Goal: Task Accomplishment & Management: Manage account settings

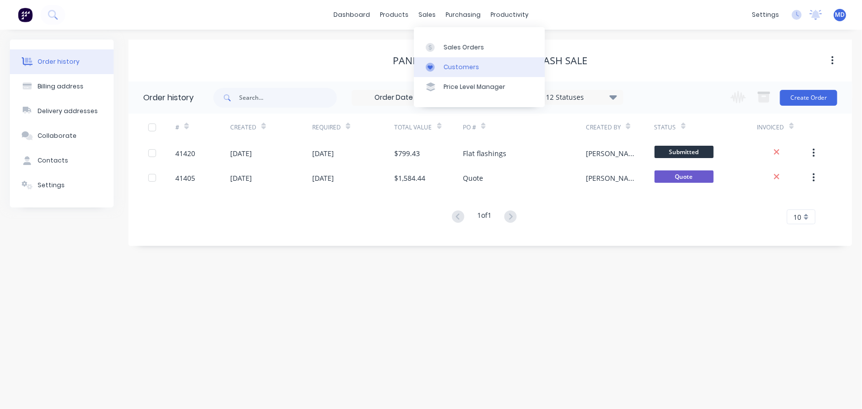
click at [469, 64] on div "Customers" at bounding box center [461, 67] width 36 height 9
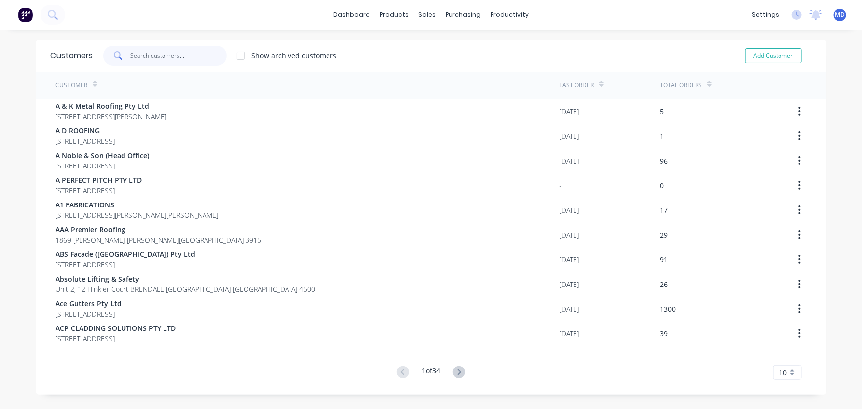
click at [193, 58] on input "text" at bounding box center [178, 56] width 96 height 20
click at [459, 375] on icon at bounding box center [459, 372] width 12 height 12
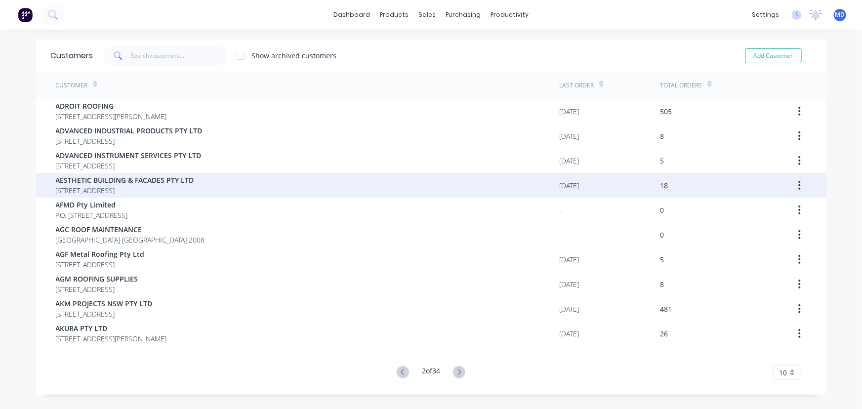
click at [98, 184] on span "AESTHETIC BUILDING & FACADES PTY LTD" at bounding box center [125, 180] width 138 height 10
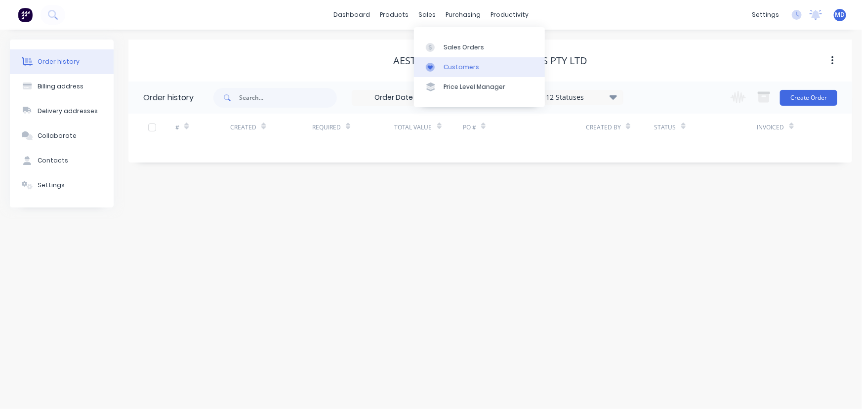
click at [463, 64] on div "Customers" at bounding box center [461, 67] width 36 height 9
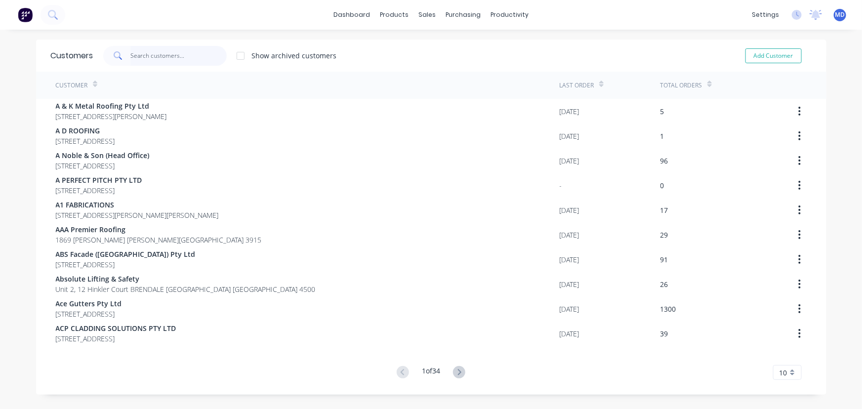
click at [194, 59] on input "text" at bounding box center [178, 56] width 96 height 20
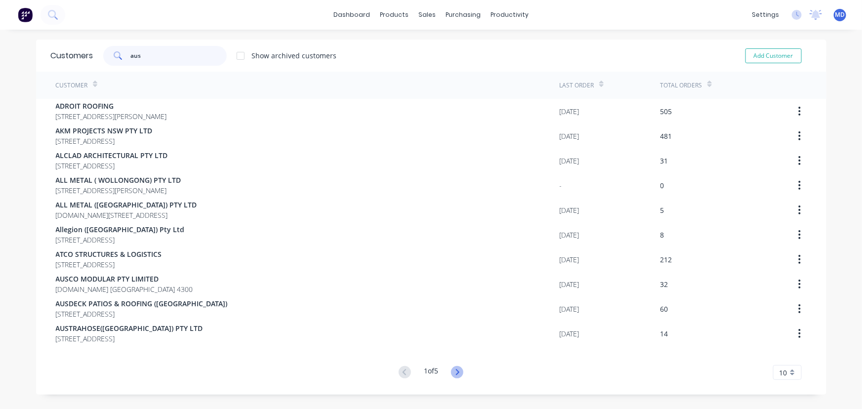
type input "aus"
click at [456, 371] on icon at bounding box center [457, 372] width 3 height 6
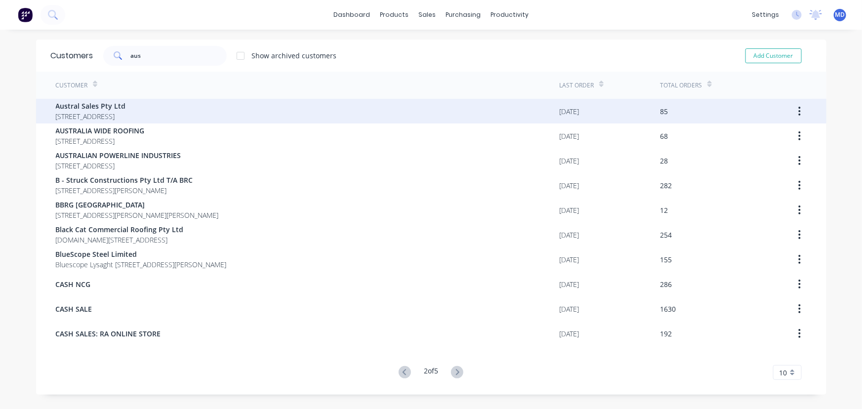
click at [94, 108] on span "Austral Sales Pty Ltd" at bounding box center [91, 106] width 70 height 10
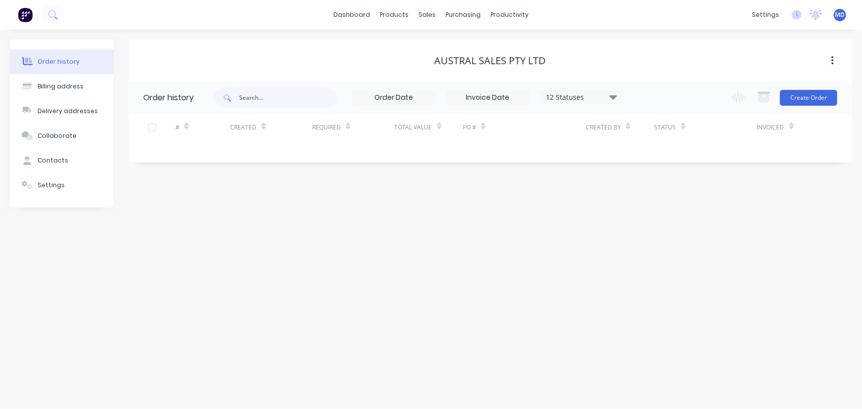
click at [613, 96] on icon at bounding box center [612, 97] width 7 height 4
click at [663, 211] on label at bounding box center [663, 211] width 0 height 0
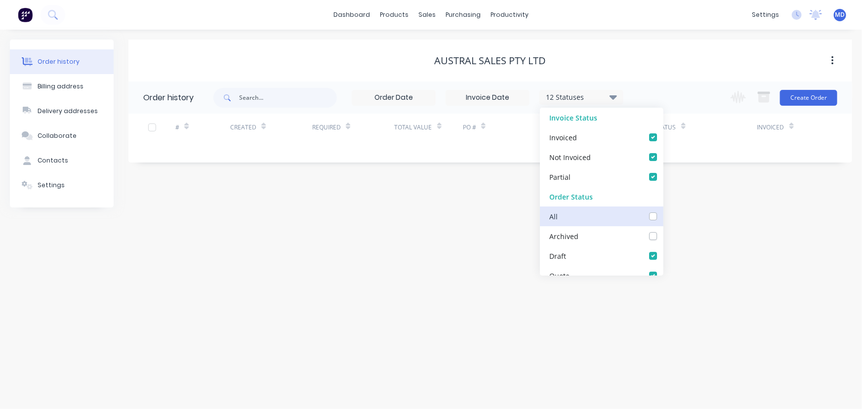
click at [663, 216] on input "checkbox" at bounding box center [667, 215] width 8 height 9
checkbox input "true"
click at [717, 231] on div "Order history Billing address Delivery addresses Collaborate Contacts Settings …" at bounding box center [431, 219] width 862 height 379
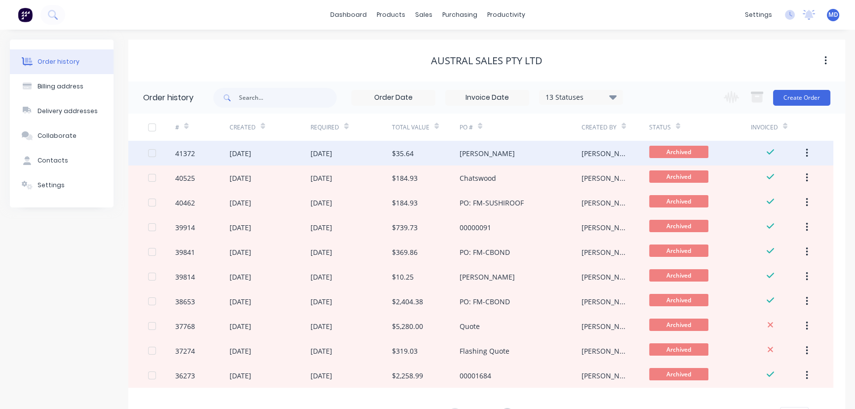
click at [528, 147] on div "[PERSON_NAME]" at bounding box center [521, 153] width 122 height 25
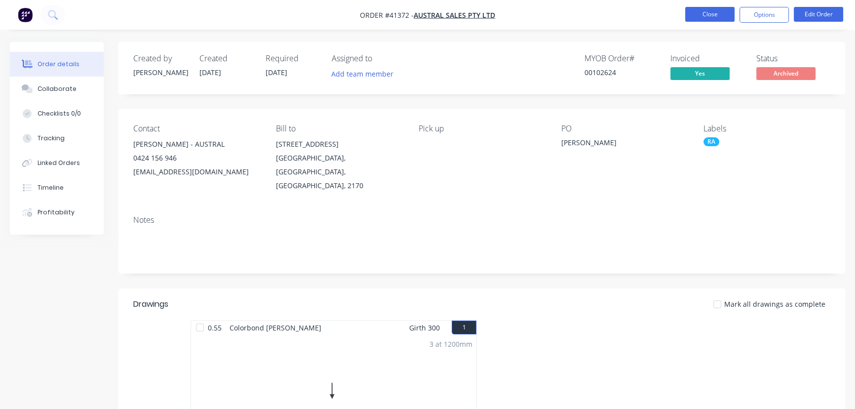
click at [704, 13] on button "Close" at bounding box center [709, 14] width 49 height 15
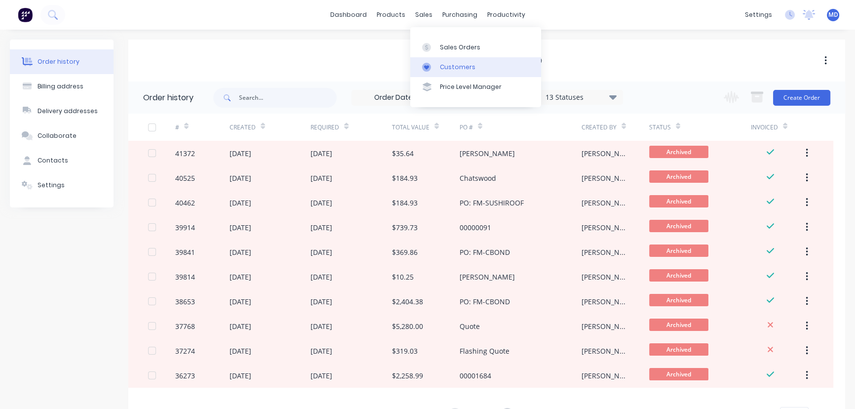
click at [451, 65] on div "Customers" at bounding box center [458, 67] width 36 height 9
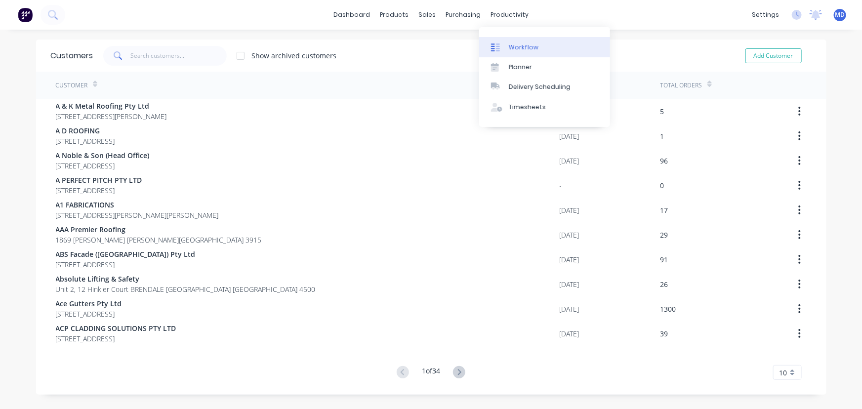
click at [517, 43] on div "Workflow" at bounding box center [524, 47] width 30 height 9
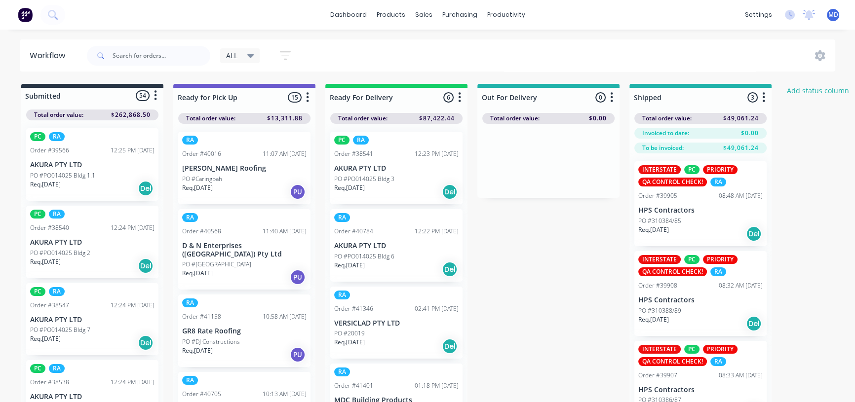
click at [142, 90] on div at bounding box center [92, 96] width 142 height 16
click at [252, 53] on icon at bounding box center [250, 55] width 7 height 11
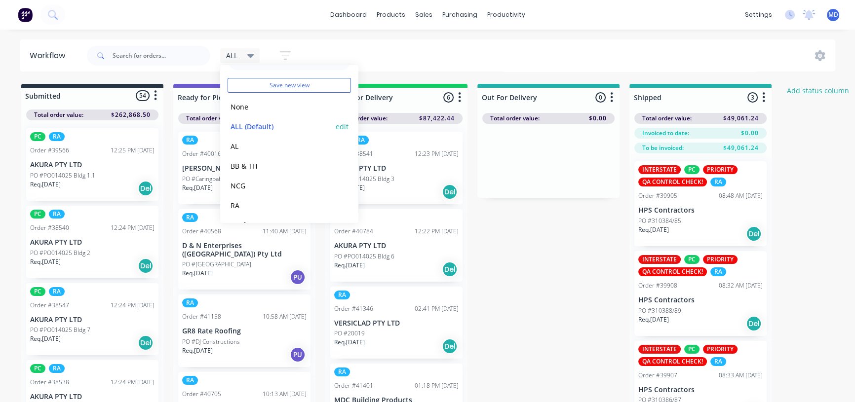
scroll to position [41, 0]
click at [234, 183] on button "RA" at bounding box center [280, 186] width 105 height 11
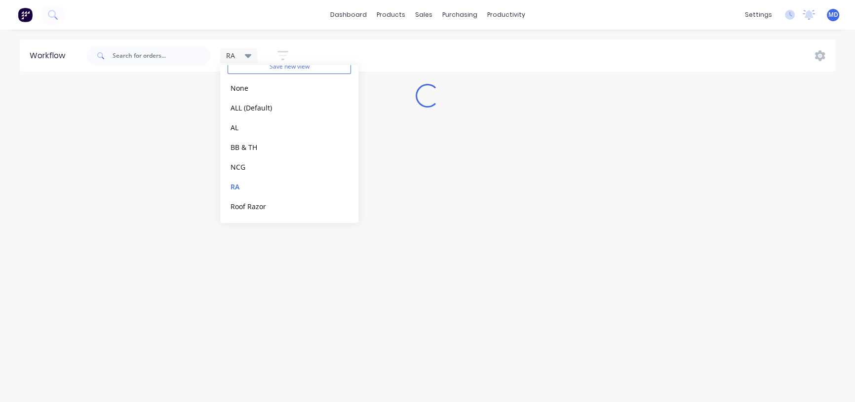
click at [507, 39] on div "dashboard products sales purchasing productivity dashboard products Product Cat…" at bounding box center [427, 171] width 855 height 343
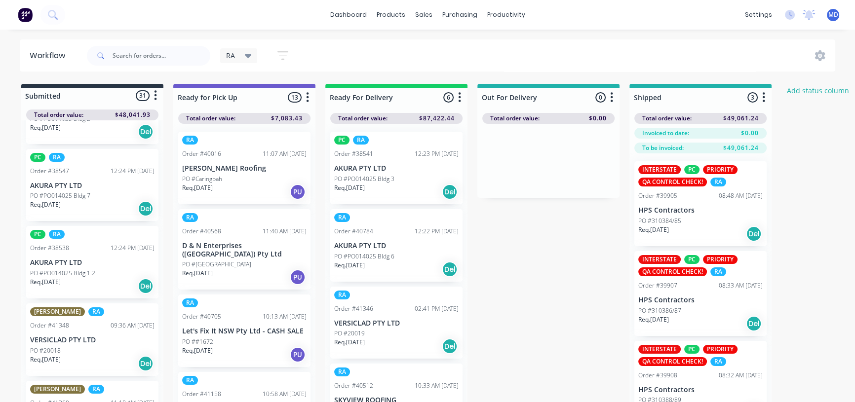
scroll to position [179, 0]
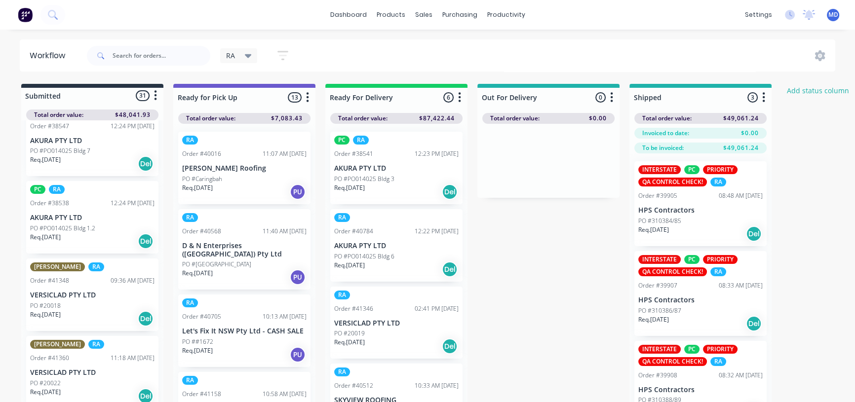
click at [59, 309] on p "PO #20018" at bounding box center [45, 306] width 31 height 9
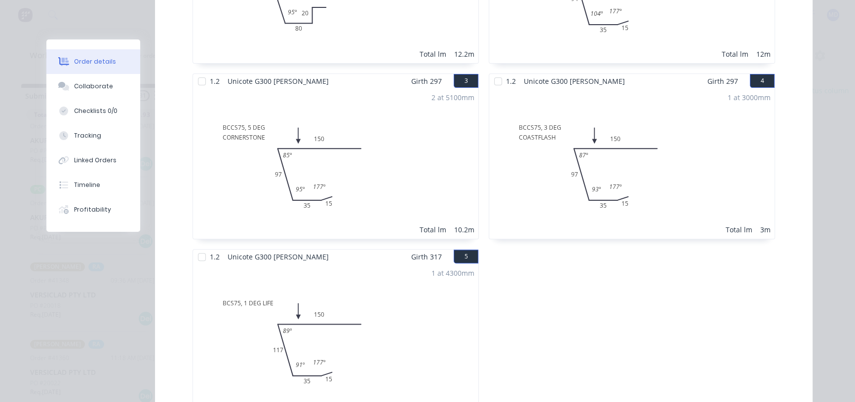
scroll to position [0, 0]
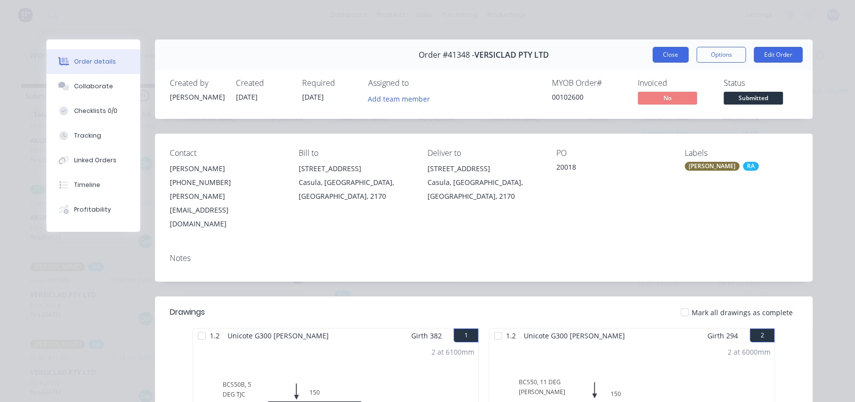
click at [666, 55] on button "Close" at bounding box center [671, 55] width 36 height 16
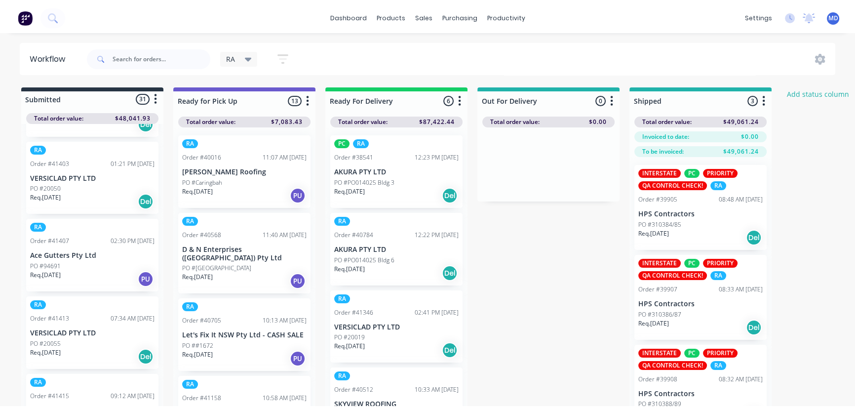
scroll to position [943, 0]
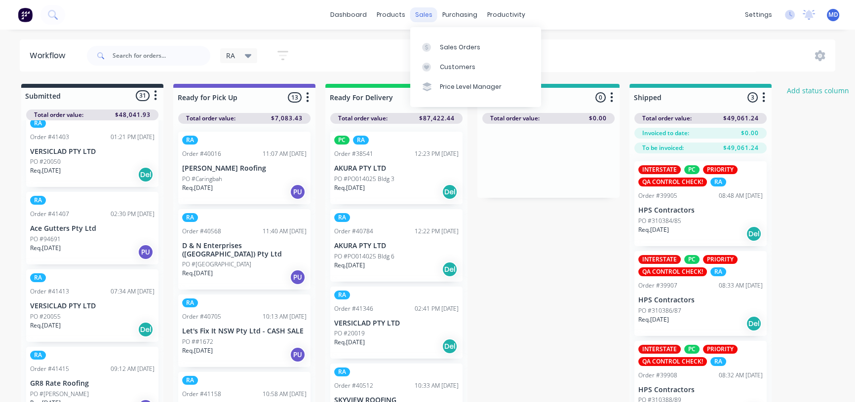
click at [416, 13] on div "sales" at bounding box center [423, 14] width 27 height 15
click at [456, 64] on div "Customers" at bounding box center [458, 67] width 36 height 9
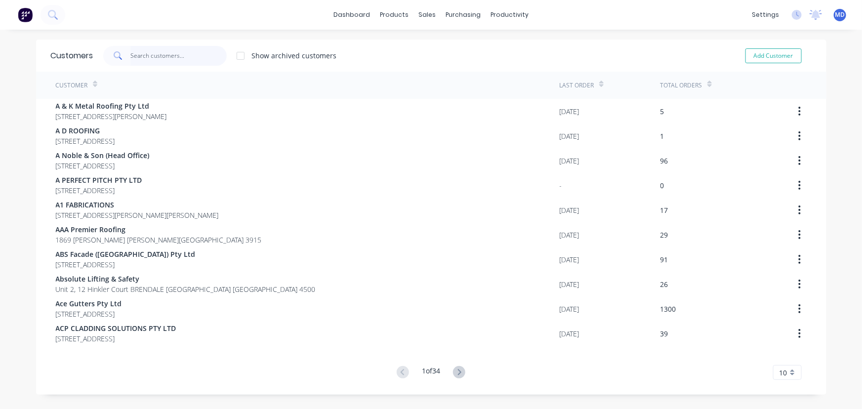
click at [171, 58] on input "text" at bounding box center [178, 56] width 96 height 20
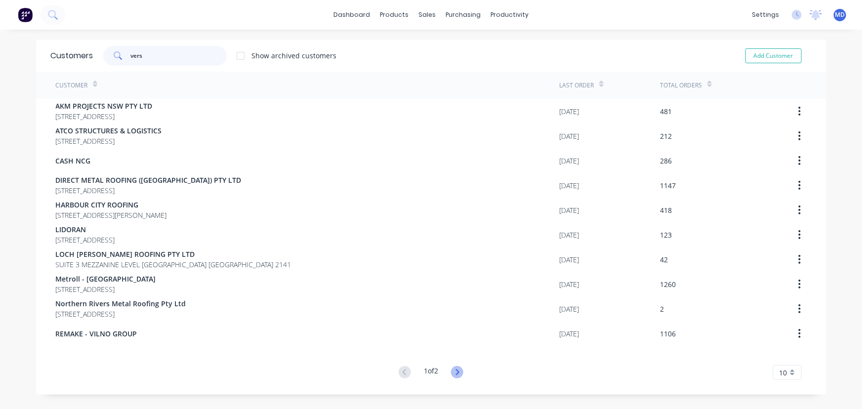
type input "vers"
drag, startPoint x: 454, startPoint y: 370, endPoint x: 451, endPoint y: 363, distance: 8.2
click at [454, 370] on icon at bounding box center [457, 372] width 12 height 12
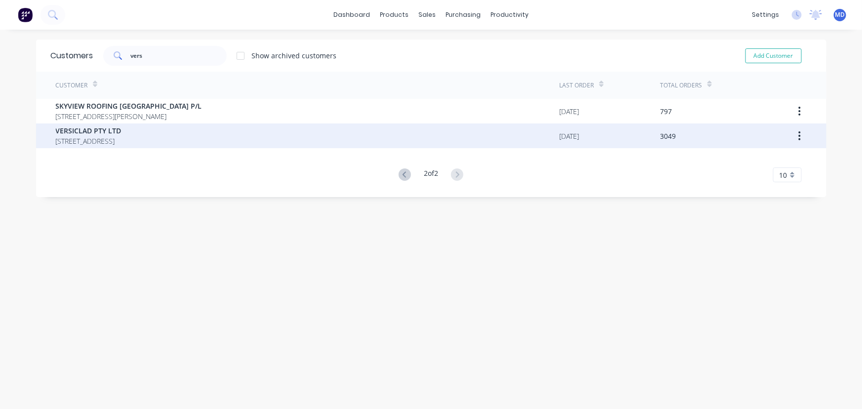
click at [81, 133] on span "VERSICLAD PTY LTD" at bounding box center [89, 130] width 66 height 10
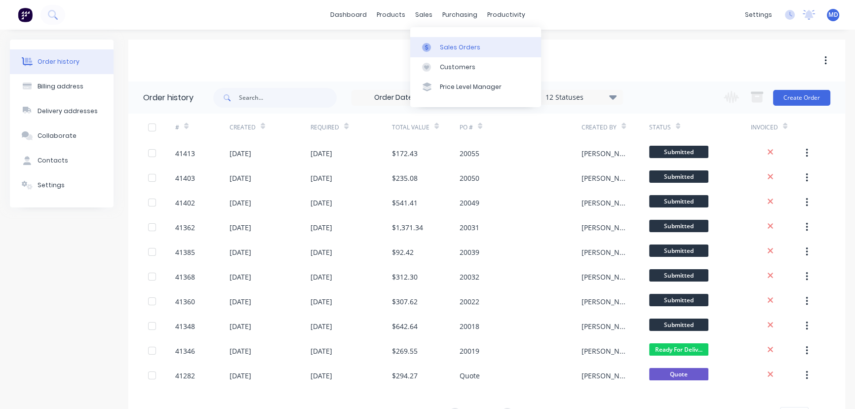
click at [470, 47] on div "Sales Orders" at bounding box center [460, 47] width 40 height 9
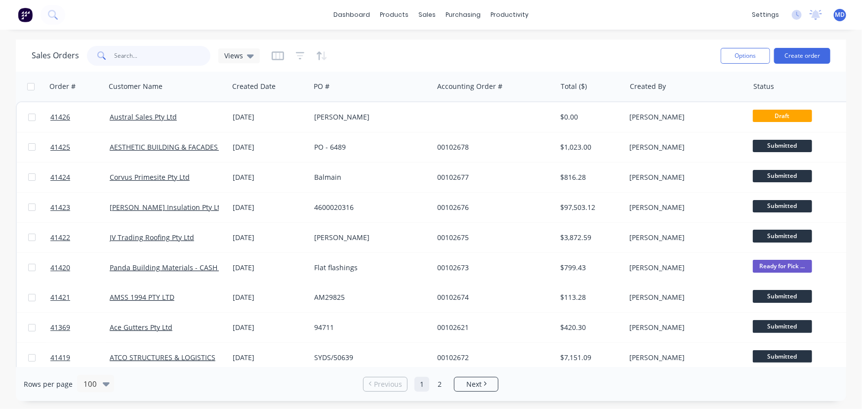
click at [180, 55] on input "text" at bounding box center [163, 56] width 96 height 20
type input "41405"
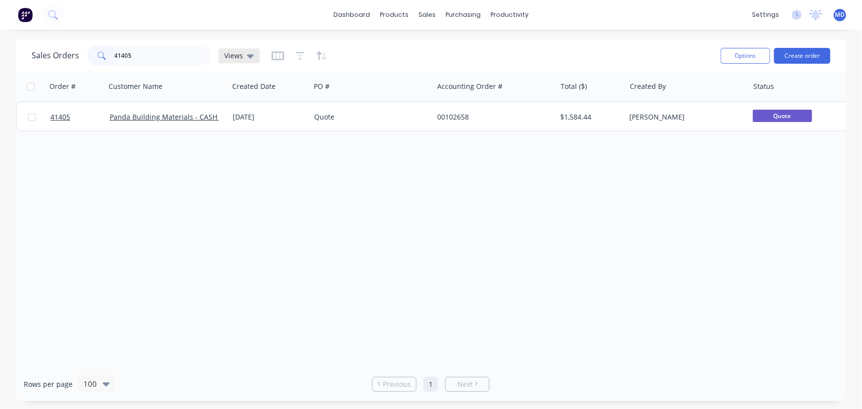
click at [249, 53] on icon at bounding box center [250, 55] width 7 height 11
click at [357, 13] on link "dashboard" at bounding box center [351, 14] width 46 height 15
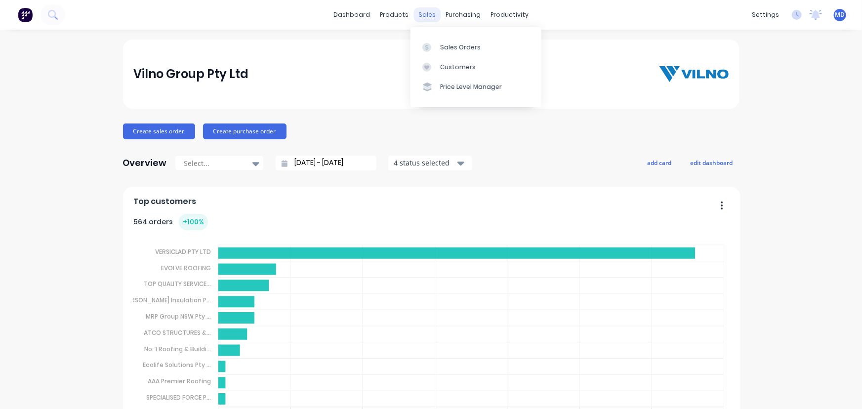
click at [424, 13] on div "sales" at bounding box center [426, 14] width 27 height 15
click at [460, 66] on div "Customers" at bounding box center [458, 67] width 36 height 9
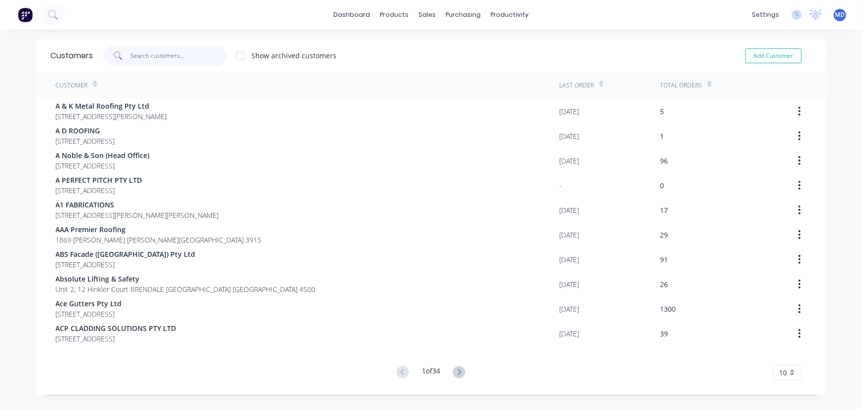
click at [194, 55] on input "text" at bounding box center [178, 56] width 96 height 20
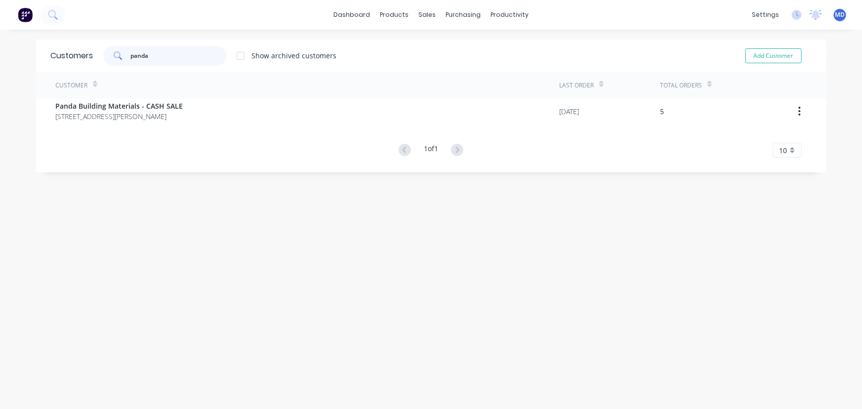
type input "panda"
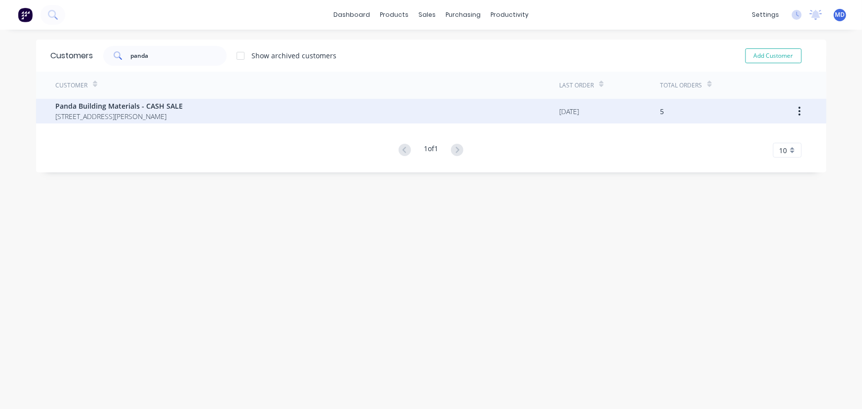
click at [136, 111] on span "[STREET_ADDRESS][PERSON_NAME]" at bounding box center [119, 116] width 127 height 10
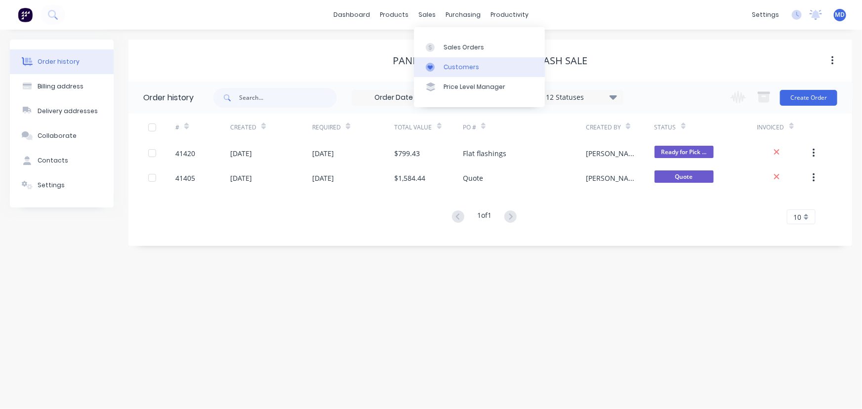
click at [451, 68] on div "Customers" at bounding box center [461, 67] width 36 height 9
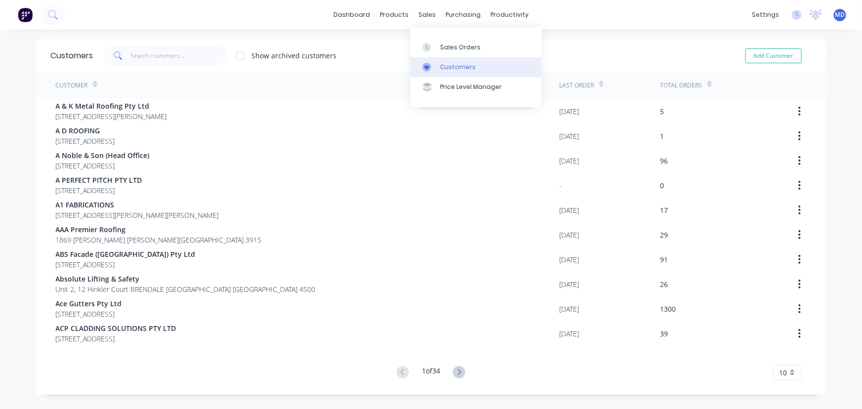
click at [462, 66] on div "Customers" at bounding box center [458, 67] width 36 height 9
click at [168, 57] on input "text" at bounding box center [178, 56] width 96 height 20
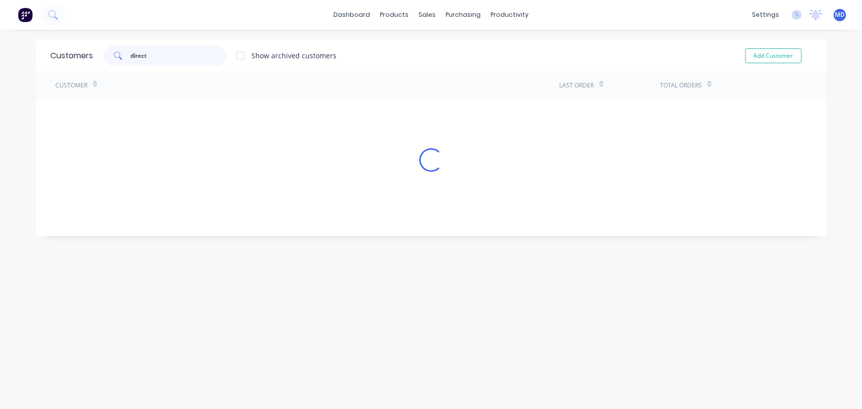
type input "direct"
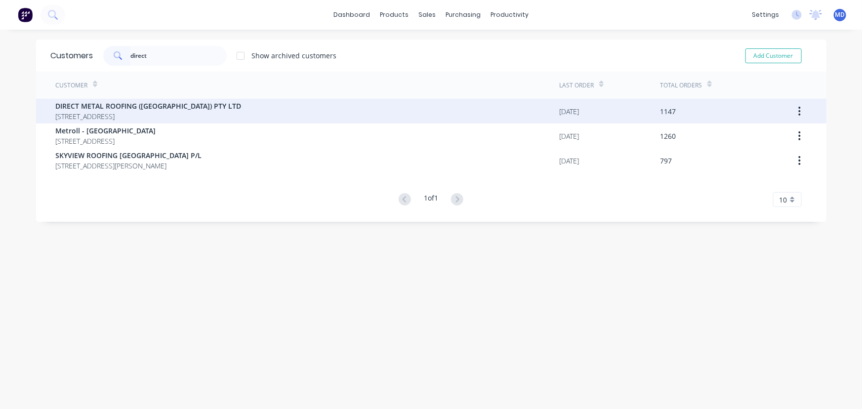
click at [163, 109] on span "DIRECT METAL ROOFING ([GEOGRAPHIC_DATA]) PTY LTD" at bounding box center [149, 106] width 186 height 10
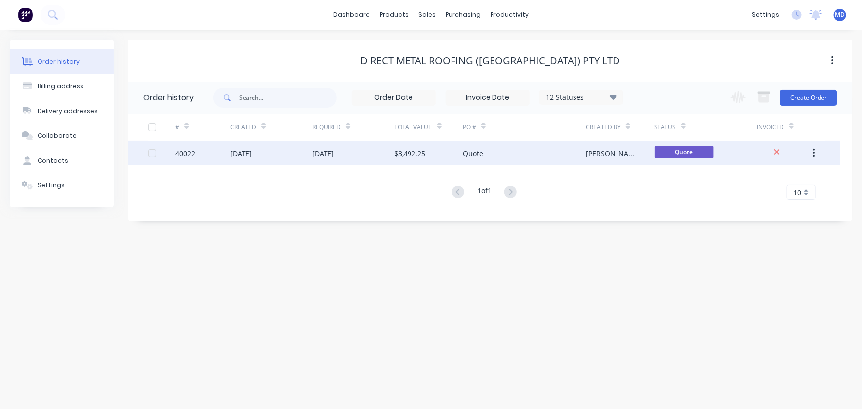
click at [814, 149] on icon "button" at bounding box center [813, 153] width 2 height 9
click at [755, 178] on div "Archive" at bounding box center [778, 179] width 76 height 14
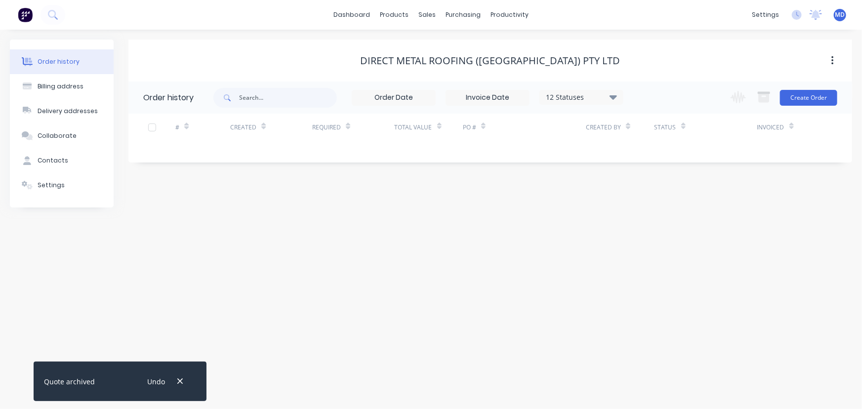
click at [181, 381] on icon "button" at bounding box center [180, 381] width 6 height 9
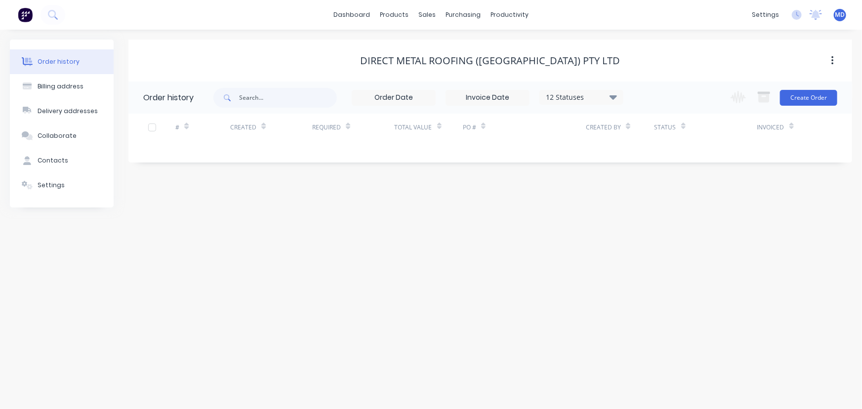
click at [828, 59] on button "button" at bounding box center [832, 61] width 23 height 18
click at [331, 235] on div "Order history Billing address Delivery addresses Collaborate Contacts Settings …" at bounding box center [431, 219] width 862 height 379
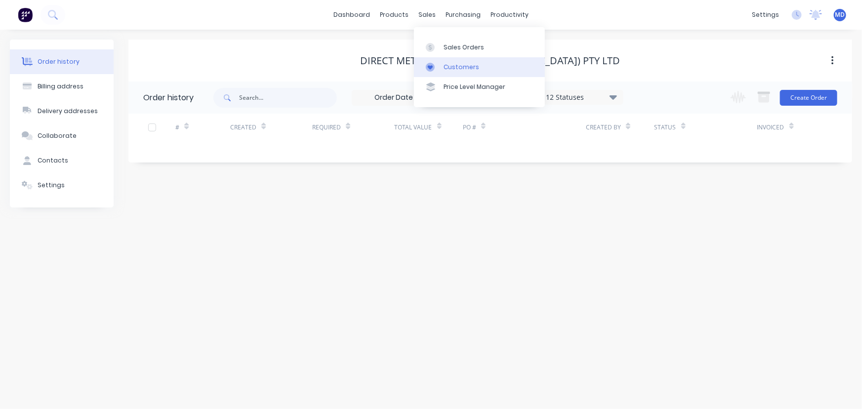
click at [462, 66] on div "Customers" at bounding box center [461, 67] width 36 height 9
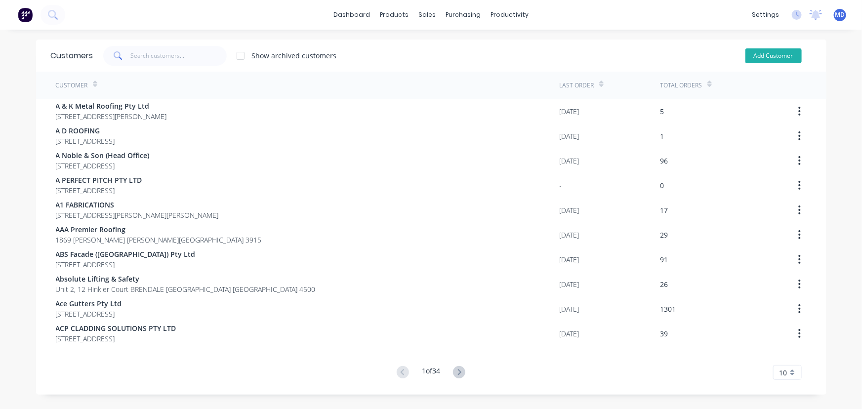
click at [776, 54] on button "Add Customer" at bounding box center [773, 55] width 56 height 15
select select "AU"
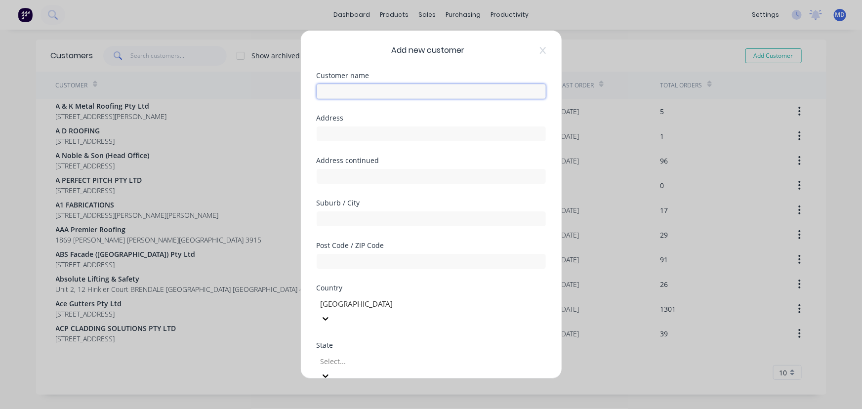
click at [374, 92] on input "text" at bounding box center [430, 91] width 229 height 15
type input "Direct Metal Group"
click at [346, 138] on input "text" at bounding box center [430, 133] width 229 height 15
type input "[STREET_ADDRESS]"
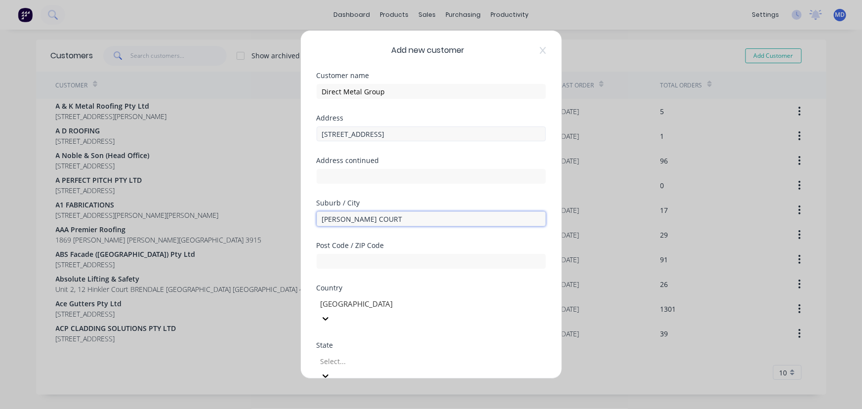
type input "[PERSON_NAME] COURT"
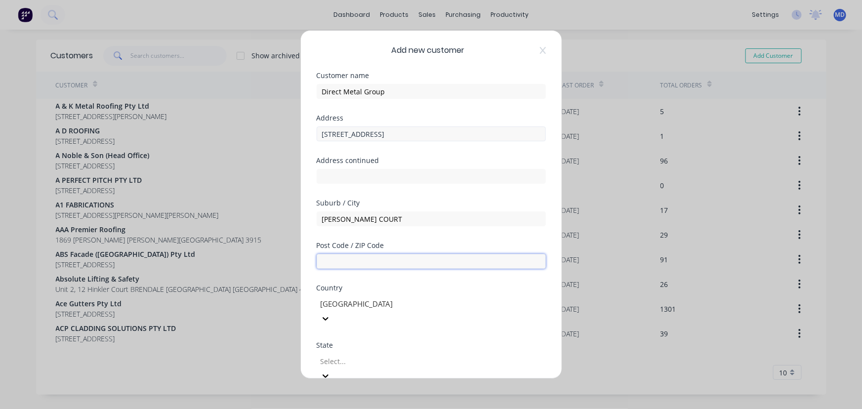
type input "N"
type input "2565"
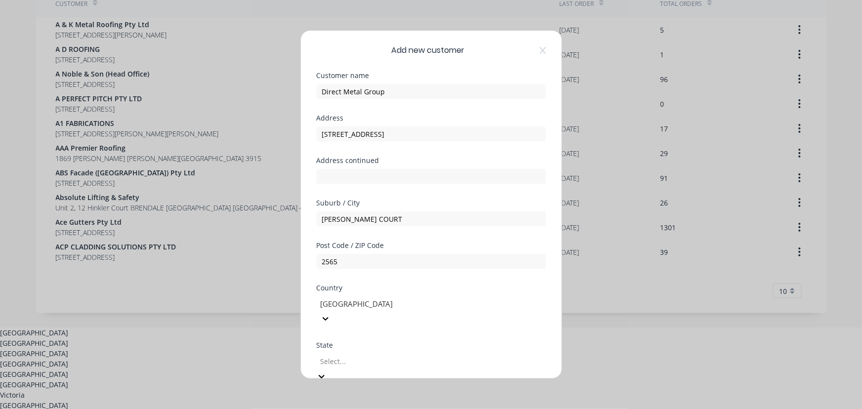
scroll to position [14, 0]
click at [374, 348] on div "[GEOGRAPHIC_DATA]" at bounding box center [431, 343] width 862 height 10
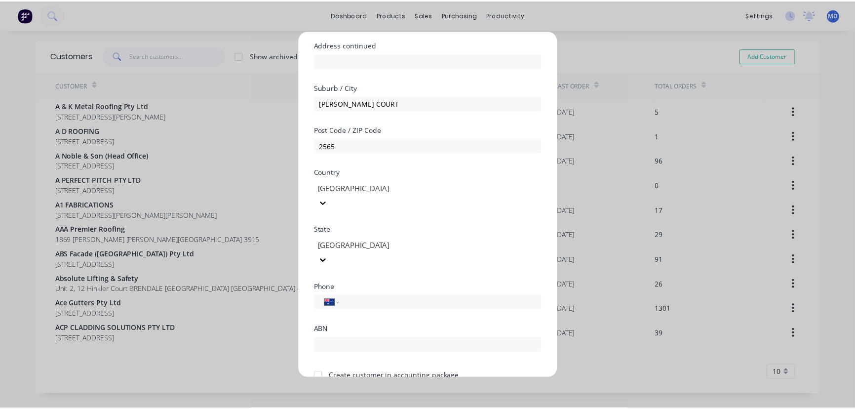
scroll to position [134, 0]
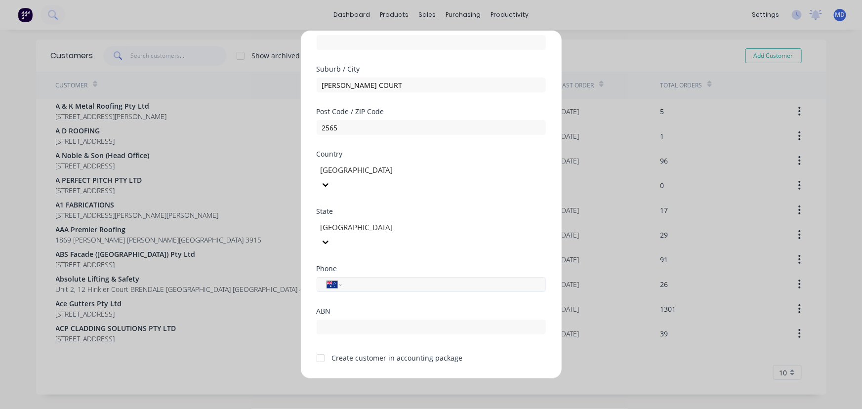
click at [435, 279] on input "tel" at bounding box center [442, 284] width 186 height 11
type input "0418 881 101"
click at [372, 319] on input "text" at bounding box center [430, 326] width 229 height 15
type input "84 689 723 788"
drag, startPoint x: 317, startPoint y: 328, endPoint x: 319, endPoint y: 335, distance: 6.7
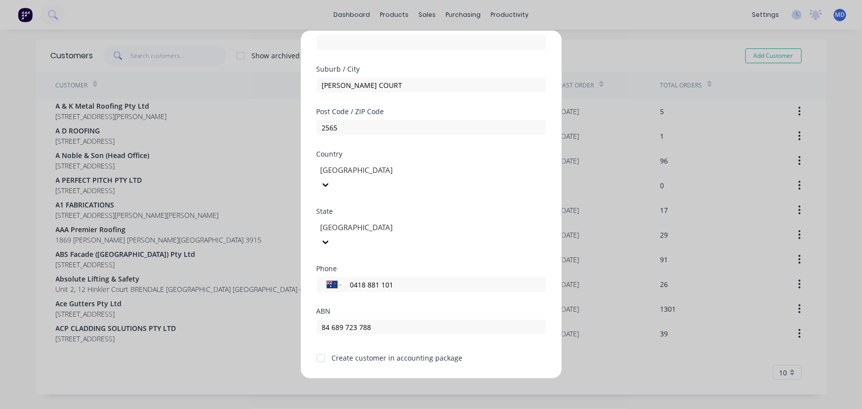
click at [318, 348] on div at bounding box center [321, 358] width 20 height 20
click at [403, 379] on button "Save" at bounding box center [400, 387] width 54 height 16
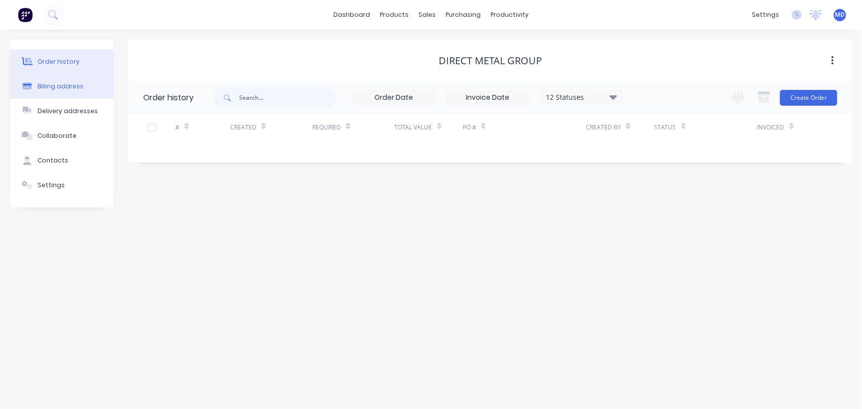
click at [66, 86] on div "Billing address" at bounding box center [61, 86] width 46 height 9
select select "AU"
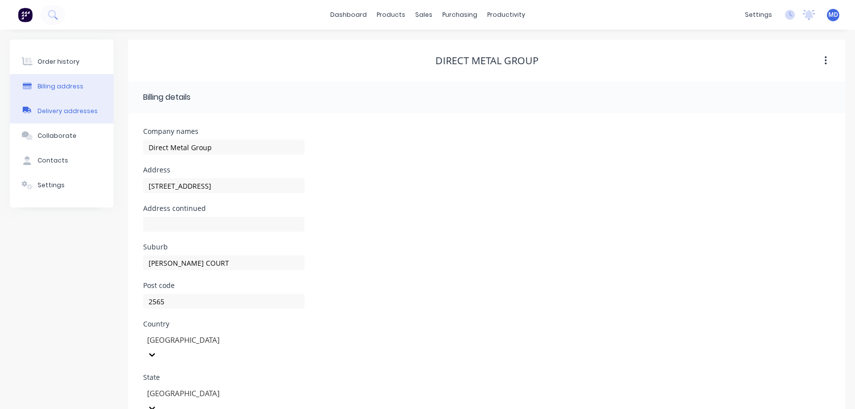
click at [63, 112] on div "Delivery addresses" at bounding box center [68, 111] width 60 height 9
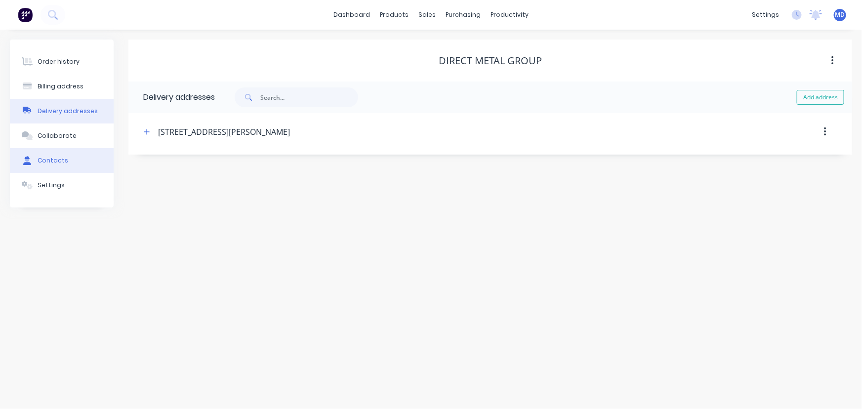
click at [53, 157] on div "Contacts" at bounding box center [53, 160] width 31 height 9
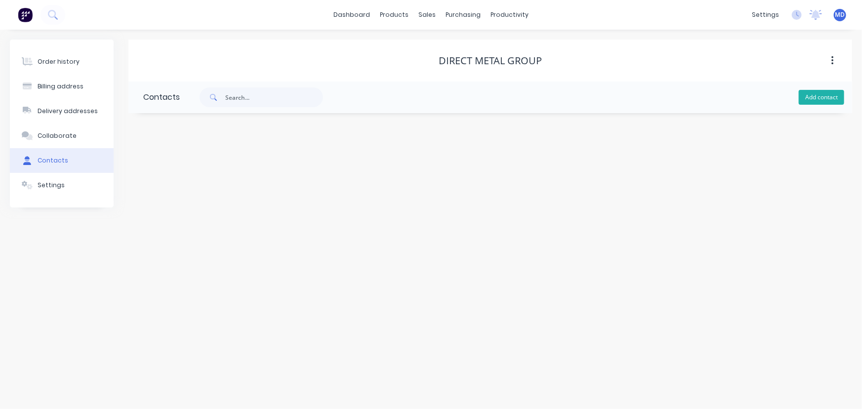
click at [824, 94] on button "Add contact" at bounding box center [820, 97] width 45 height 15
select select "AU"
click at [221, 168] on input "text" at bounding box center [223, 169] width 161 height 15
type input "m"
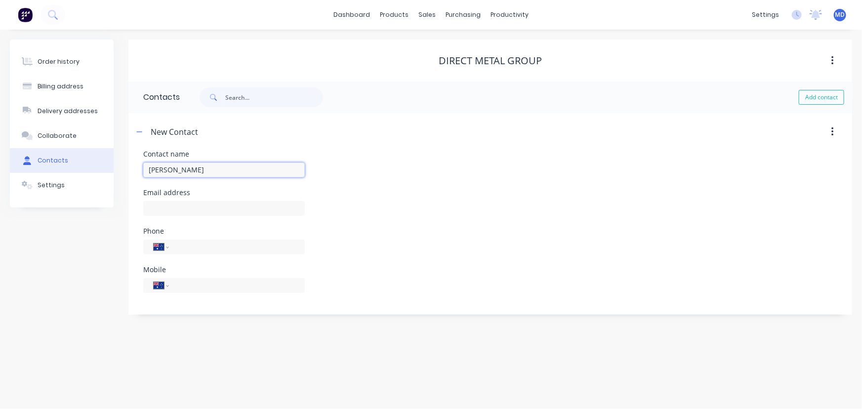
type input "[PERSON_NAME]"
select select "AU"
click at [217, 206] on input "text" at bounding box center [223, 208] width 161 height 15
type input "[EMAIL_ADDRESS][DOMAIN_NAME]"
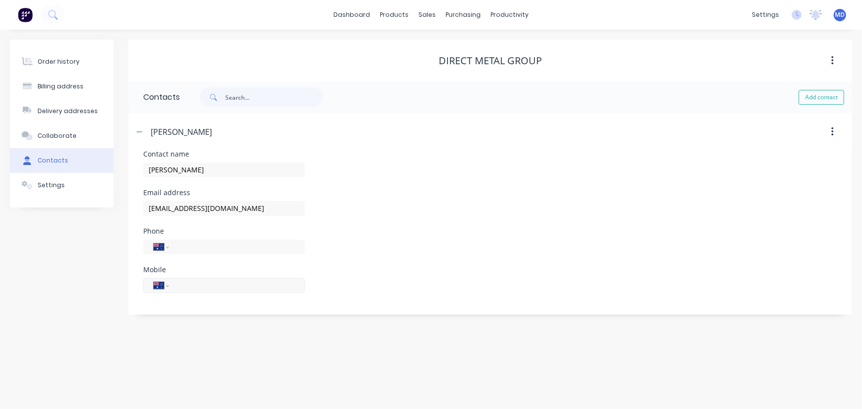
click at [210, 285] on input "tel" at bounding box center [235, 284] width 118 height 11
type input "0418 881 101"
click at [562, 262] on div "Phone International [GEOGRAPHIC_DATA] [GEOGRAPHIC_DATA] [GEOGRAPHIC_DATA] [GEOG…" at bounding box center [490, 247] width 694 height 39
click at [47, 181] on div "Settings" at bounding box center [51, 185] width 27 height 9
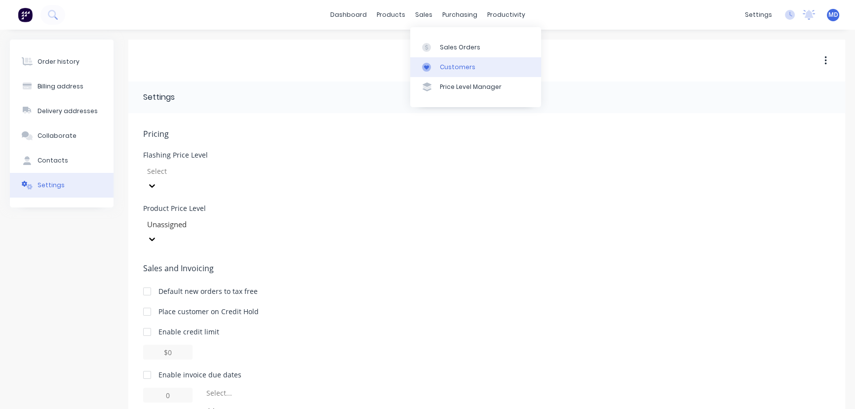
click at [463, 68] on div "Customers" at bounding box center [458, 67] width 36 height 9
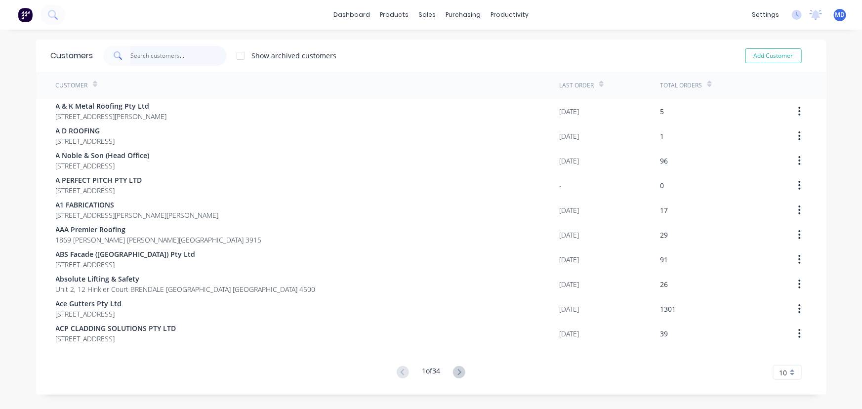
click at [198, 58] on input "text" at bounding box center [178, 56] width 96 height 20
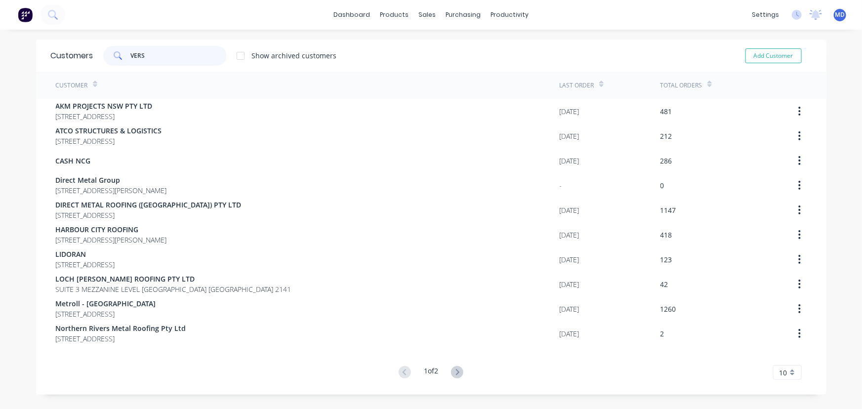
type input "VERS"
click at [456, 374] on icon at bounding box center [457, 372] width 3 height 6
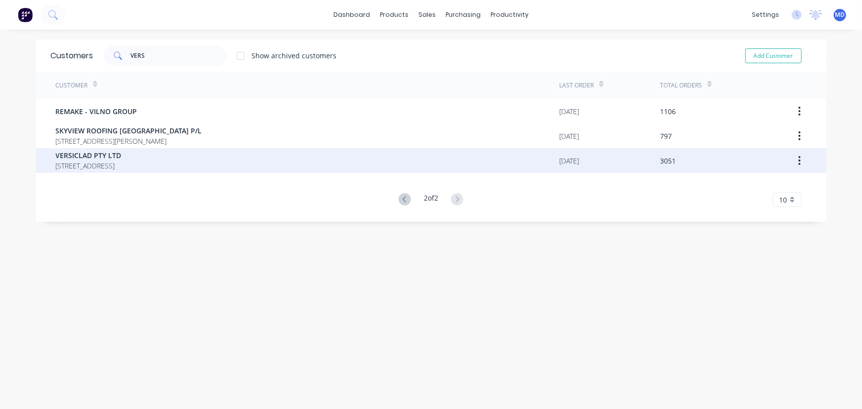
click at [89, 160] on span "[STREET_ADDRESS]" at bounding box center [89, 165] width 66 height 10
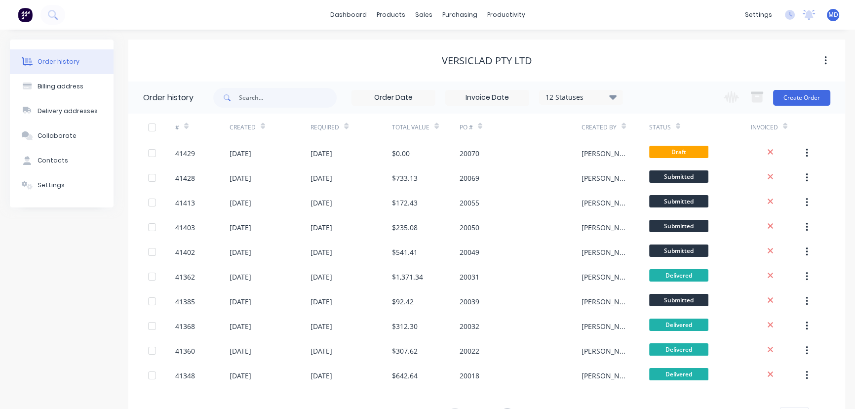
click at [349, 127] on icon at bounding box center [346, 125] width 4 height 7
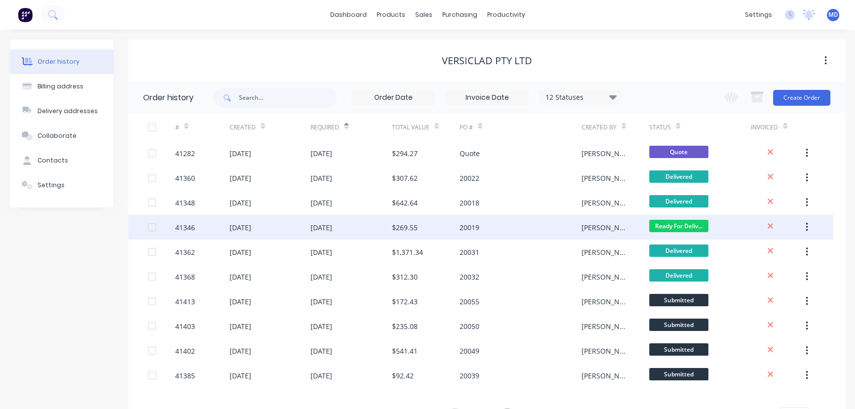
click at [517, 227] on div "20019" at bounding box center [521, 227] width 122 height 25
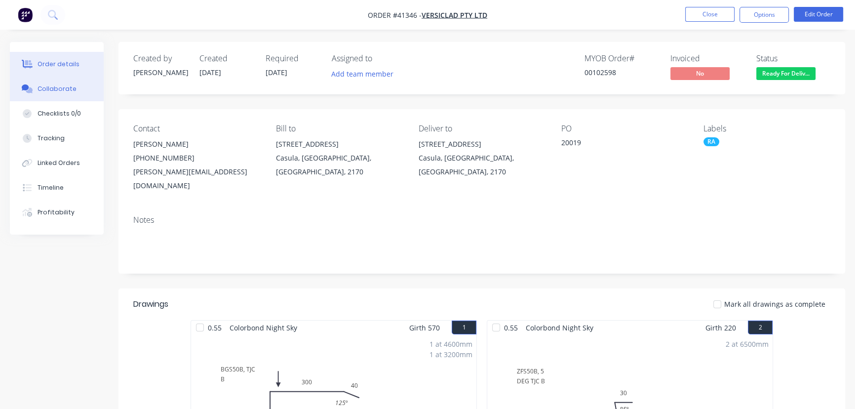
click at [66, 83] on button "Collaborate" at bounding box center [57, 89] width 94 height 25
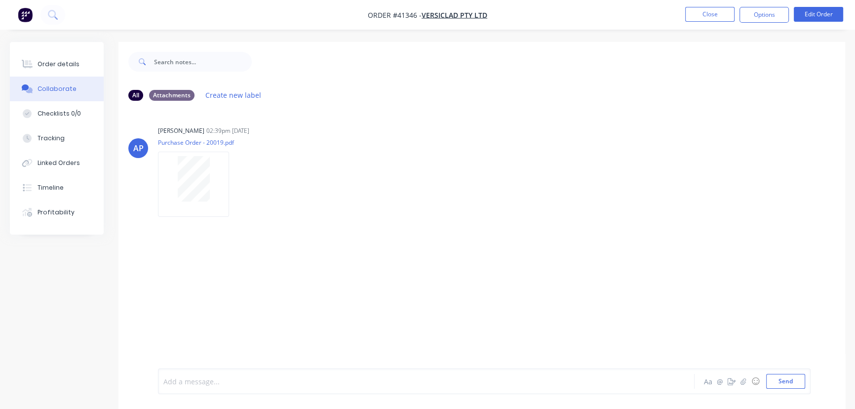
click at [251, 381] on div at bounding box center [404, 381] width 481 height 10
drag, startPoint x: 213, startPoint y: 363, endPoint x: 225, endPoint y: 360, distance: 12.2
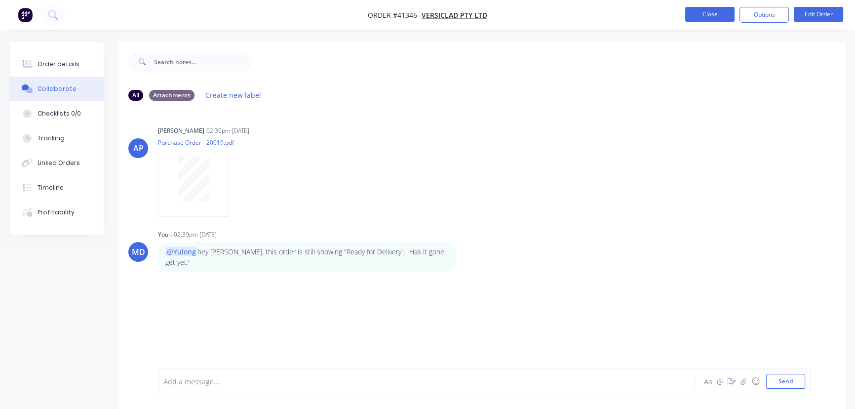
click at [711, 13] on button "Close" at bounding box center [709, 14] width 49 height 15
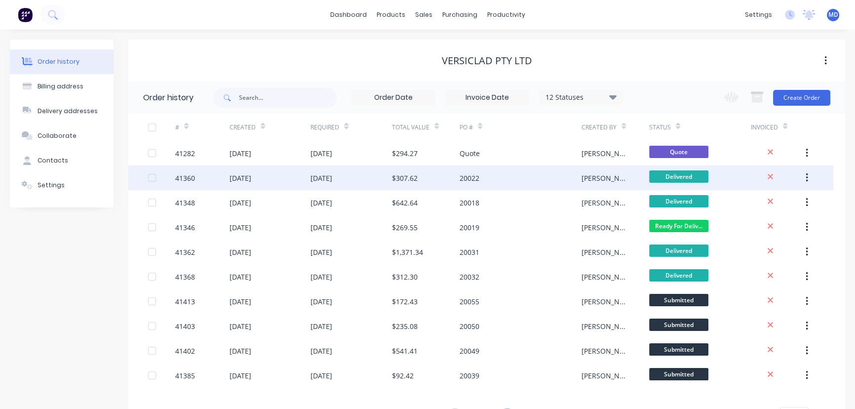
click at [511, 179] on div "20022" at bounding box center [521, 177] width 122 height 25
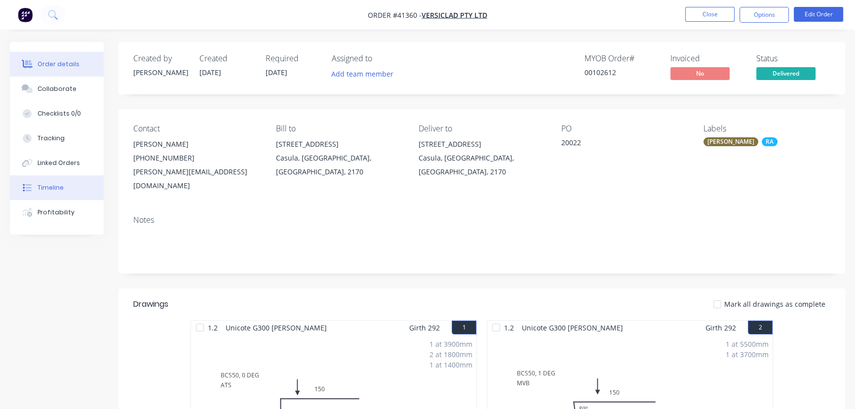
click at [50, 188] on div "Timeline" at bounding box center [51, 187] width 26 height 9
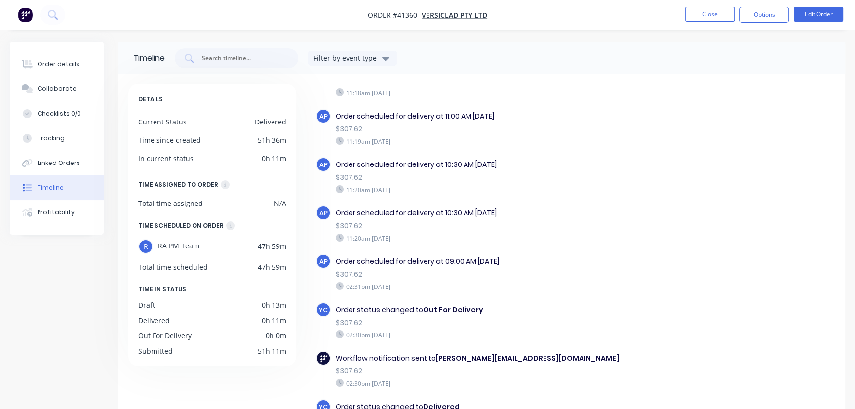
scroll to position [78, 0]
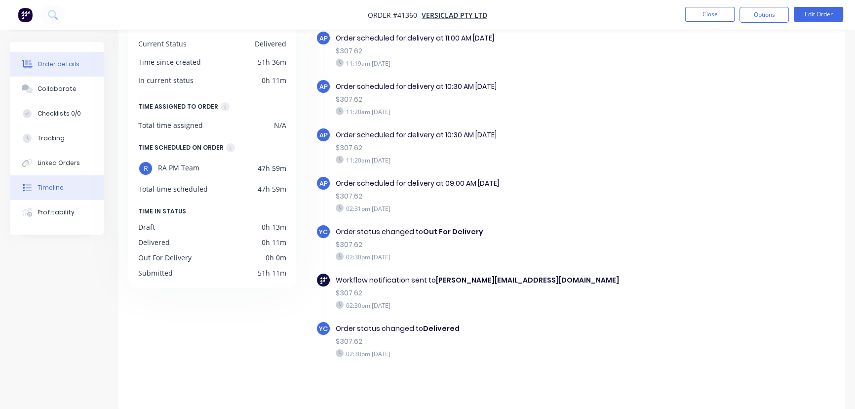
click at [55, 62] on div "Order details" at bounding box center [59, 64] width 42 height 9
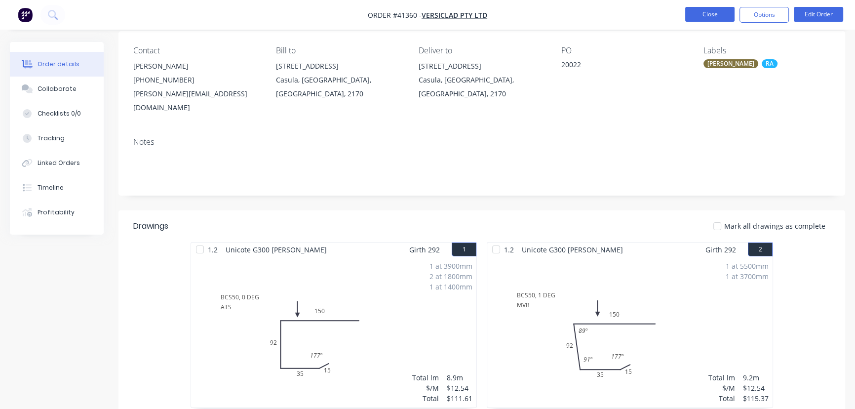
click at [714, 16] on button "Close" at bounding box center [709, 14] width 49 height 15
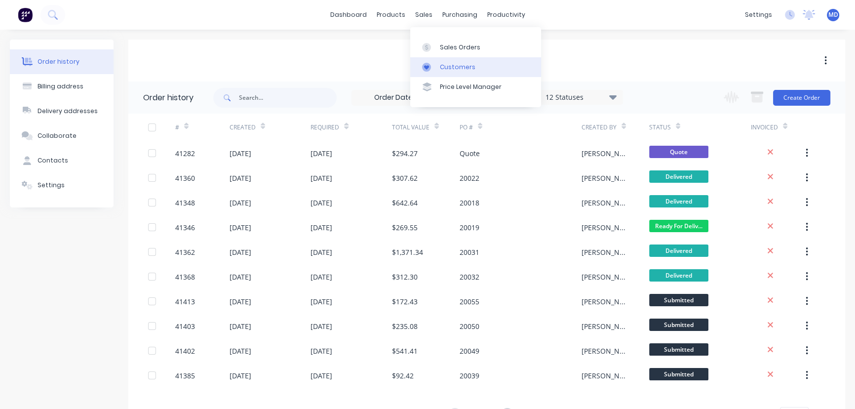
click at [457, 66] on div "Customers" at bounding box center [458, 67] width 36 height 9
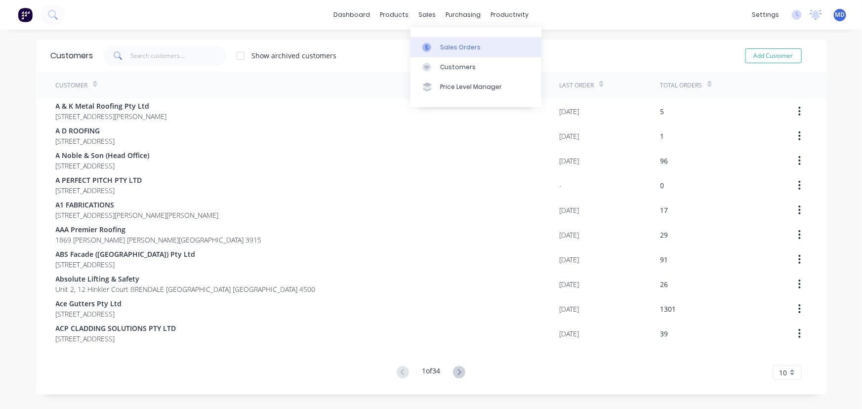
click at [457, 44] on div "Sales Orders" at bounding box center [460, 47] width 40 height 9
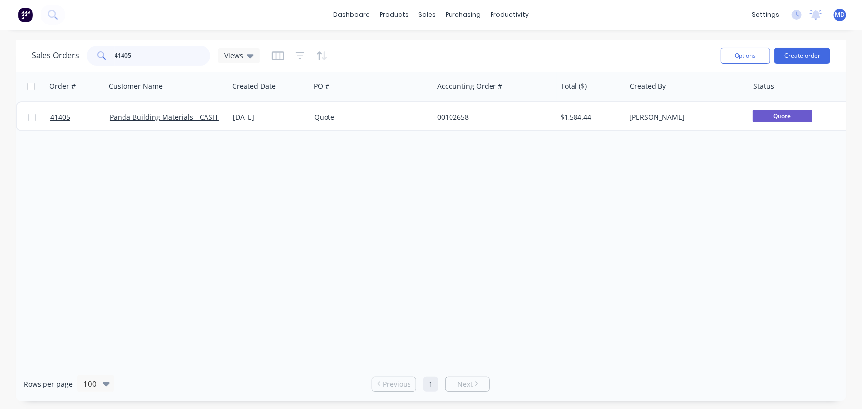
drag, startPoint x: 167, startPoint y: 54, endPoint x: 15, endPoint y: 59, distance: 152.2
click at [15, 59] on div "Sales Orders 41405 Views Options Create order Order # Customer Name Created Dat…" at bounding box center [431, 219] width 862 height 361
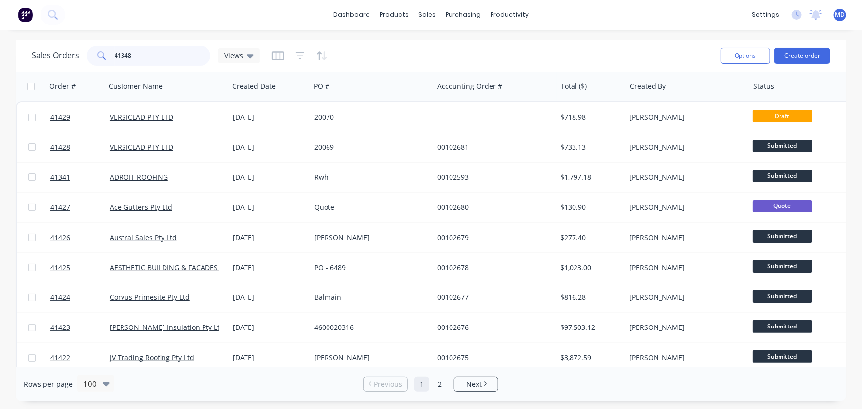
type input "41348"
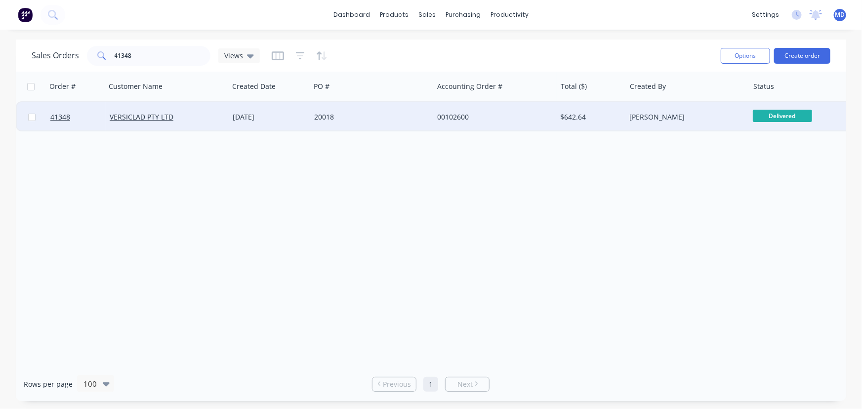
click at [406, 118] on div "20018" at bounding box center [369, 117] width 110 height 10
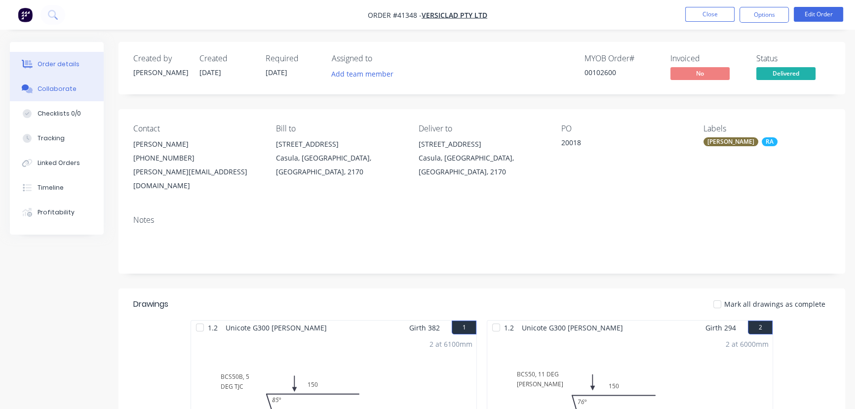
click at [57, 88] on div "Collaborate" at bounding box center [57, 88] width 39 height 9
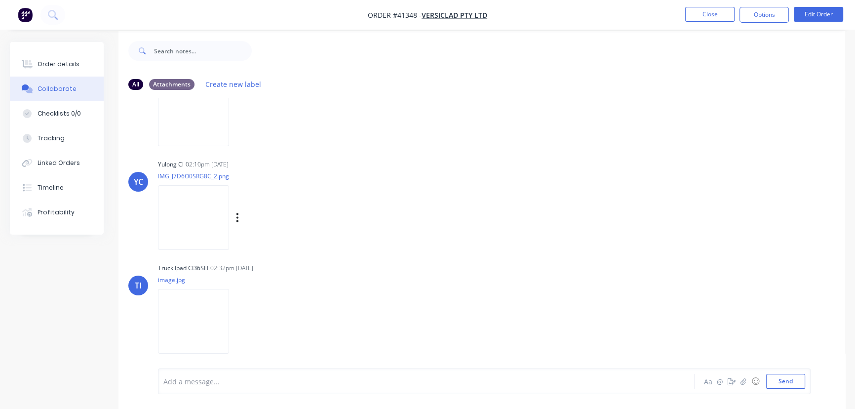
scroll to position [15, 0]
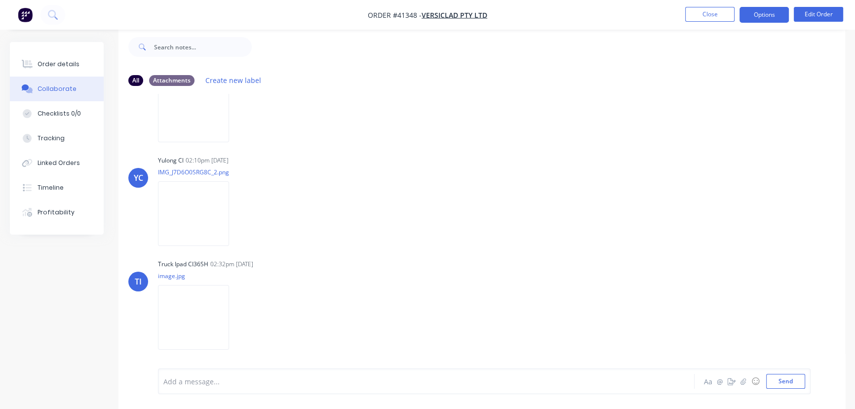
click at [767, 10] on button "Options" at bounding box center [764, 15] width 49 height 16
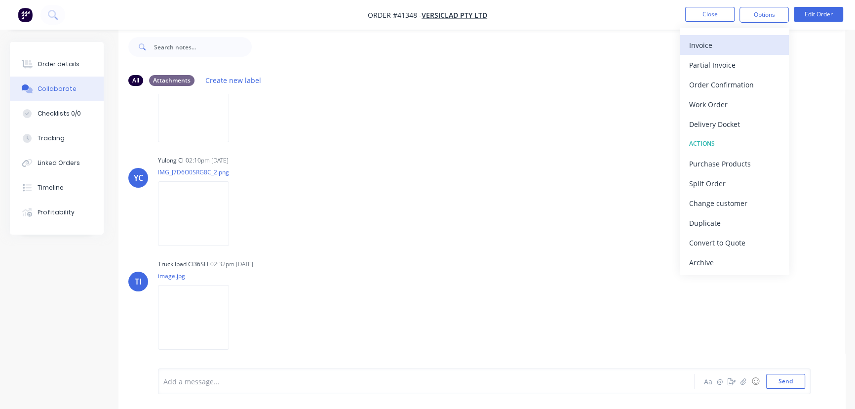
click at [705, 45] on div "Invoice" at bounding box center [734, 45] width 91 height 14
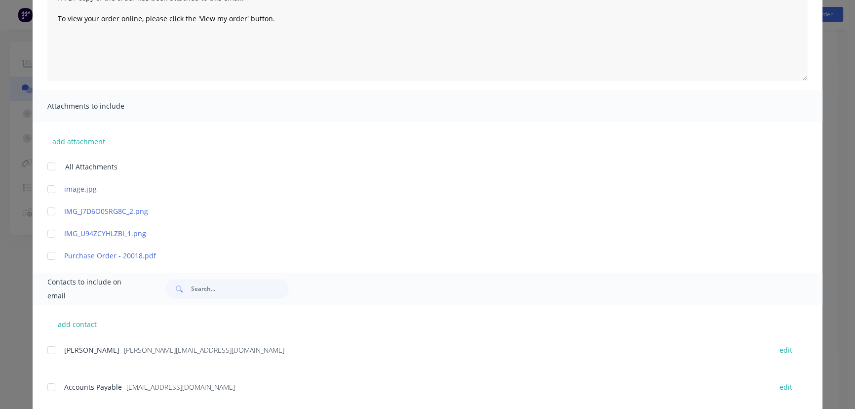
scroll to position [337, 0]
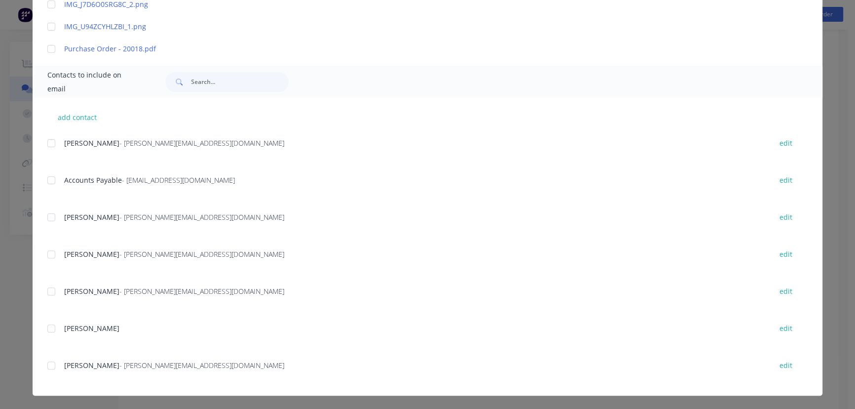
click at [50, 181] on div at bounding box center [51, 180] width 20 height 20
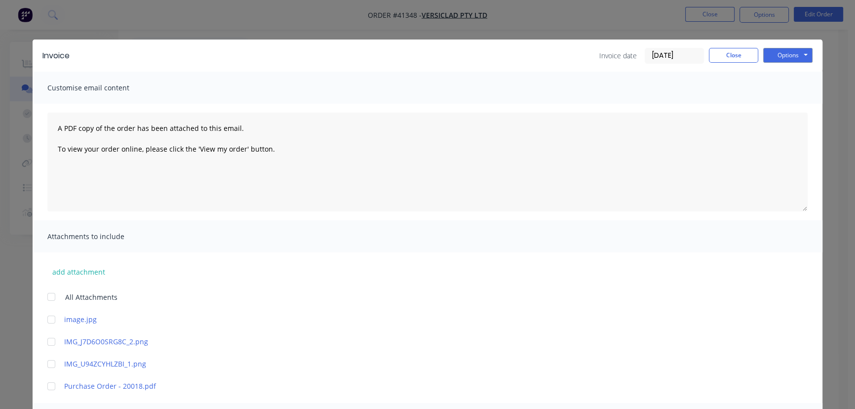
scroll to position [0, 0]
click at [781, 53] on button "Options" at bounding box center [787, 55] width 49 height 15
click at [782, 104] on button "Email" at bounding box center [794, 105] width 63 height 16
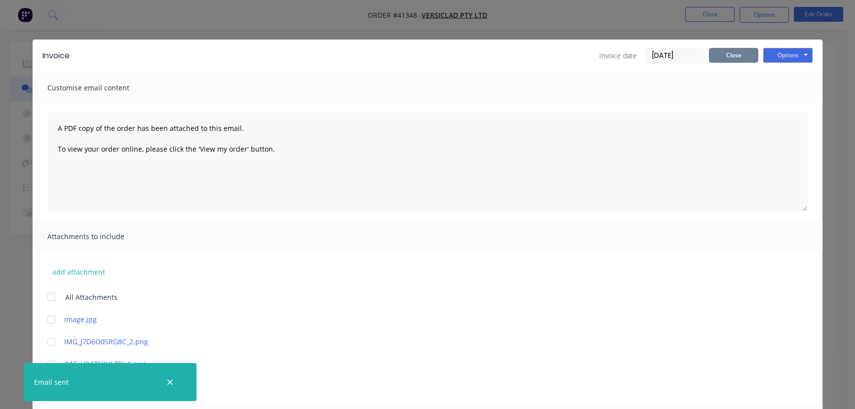
click at [735, 54] on button "Close" at bounding box center [733, 55] width 49 height 15
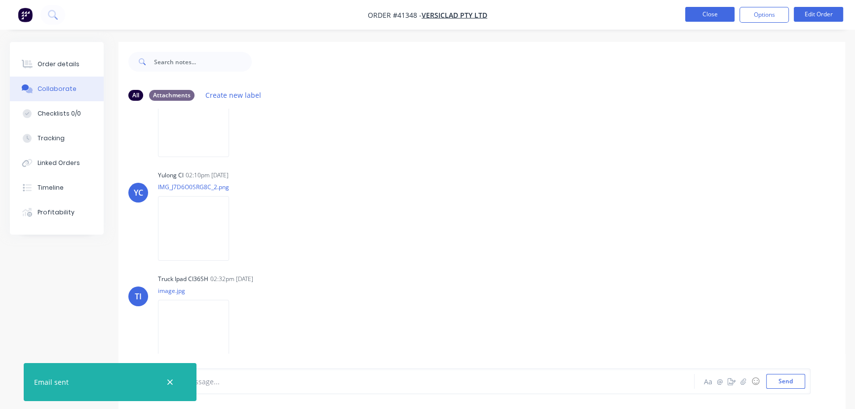
click at [709, 12] on button "Close" at bounding box center [709, 14] width 49 height 15
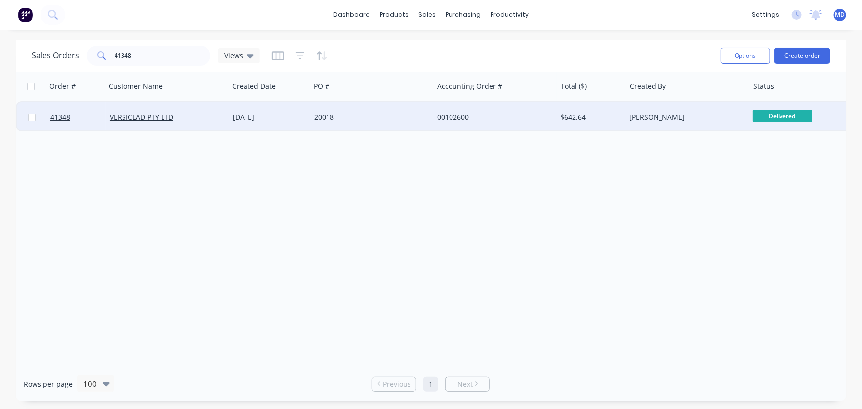
click at [507, 115] on div "00102600" at bounding box center [492, 117] width 110 height 10
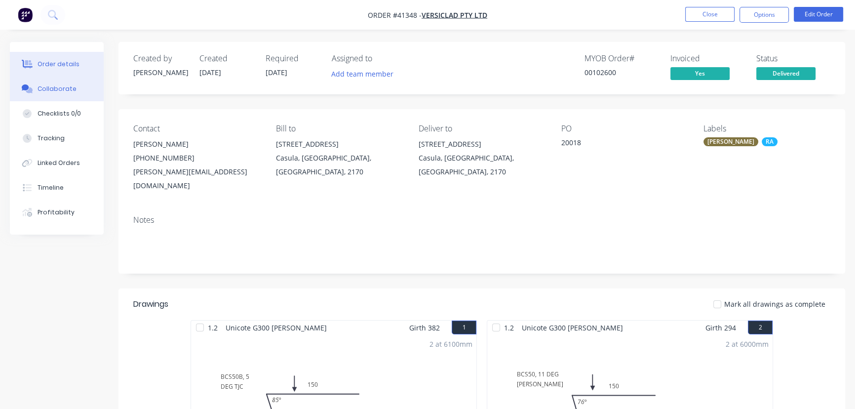
click at [53, 91] on div "Collaborate" at bounding box center [57, 88] width 39 height 9
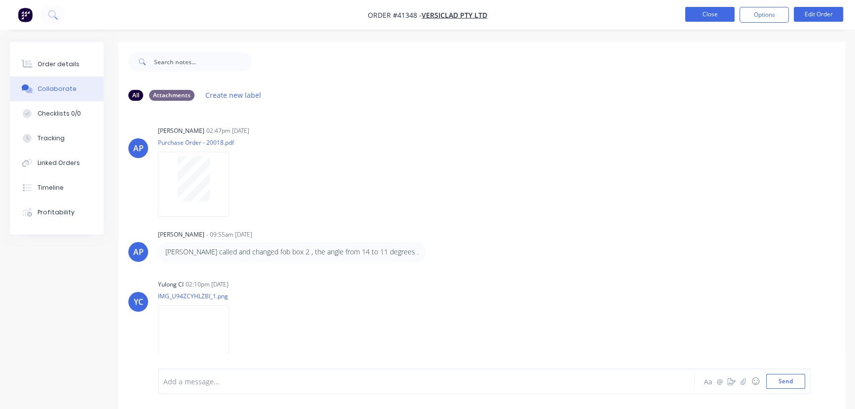
click at [715, 19] on button "Close" at bounding box center [709, 14] width 49 height 15
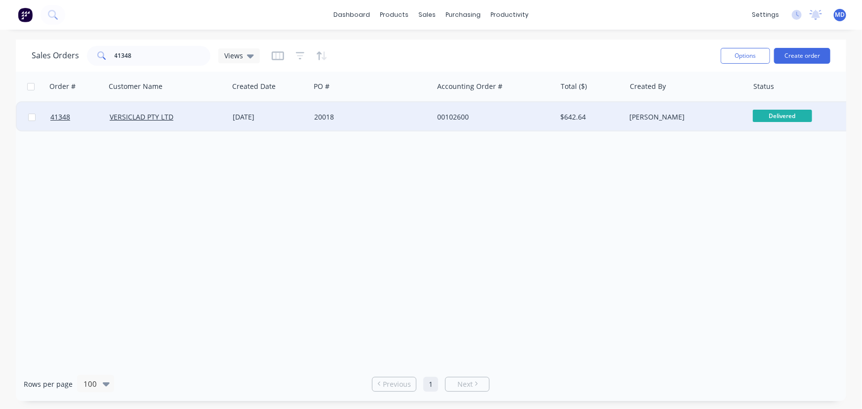
click at [521, 120] on div "00102600" at bounding box center [492, 117] width 110 height 10
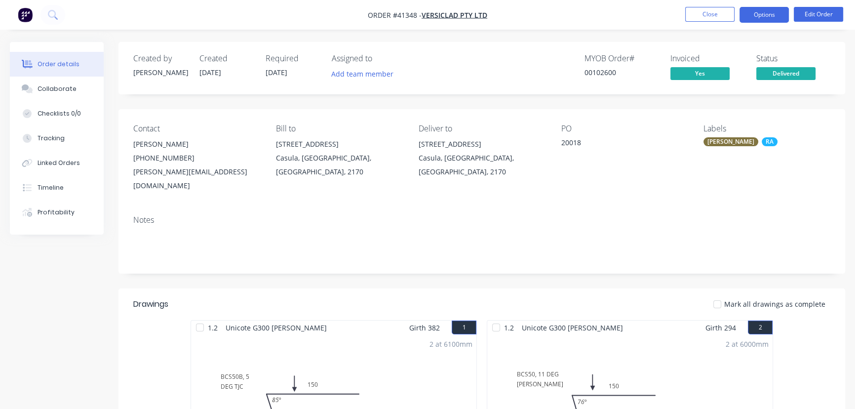
click at [759, 14] on button "Options" at bounding box center [764, 15] width 49 height 16
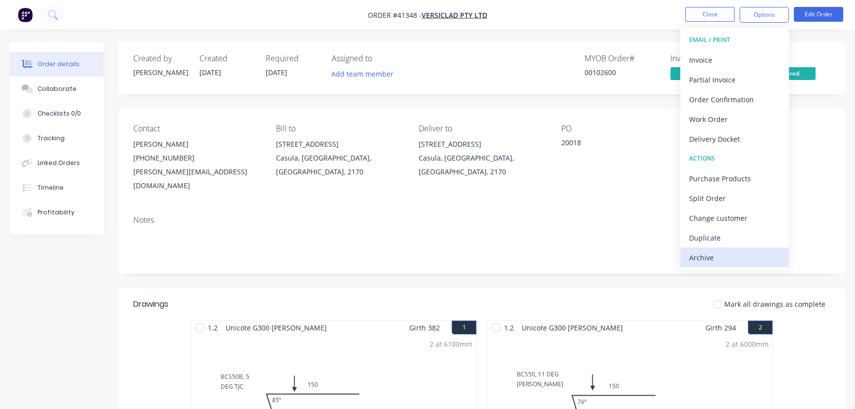
click at [698, 258] on div "Archive" at bounding box center [734, 257] width 91 height 14
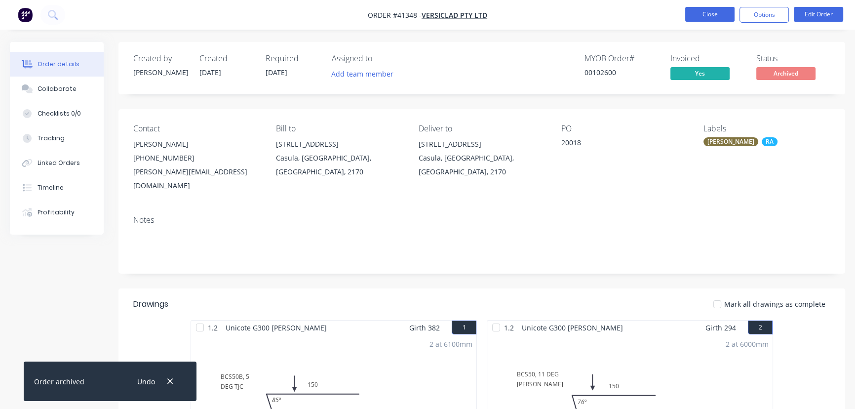
click at [708, 10] on button "Close" at bounding box center [709, 14] width 49 height 15
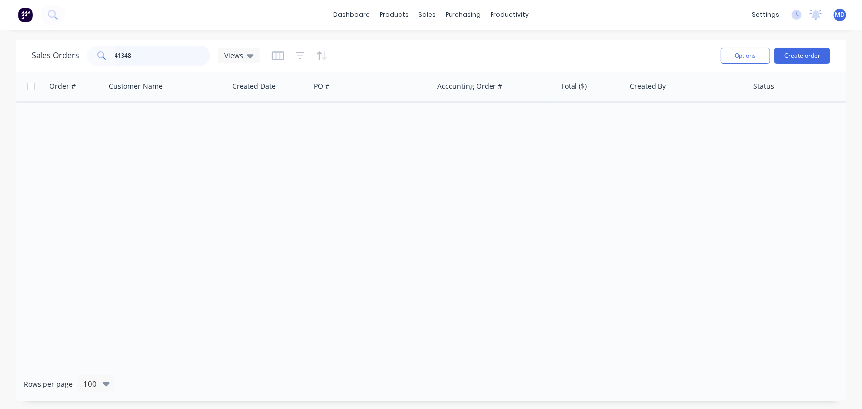
drag, startPoint x: 75, startPoint y: 56, endPoint x: -3, endPoint y: 55, distance: 78.0
click at [0, 55] on html "dashboard products sales purchasing productivity dashboard products Product Cat…" at bounding box center [431, 204] width 862 height 409
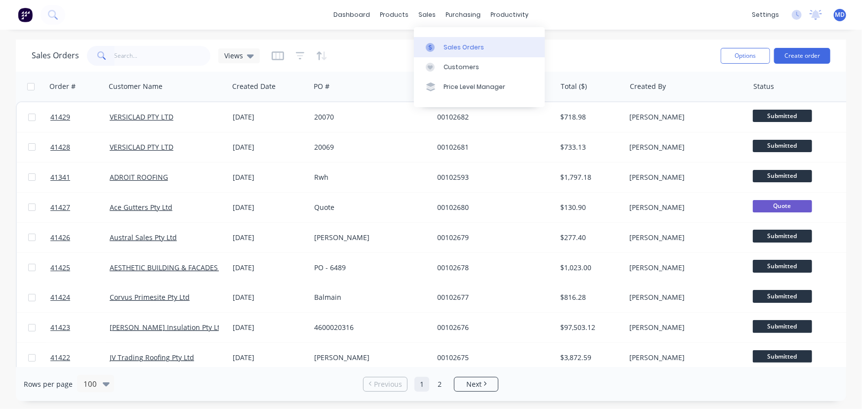
click at [460, 43] on div "Sales Orders" at bounding box center [463, 47] width 40 height 9
click at [232, 54] on span "Views" at bounding box center [233, 55] width 19 height 10
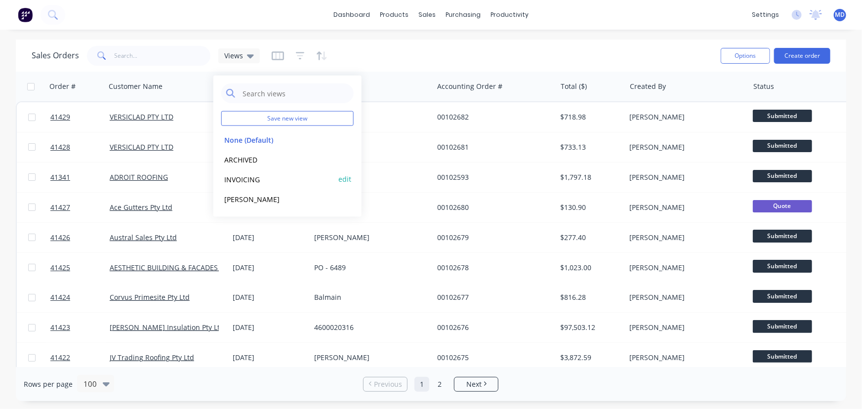
click at [244, 179] on button "INVOICING" at bounding box center [277, 178] width 113 height 11
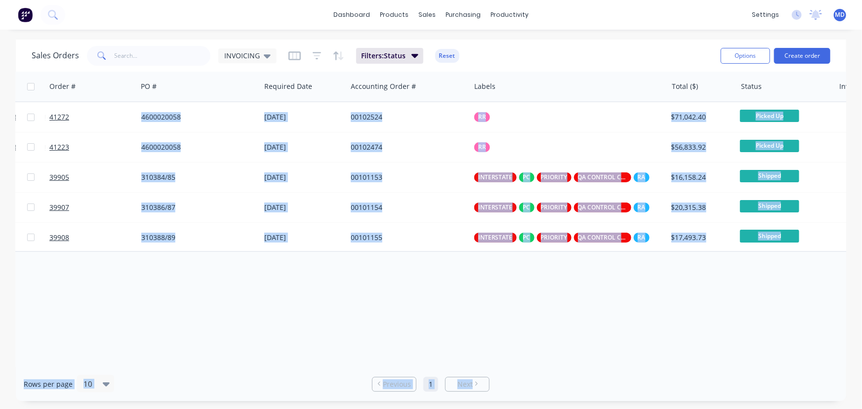
scroll to position [0, 255]
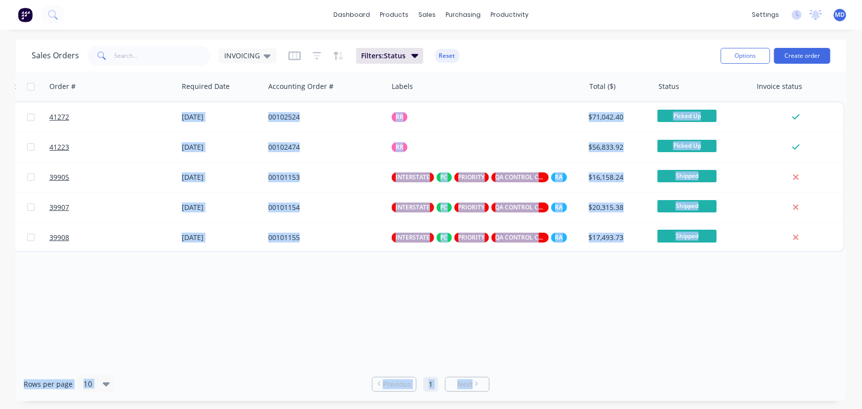
drag, startPoint x: 610, startPoint y: 367, endPoint x: 296, endPoint y: 329, distance: 316.3
click at [297, 329] on div "Sales Orders INVOICING Filters: Status Reset Options Create order Order # Custo…" at bounding box center [431, 219] width 830 height 361
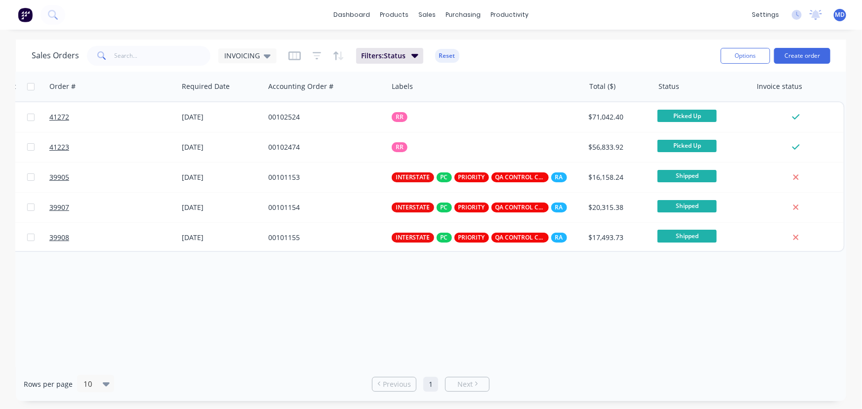
click at [341, 306] on div "Order # Customer Name Created Date PO # Required Date Accounting Order # Labels…" at bounding box center [431, 219] width 830 height 295
drag, startPoint x: 380, startPoint y: 359, endPoint x: 77, endPoint y: 341, distance: 303.7
click at [78, 340] on div "Order # Customer Name Created Date PO # Required Date Accounting Order # Labels…" at bounding box center [431, 219] width 830 height 295
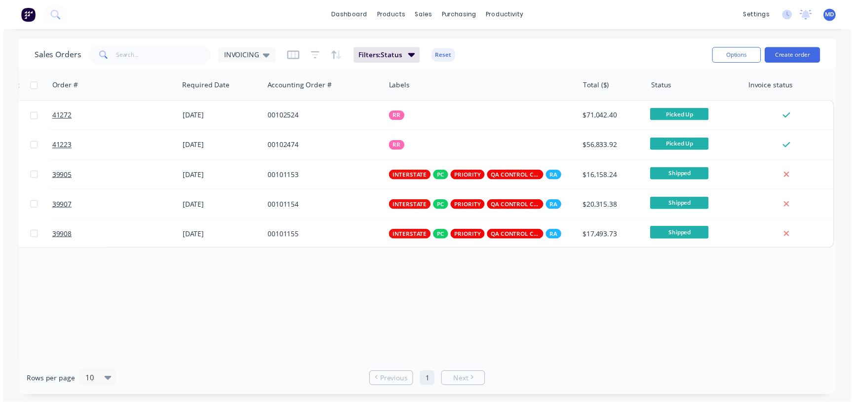
scroll to position [0, 0]
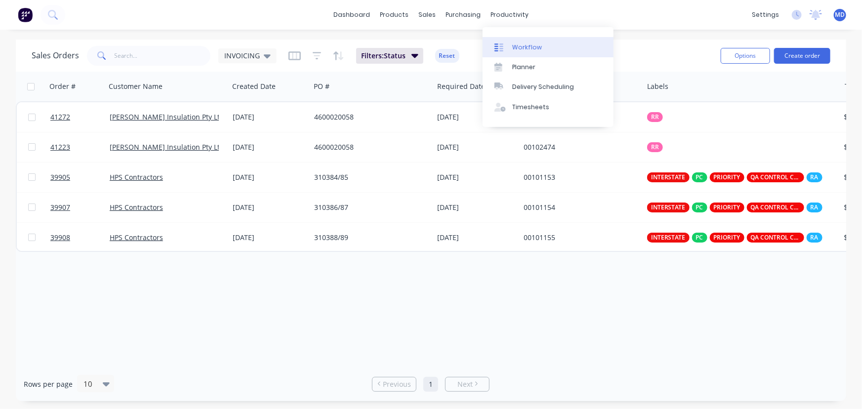
click at [530, 44] on div "Workflow" at bounding box center [527, 47] width 30 height 9
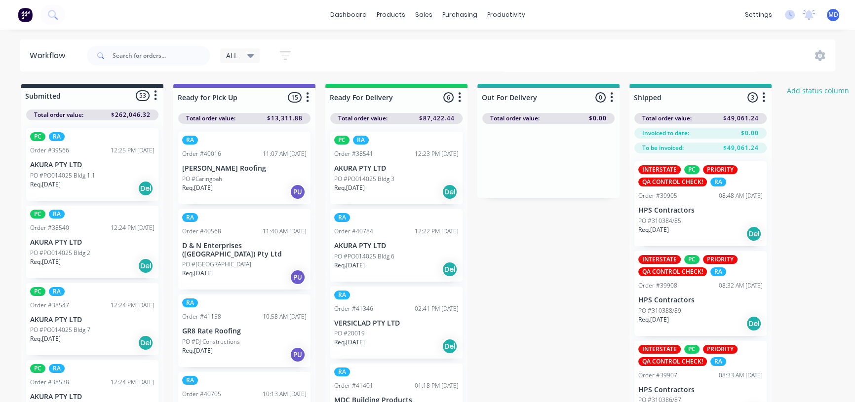
click at [249, 53] on icon at bounding box center [250, 55] width 7 height 11
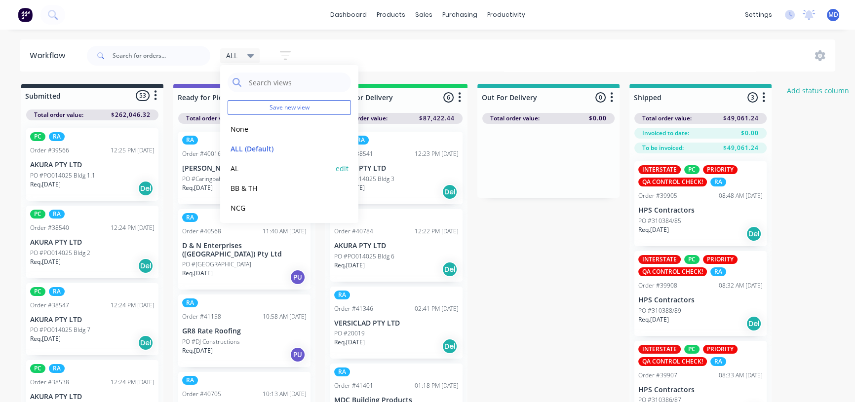
scroll to position [41, 0]
click at [236, 183] on button "RA" at bounding box center [280, 186] width 105 height 11
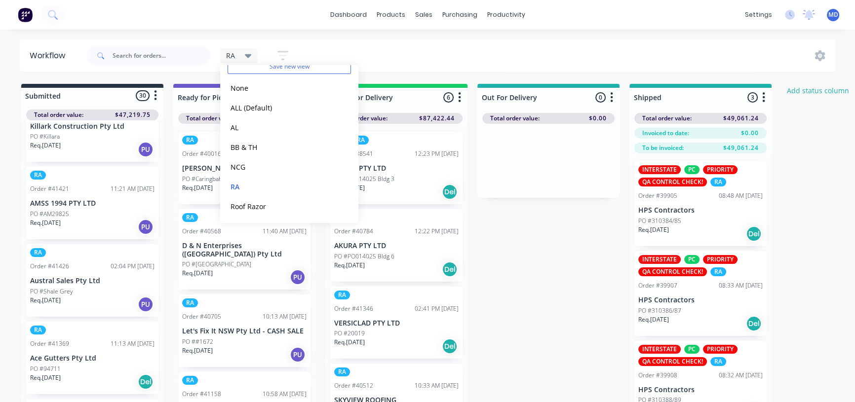
scroll to position [1032, 0]
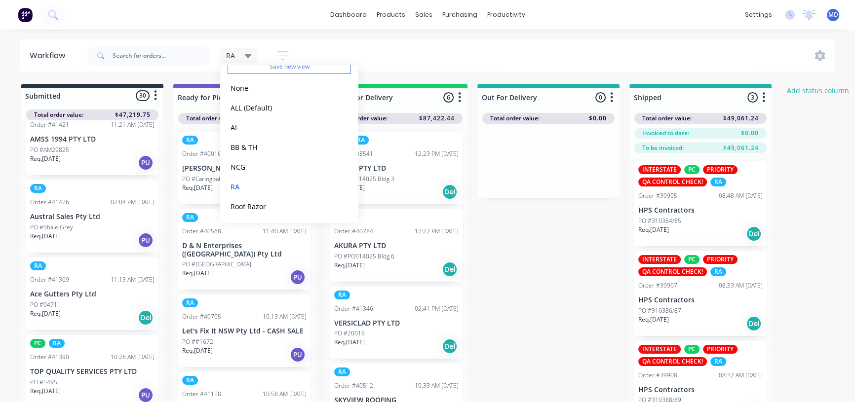
click at [578, 29] on div "dashboard products sales purchasing productivity dashboard products Product Cat…" at bounding box center [427, 171] width 855 height 343
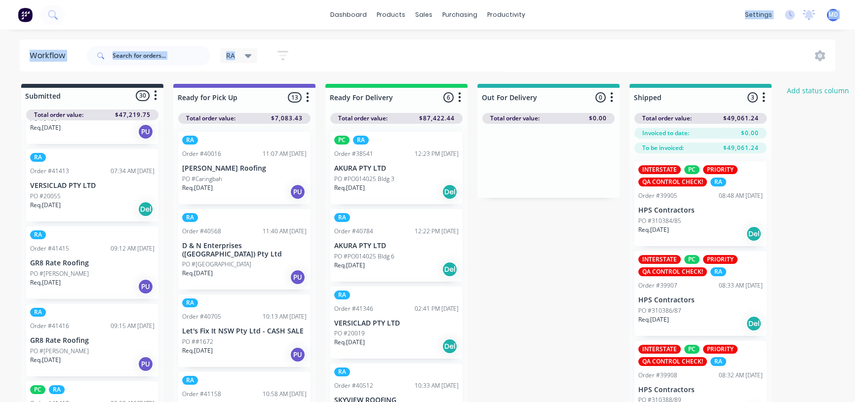
scroll to position [673, 0]
click at [61, 281] on p "Req. [DATE]" at bounding box center [45, 285] width 31 height 9
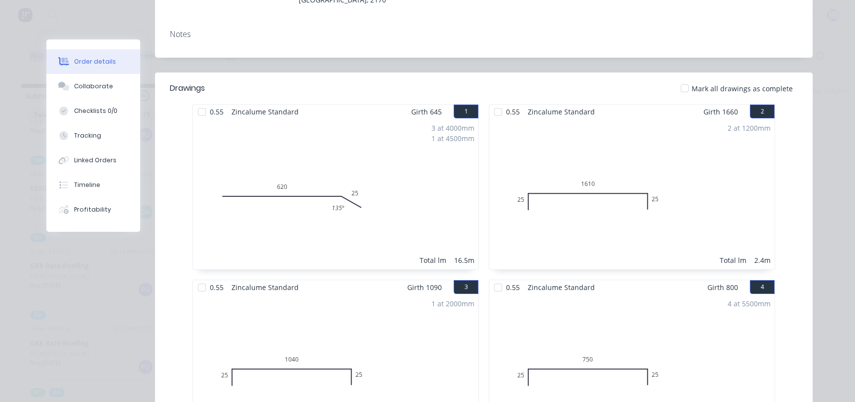
scroll to position [0, 0]
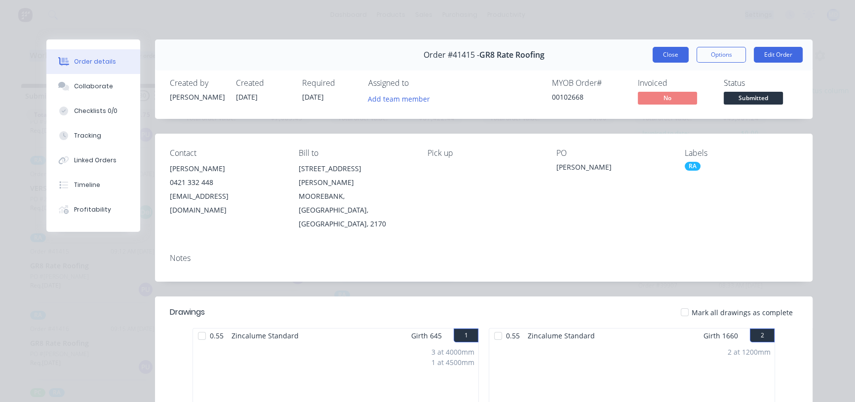
click at [669, 55] on button "Close" at bounding box center [671, 55] width 36 height 16
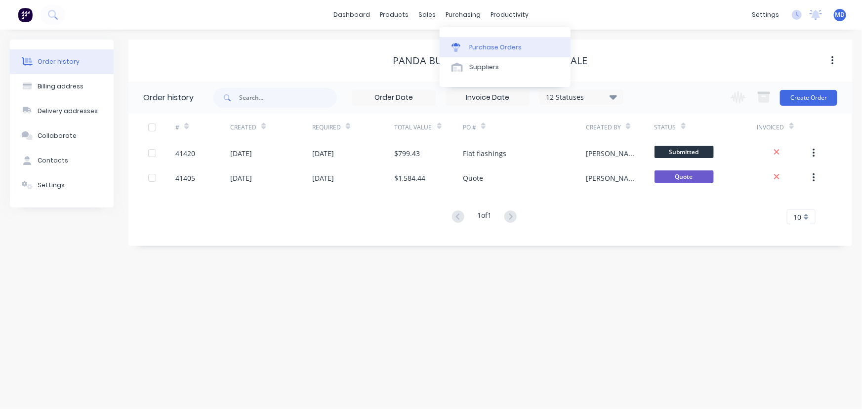
click at [503, 45] on div "Purchase Orders" at bounding box center [495, 47] width 52 height 9
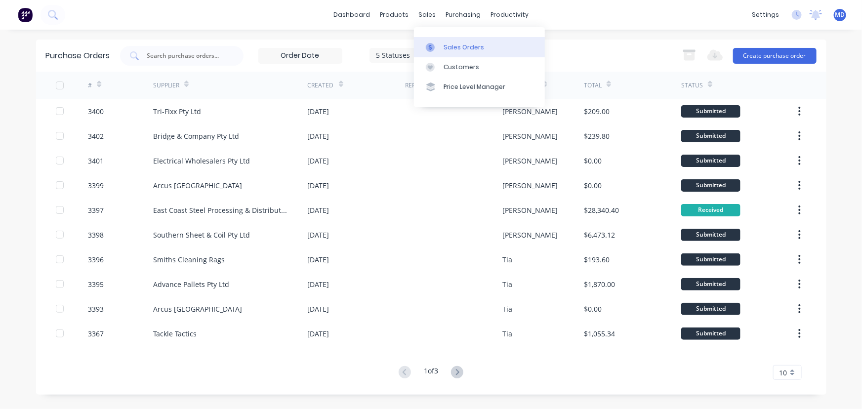
click at [470, 44] on div "Sales Orders" at bounding box center [463, 47] width 40 height 9
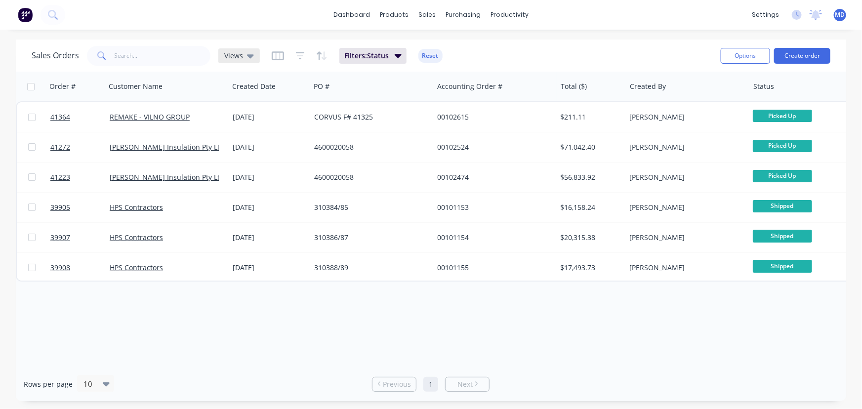
click at [237, 58] on span "Views" at bounding box center [233, 55] width 19 height 10
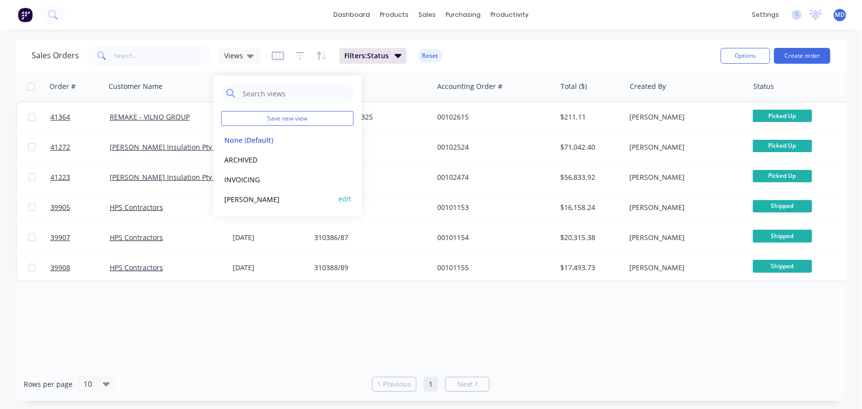
click at [237, 199] on button "[PERSON_NAME]" at bounding box center [277, 198] width 113 height 11
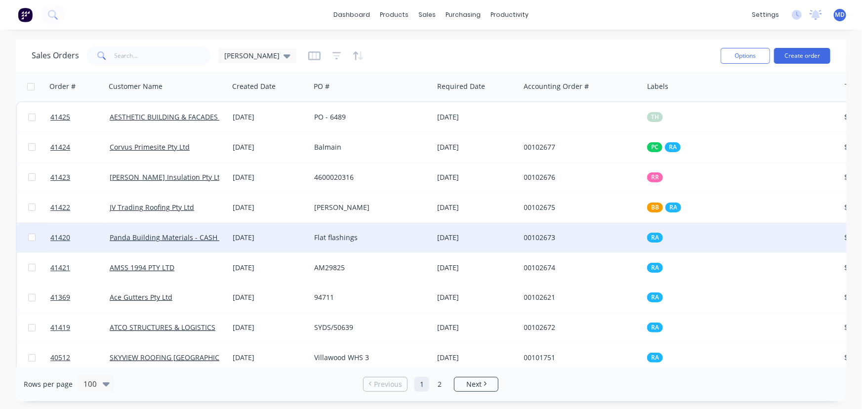
click at [389, 239] on div "Flat flashings" at bounding box center [369, 238] width 110 height 10
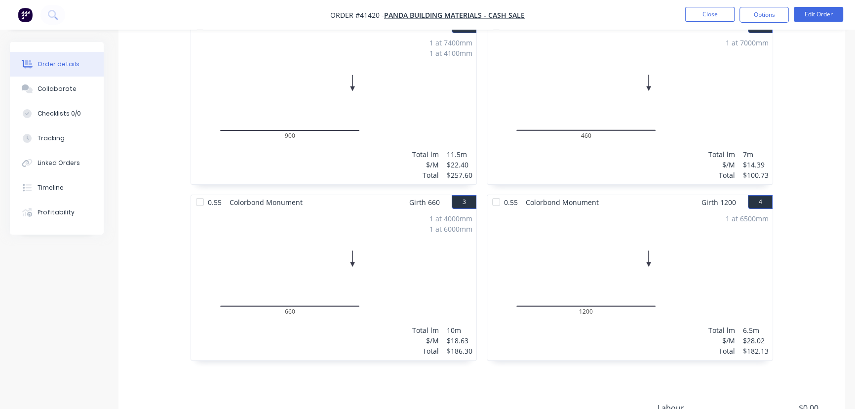
scroll to position [425, 0]
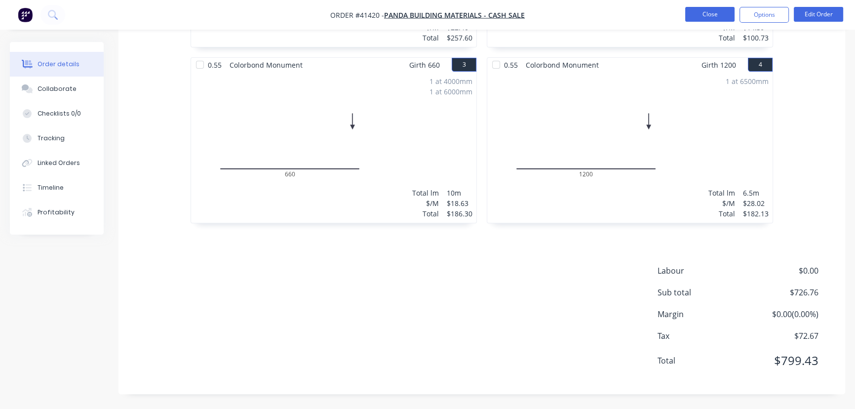
click at [708, 17] on button "Close" at bounding box center [709, 14] width 49 height 15
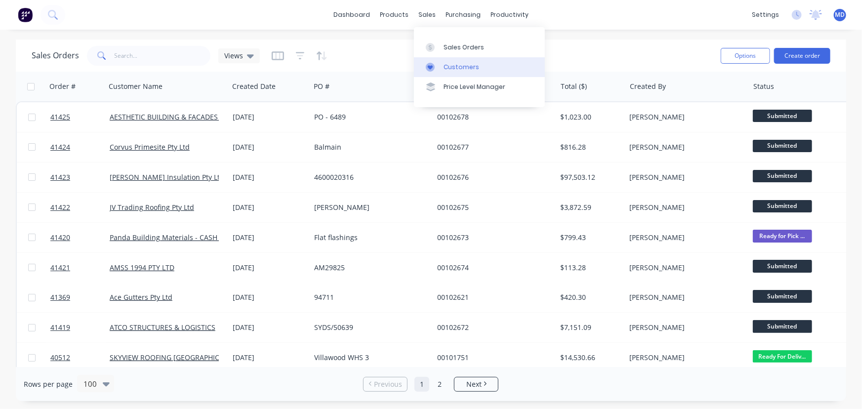
click at [469, 66] on div "Customers" at bounding box center [461, 67] width 36 height 9
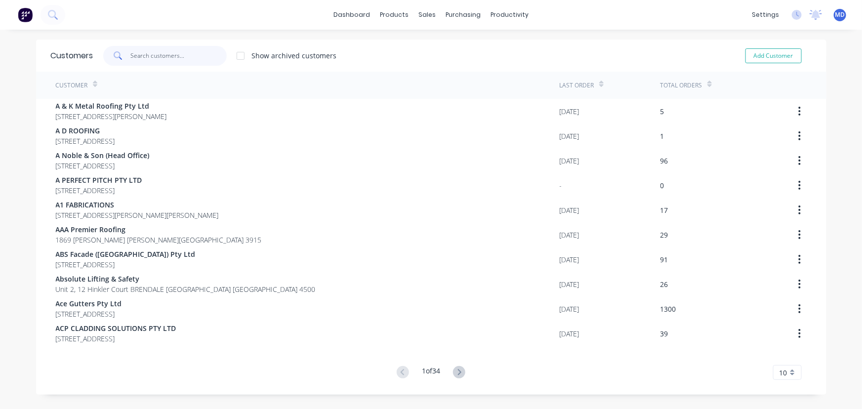
click at [182, 64] on input "text" at bounding box center [178, 56] width 96 height 20
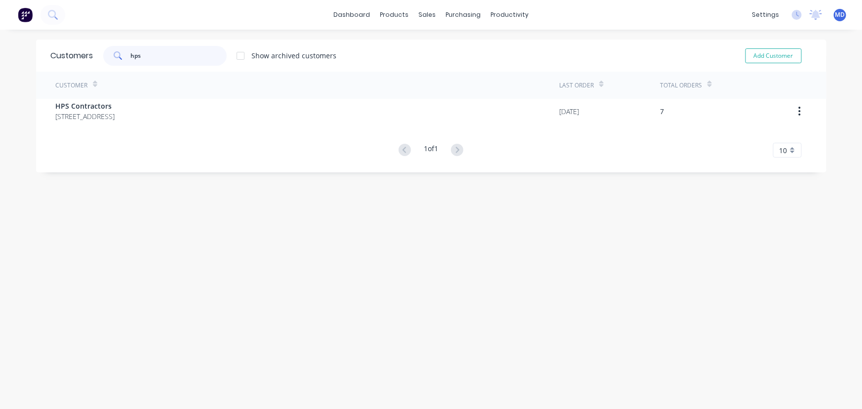
type input "hps"
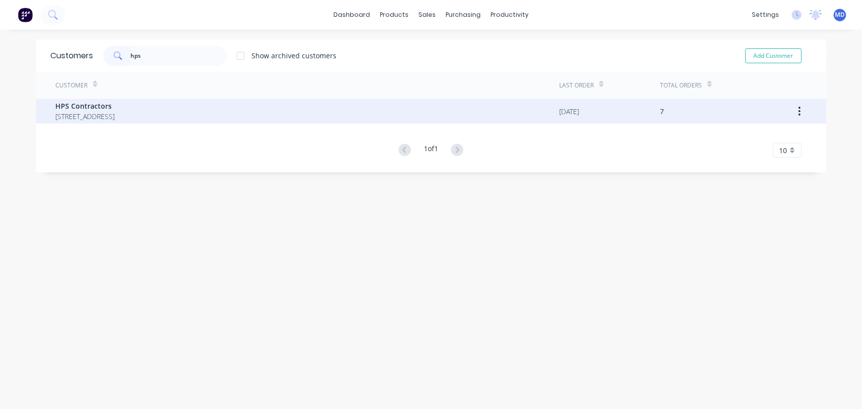
click at [99, 112] on span "PO Box 5902 CAIRNS Queensland Australia 4870" at bounding box center [85, 116] width 59 height 10
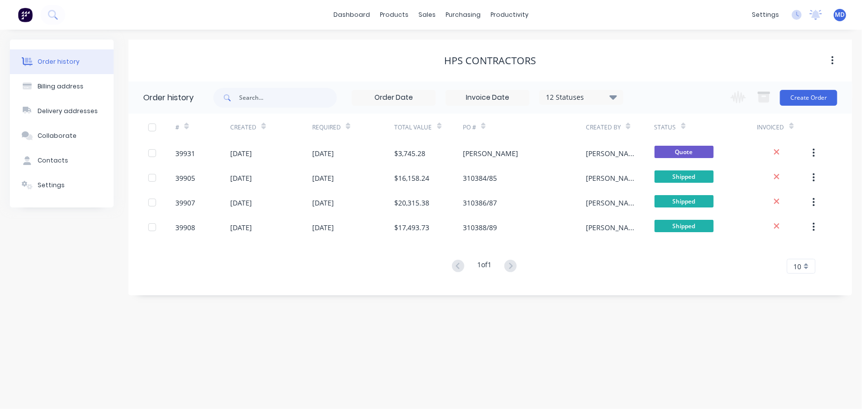
click at [613, 99] on icon at bounding box center [612, 97] width 7 height 4
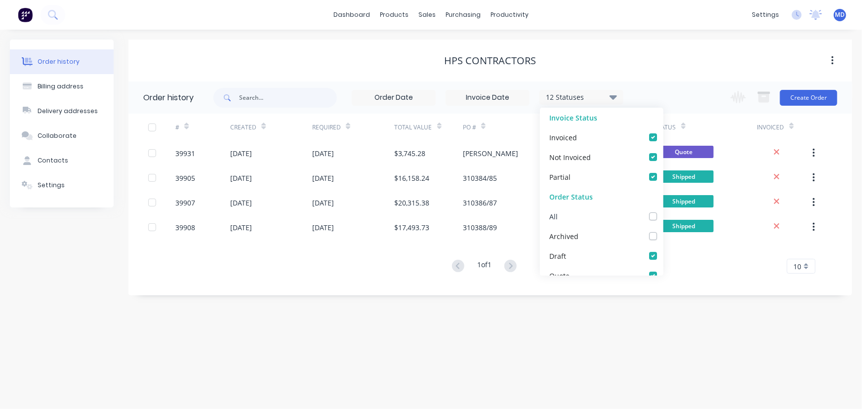
drag, startPoint x: 646, startPoint y: 218, endPoint x: 710, endPoint y: 293, distance: 98.7
click at [663, 211] on label at bounding box center [663, 211] width 0 height 0
click at [663, 219] on input "checkbox" at bounding box center [667, 215] width 8 height 9
checkbox input "true"
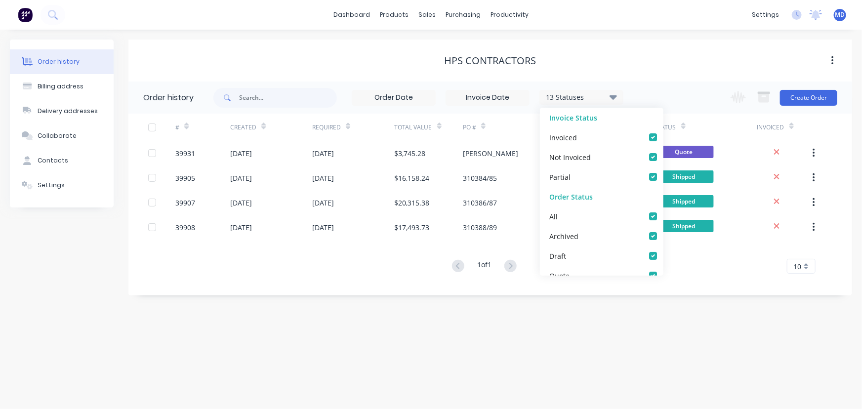
drag, startPoint x: 701, startPoint y: 275, endPoint x: 710, endPoint y: 324, distance: 50.3
click at [701, 275] on div "# Created Required Total Value PO # Created By Status Invoiced 39931 05 Jun 202…" at bounding box center [483, 200] width 711 height 172
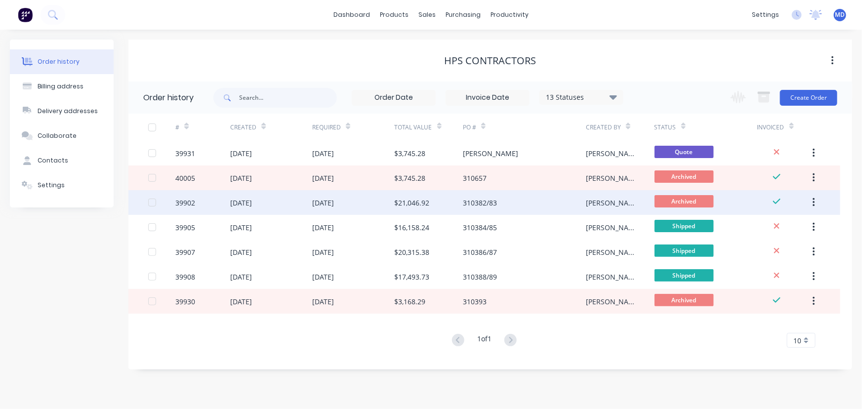
click at [478, 200] on div "310382/83" at bounding box center [480, 202] width 34 height 10
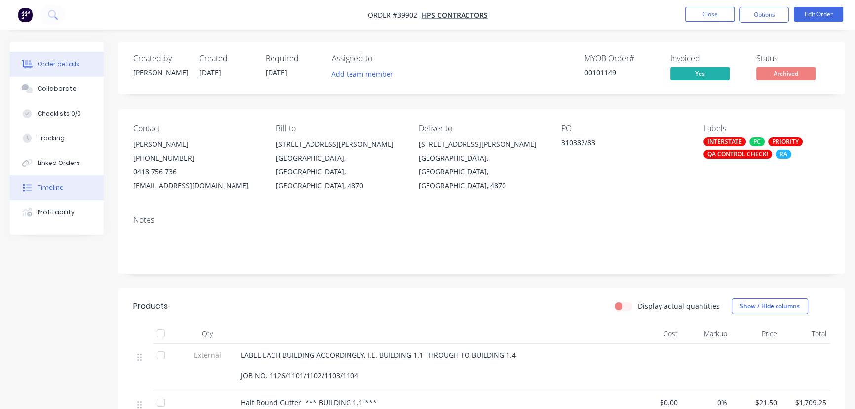
click at [51, 185] on div "Timeline" at bounding box center [51, 187] width 26 height 9
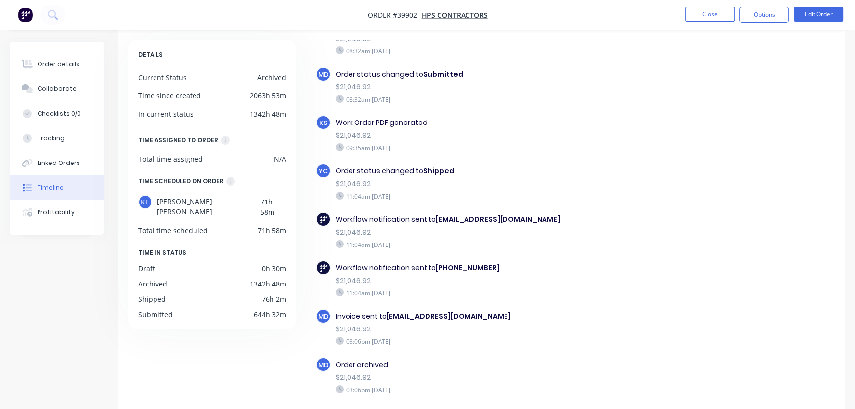
scroll to position [78, 0]
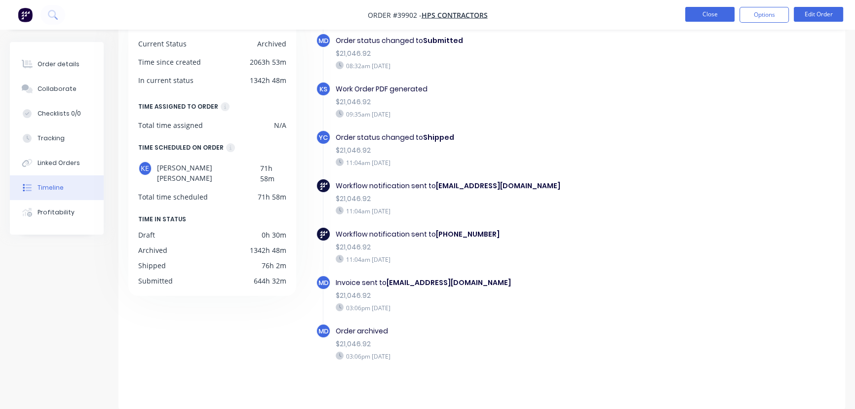
click at [707, 16] on button "Close" at bounding box center [709, 14] width 49 height 15
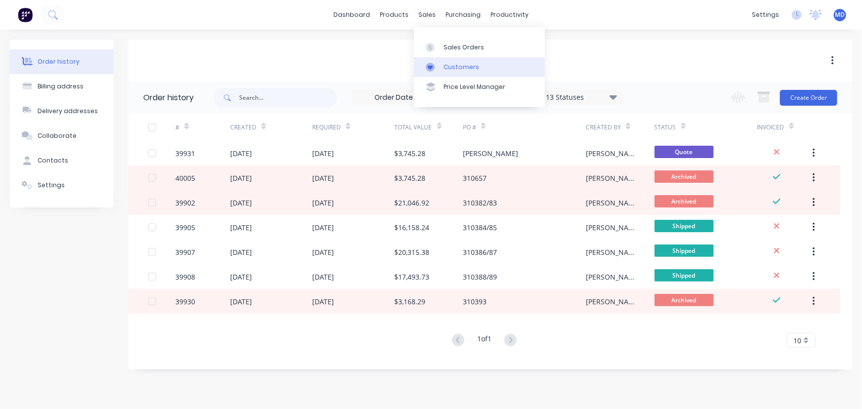
click at [462, 67] on div "Customers" at bounding box center [461, 67] width 36 height 9
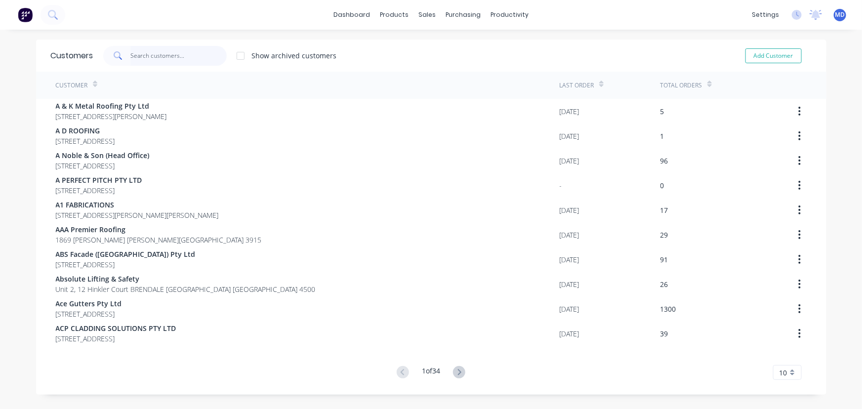
click at [155, 50] on input "text" at bounding box center [178, 56] width 96 height 20
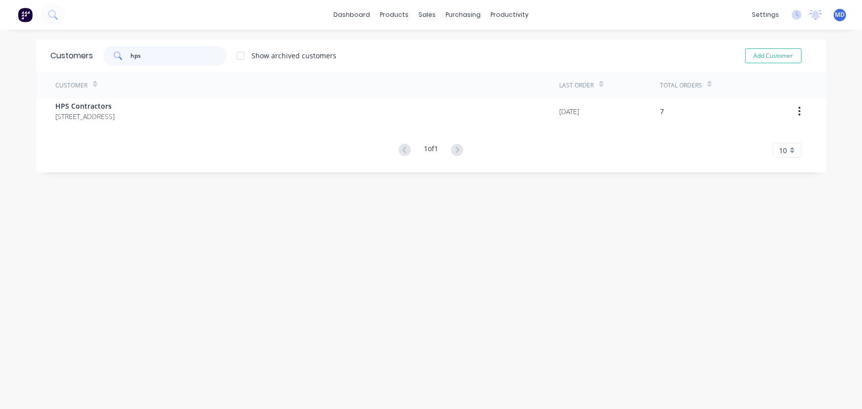
type input "hps"
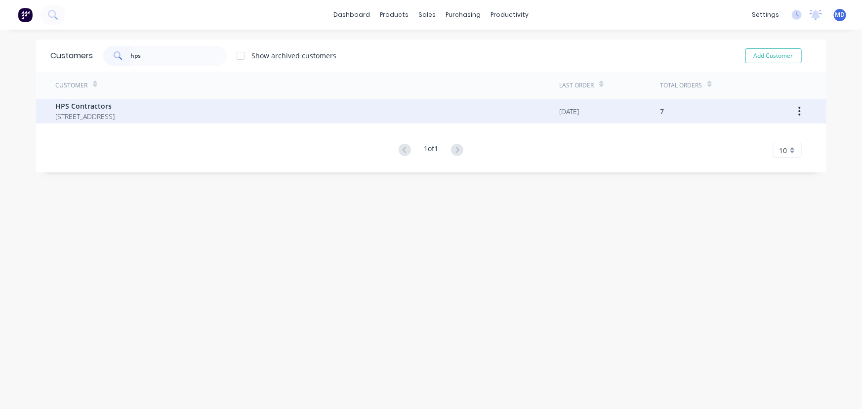
click at [69, 109] on span "HPS Contractors" at bounding box center [85, 106] width 59 height 10
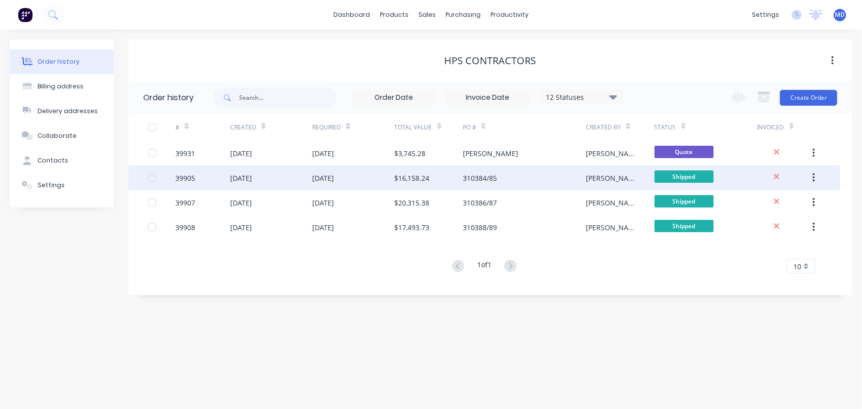
click at [370, 175] on div "[DATE]" at bounding box center [353, 177] width 82 height 25
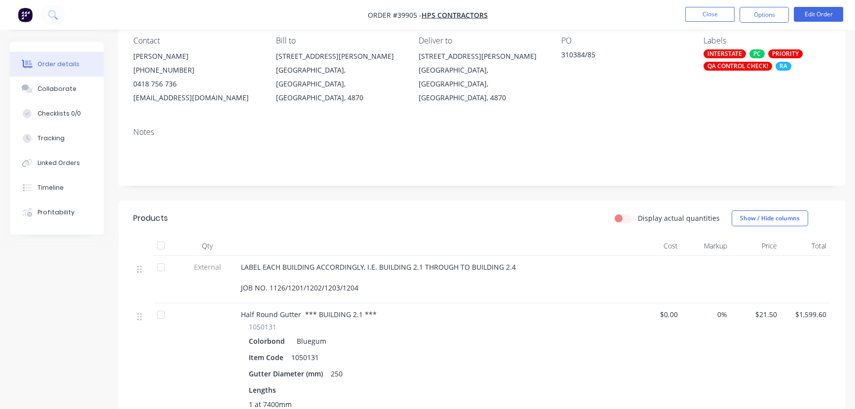
scroll to position [89, 0]
click at [700, 17] on button "Close" at bounding box center [709, 14] width 49 height 15
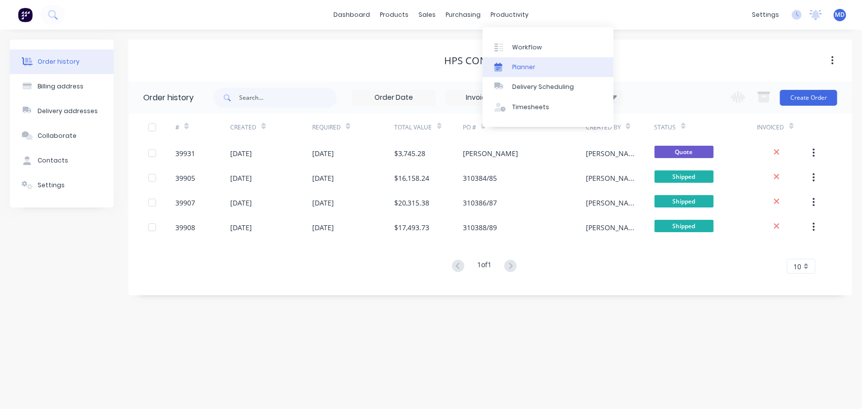
click at [525, 66] on div "Planner" at bounding box center [523, 67] width 23 height 9
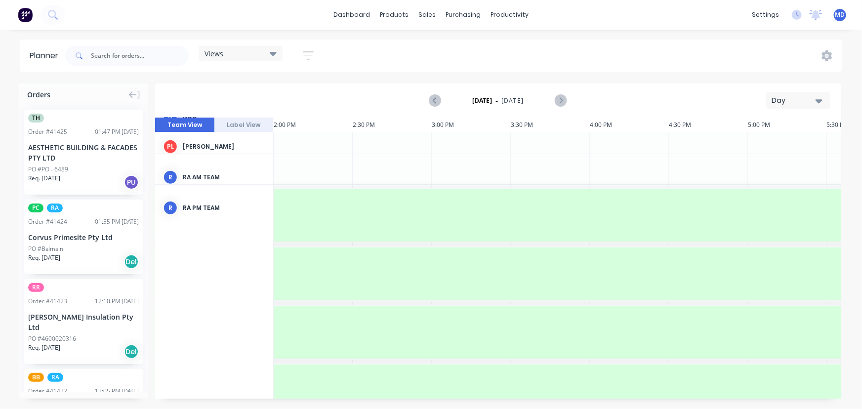
scroll to position [359, 2212]
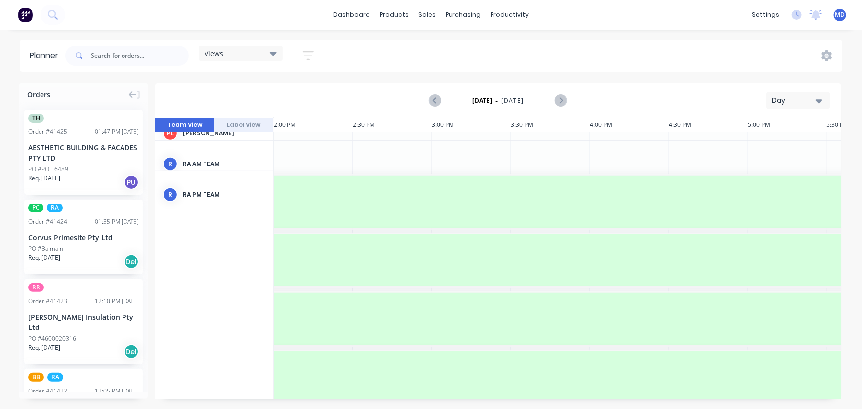
click at [819, 98] on icon "button" at bounding box center [818, 100] width 7 height 11
click at [763, 145] on div "Week" at bounding box center [780, 147] width 98 height 20
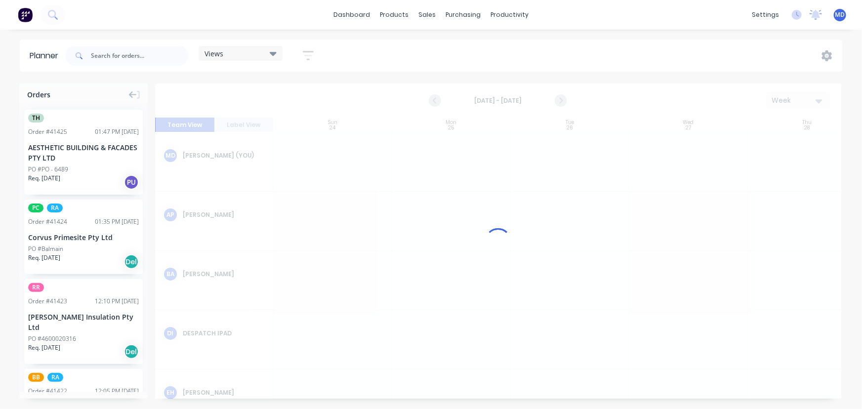
scroll to position [0, 0]
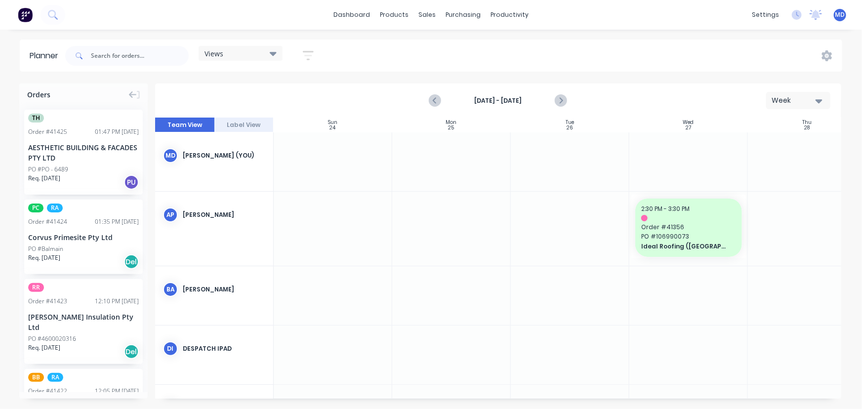
click at [513, 97] on strong "Aug 24th - Aug 30th" at bounding box center [497, 100] width 99 height 9
click at [565, 98] on icon "Next page" at bounding box center [560, 101] width 12 height 12
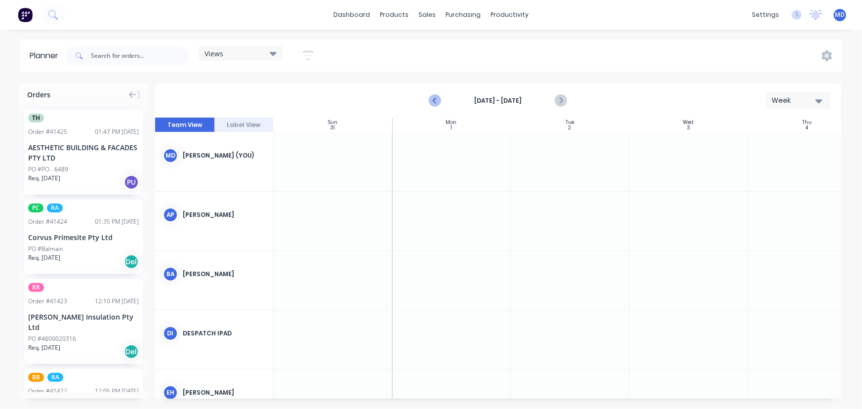
click at [432, 96] on icon "Previous page" at bounding box center [436, 101] width 12 height 12
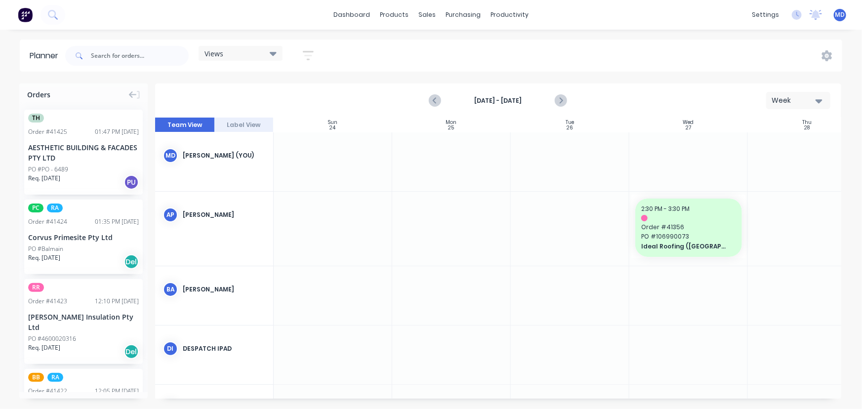
click at [515, 99] on strong "Aug 24th - Aug 30th" at bounding box center [497, 100] width 99 height 9
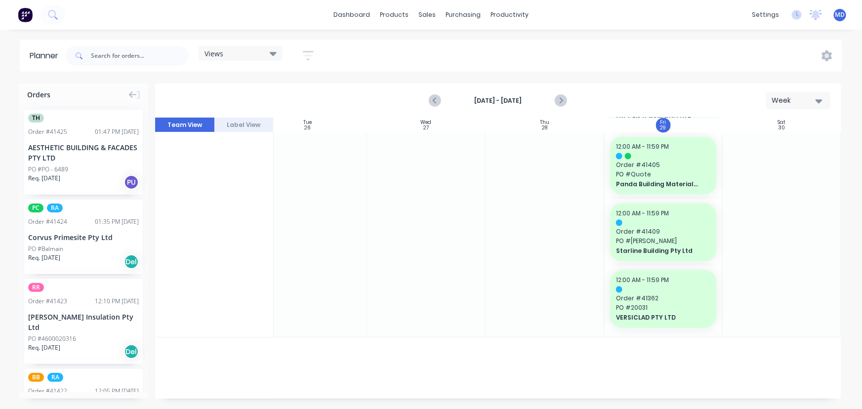
scroll to position [1077, 265]
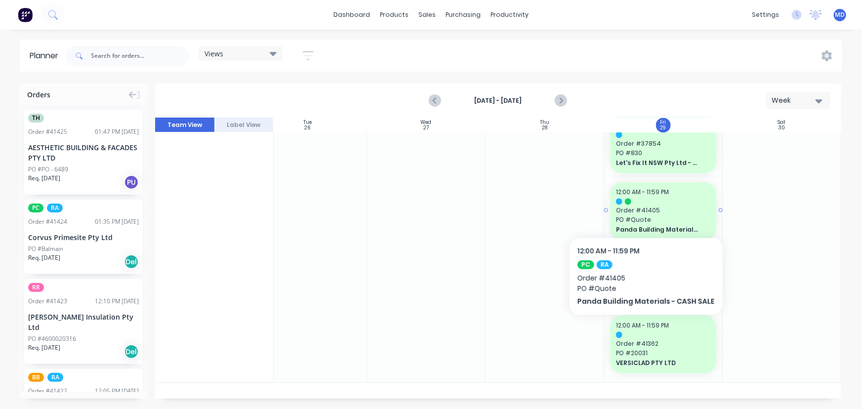
click at [642, 207] on span "Order # 41405" at bounding box center [663, 210] width 95 height 9
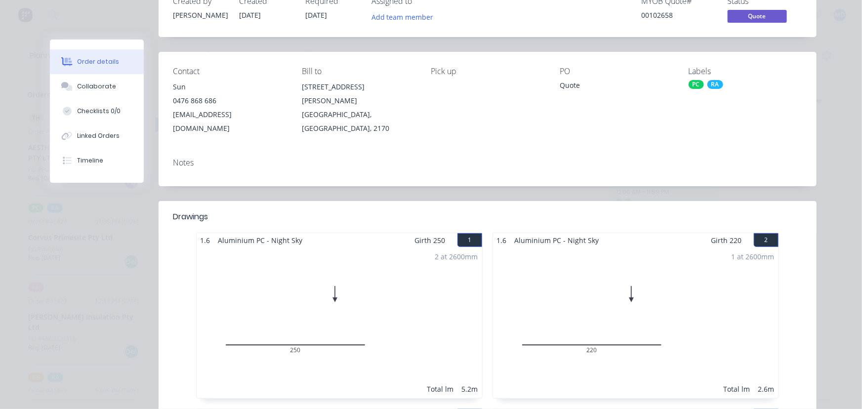
scroll to position [0, 0]
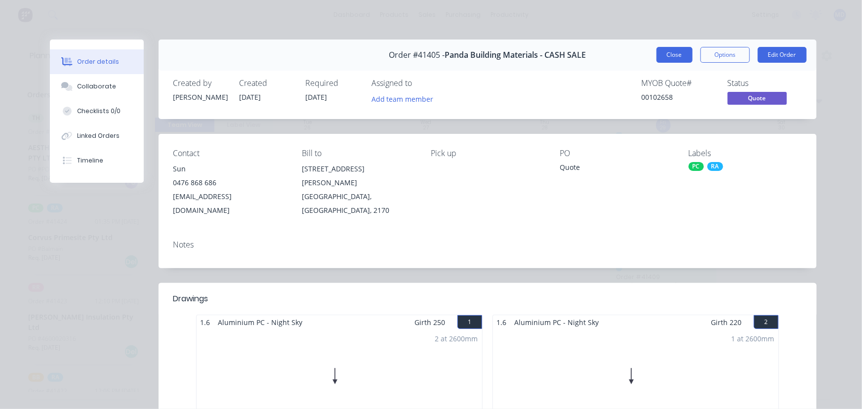
click at [675, 58] on button "Close" at bounding box center [674, 55] width 36 height 16
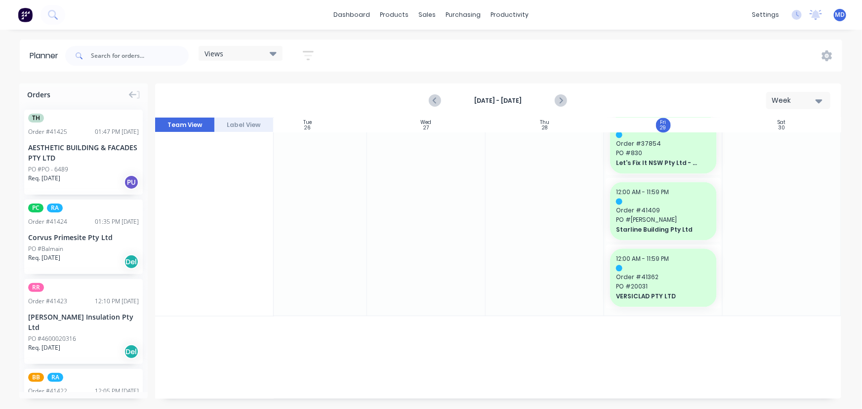
scroll to position [1010, 265]
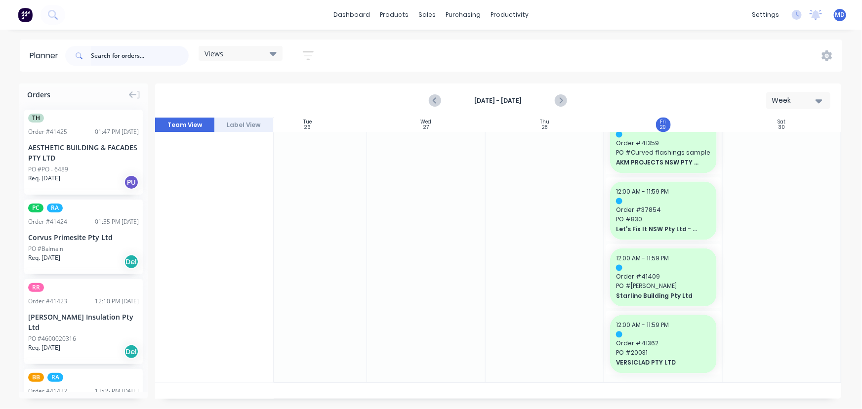
click at [145, 54] on input "text" at bounding box center [140, 56] width 98 height 20
type input "41420"
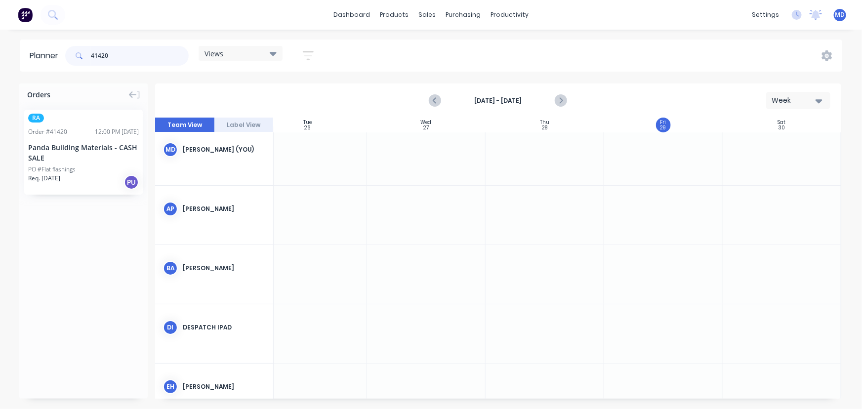
scroll to position [0, 265]
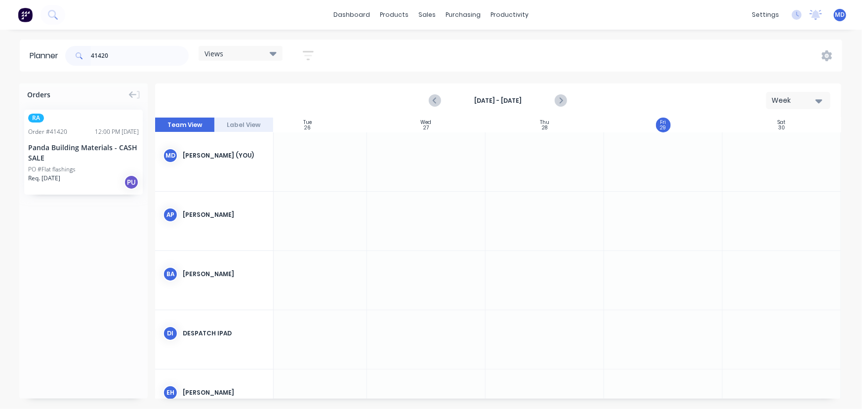
click at [67, 155] on div "Panda Building Materials - CASH SALE" at bounding box center [83, 152] width 111 height 21
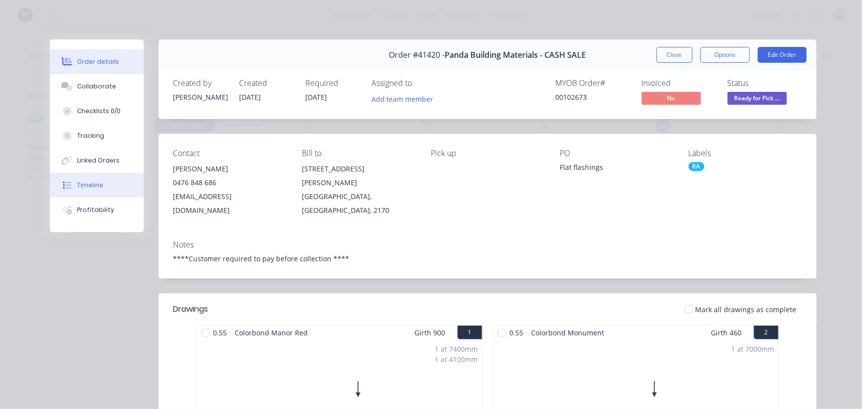
click at [96, 184] on div "Timeline" at bounding box center [90, 185] width 26 height 9
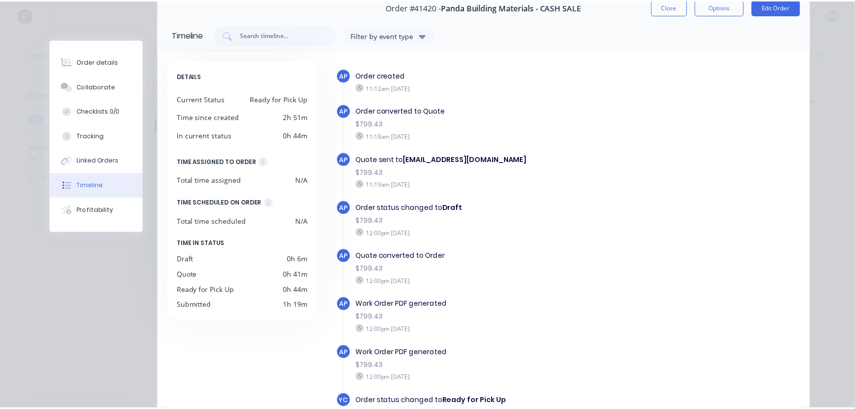
scroll to position [0, 0]
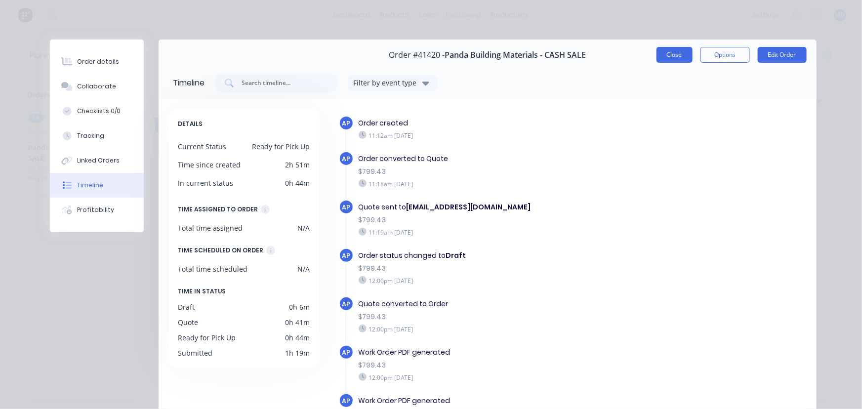
click at [674, 54] on button "Close" at bounding box center [674, 55] width 36 height 16
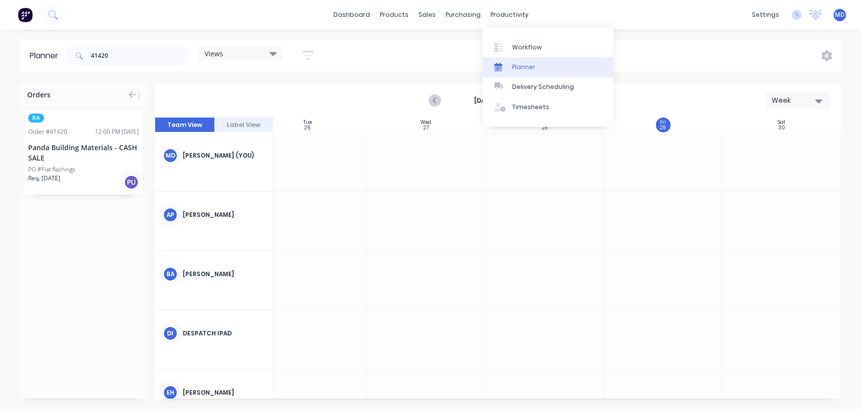
click at [528, 65] on div "Planner" at bounding box center [523, 67] width 23 height 9
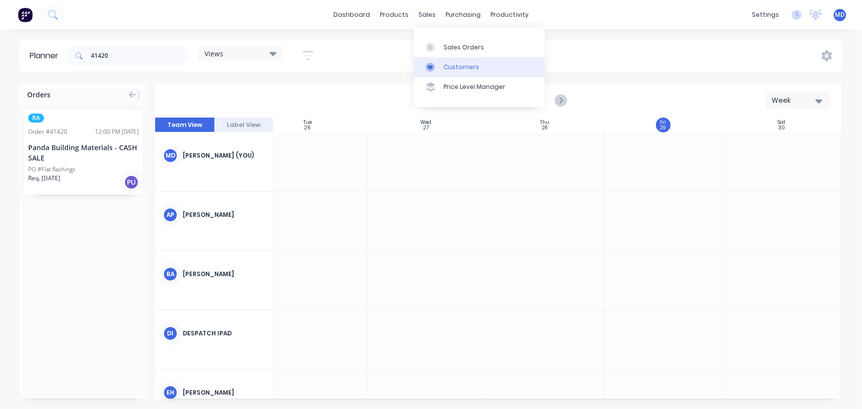
click at [464, 64] on div "Customers" at bounding box center [461, 67] width 36 height 9
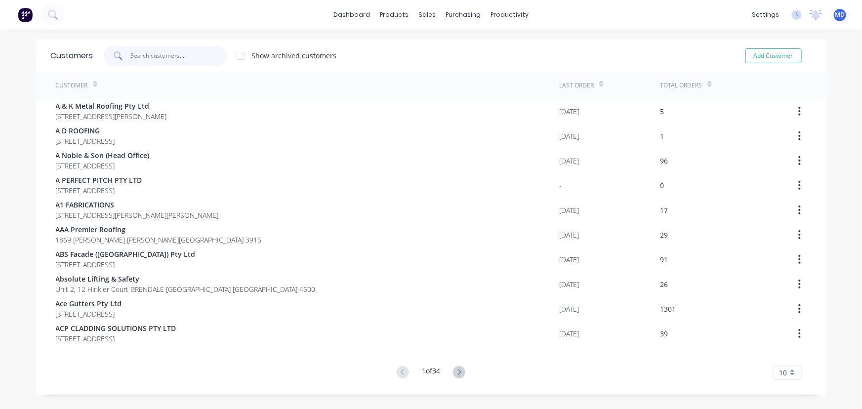
click at [165, 55] on input "text" at bounding box center [178, 56] width 96 height 20
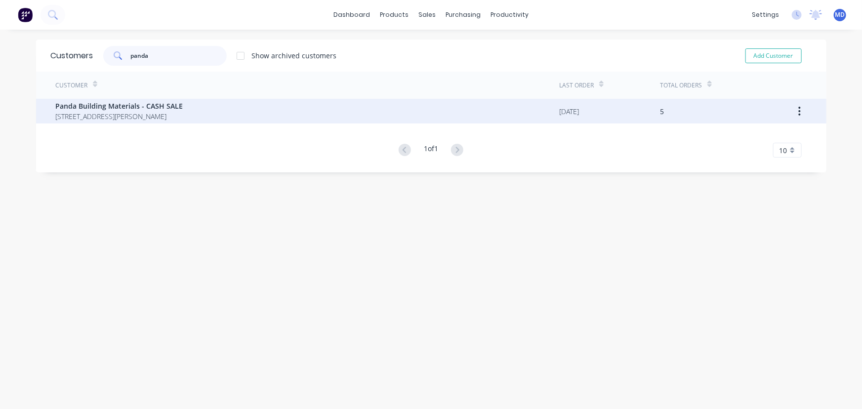
type input "panda"
click at [121, 110] on span "Panda Building Materials - CASH SALE" at bounding box center [119, 106] width 127 height 10
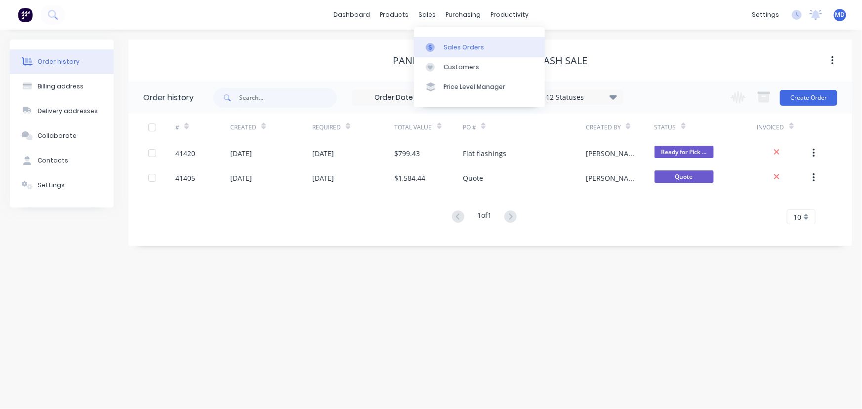
click at [455, 47] on div "Sales Orders" at bounding box center [463, 47] width 40 height 9
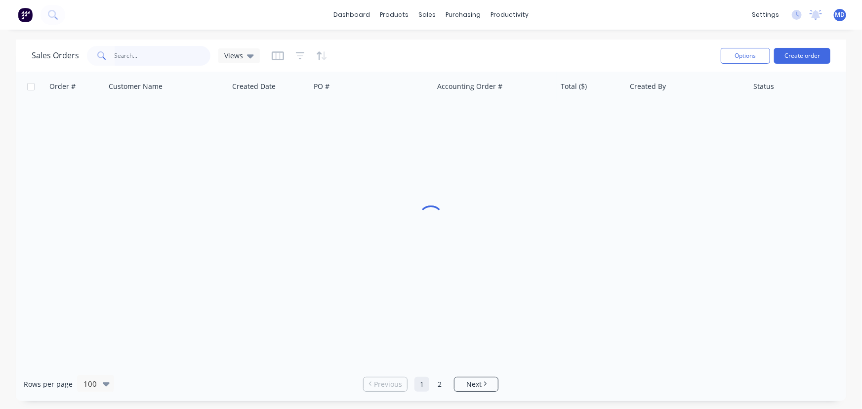
click at [169, 58] on input "text" at bounding box center [163, 56] width 96 height 20
type input "41360"
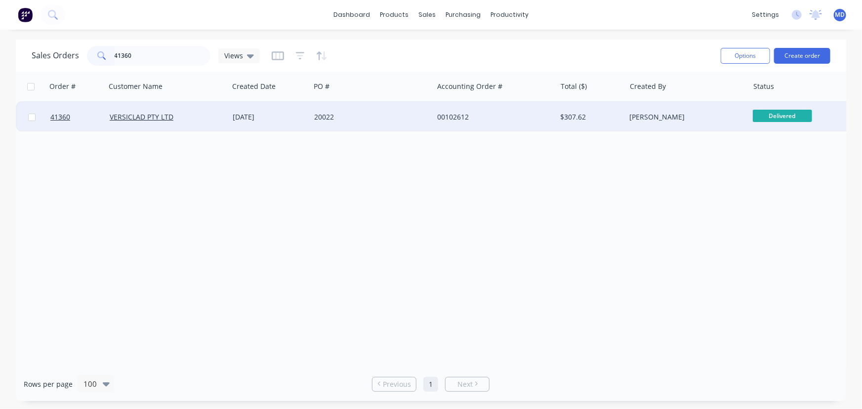
click at [374, 117] on div "20022" at bounding box center [369, 117] width 110 height 10
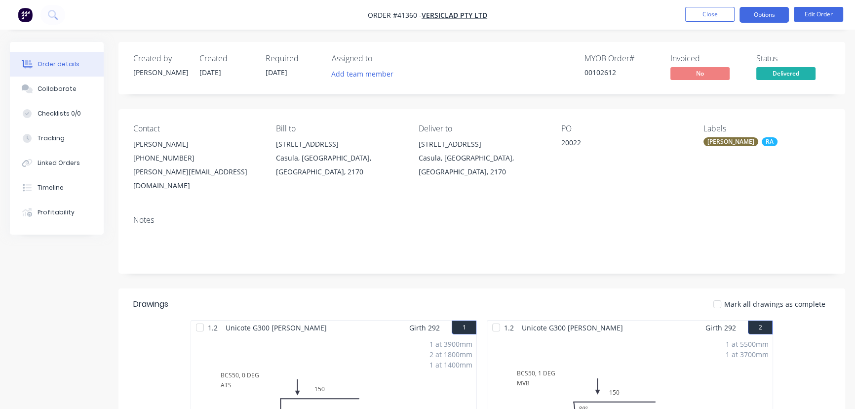
click at [755, 18] on button "Options" at bounding box center [764, 15] width 49 height 16
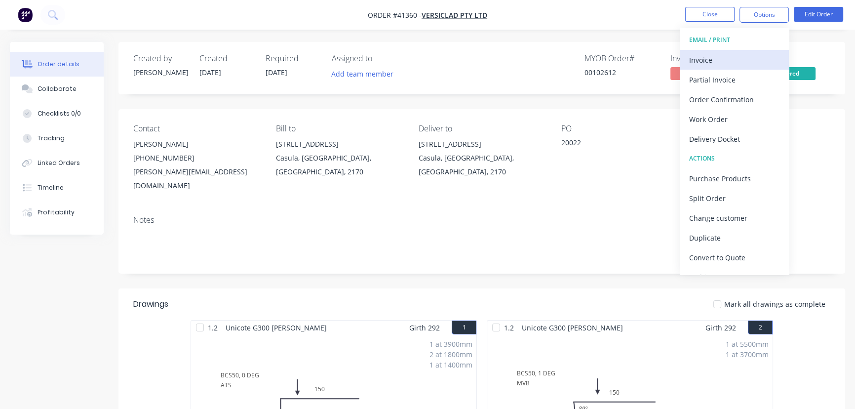
click at [702, 61] on div "Invoice" at bounding box center [734, 60] width 91 height 14
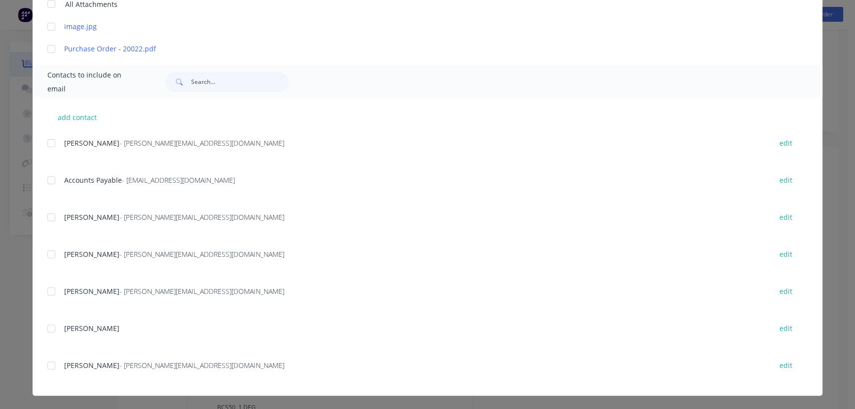
scroll to position [425, 0]
click at [49, 181] on div at bounding box center [51, 180] width 20 height 20
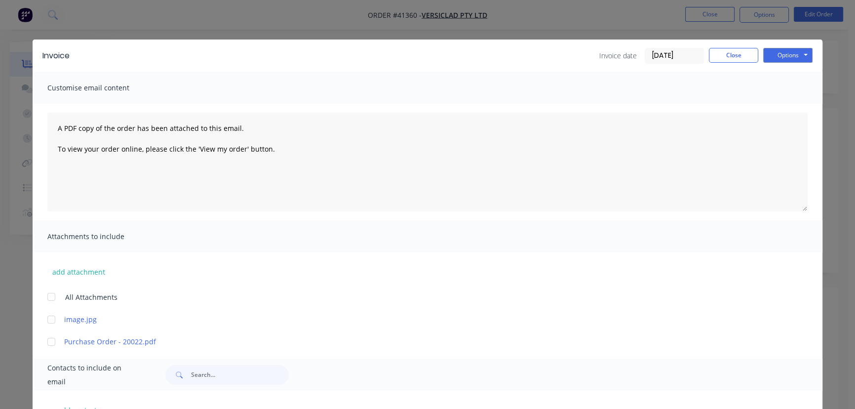
scroll to position [0, 0]
click at [785, 46] on div "Invoice Invoice date 29/08/25 Close Options Preview Print Email" at bounding box center [428, 55] width 790 height 32
click at [785, 55] on button "Options" at bounding box center [787, 55] width 49 height 15
click at [788, 105] on button "Email" at bounding box center [794, 105] width 63 height 16
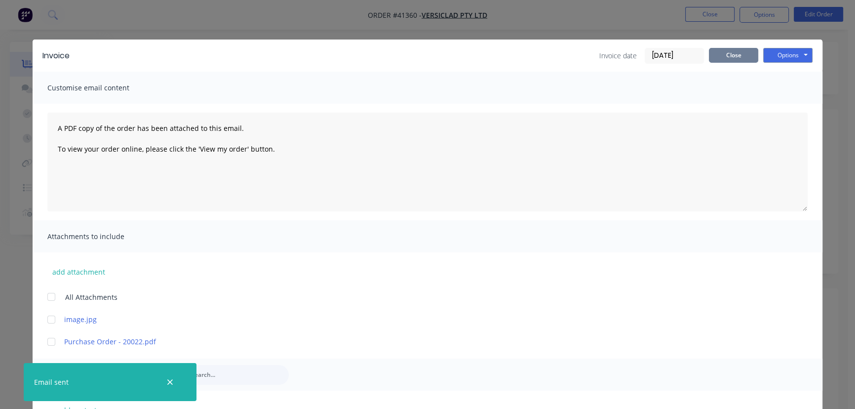
click at [734, 53] on button "Close" at bounding box center [733, 55] width 49 height 15
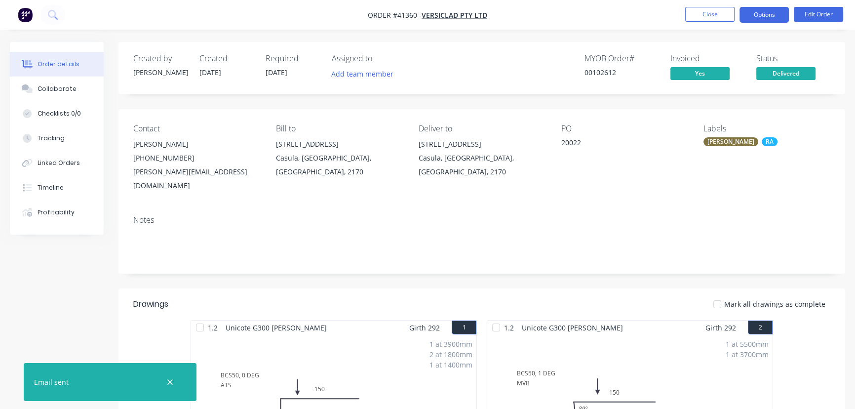
click at [761, 14] on button "Options" at bounding box center [764, 15] width 49 height 16
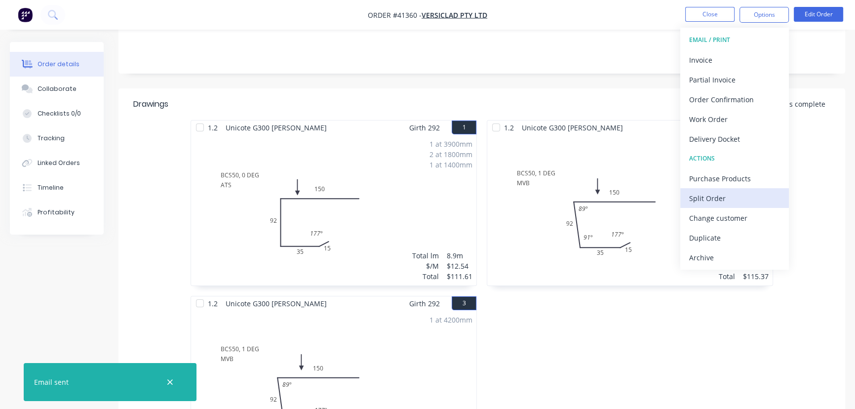
scroll to position [425, 0]
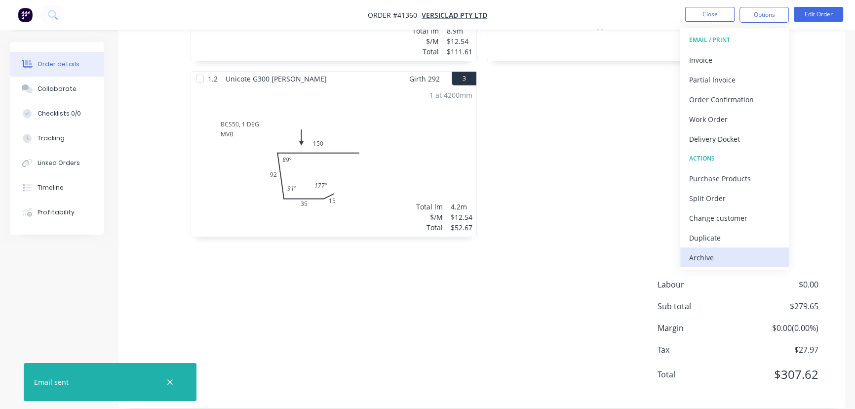
click at [699, 259] on div "Archive" at bounding box center [734, 257] width 91 height 14
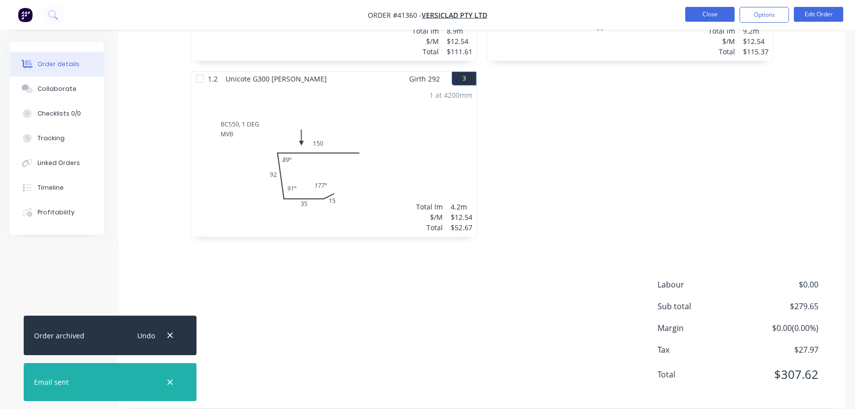
click at [714, 9] on button "Close" at bounding box center [709, 14] width 49 height 15
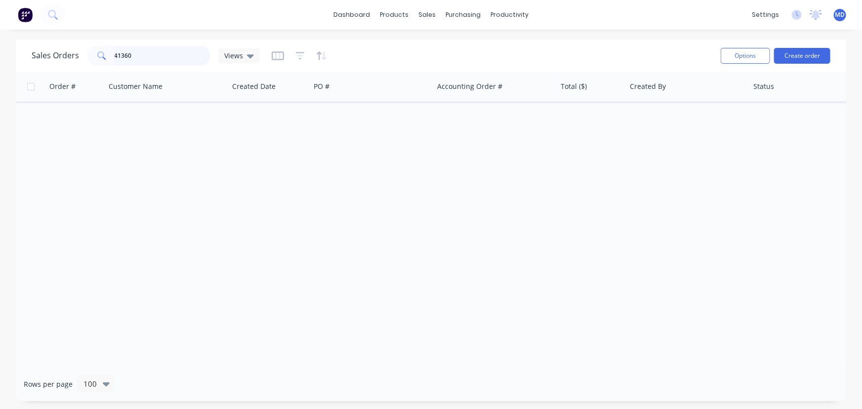
click at [163, 58] on input "41360" at bounding box center [163, 56] width 96 height 20
type input "41362"
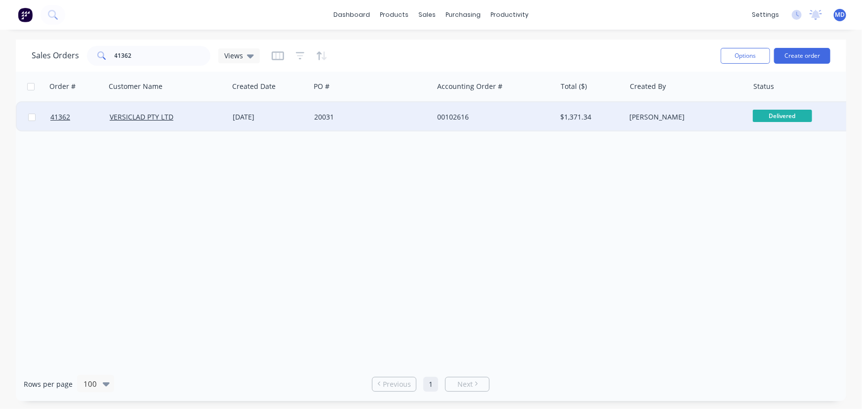
click at [389, 119] on div "20031" at bounding box center [369, 117] width 110 height 10
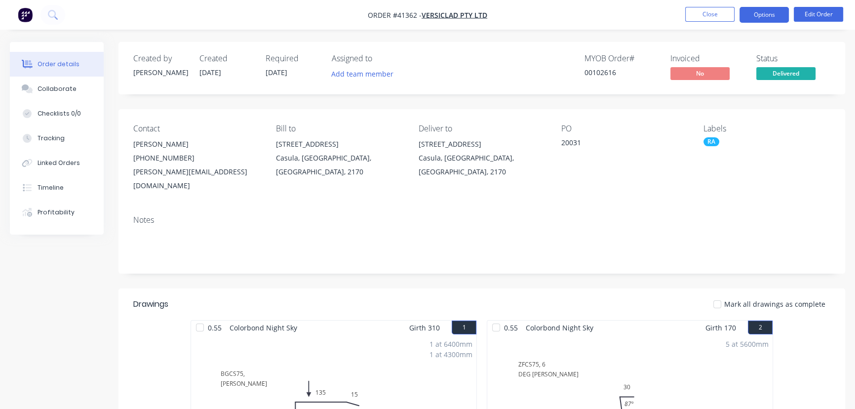
click at [767, 13] on button "Options" at bounding box center [764, 15] width 49 height 16
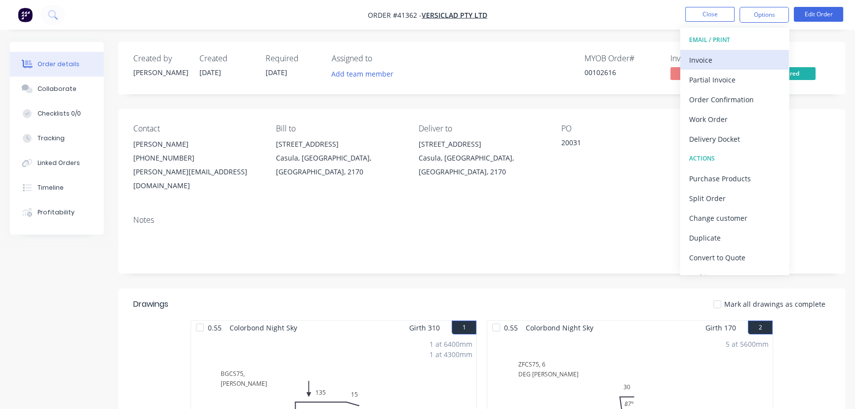
click at [700, 59] on div "Invoice" at bounding box center [734, 60] width 91 height 14
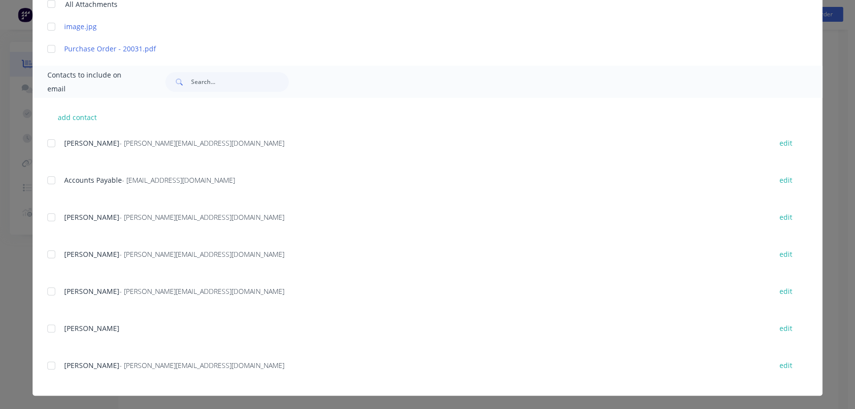
scroll to position [1127, 0]
click at [50, 181] on div at bounding box center [51, 180] width 20 height 20
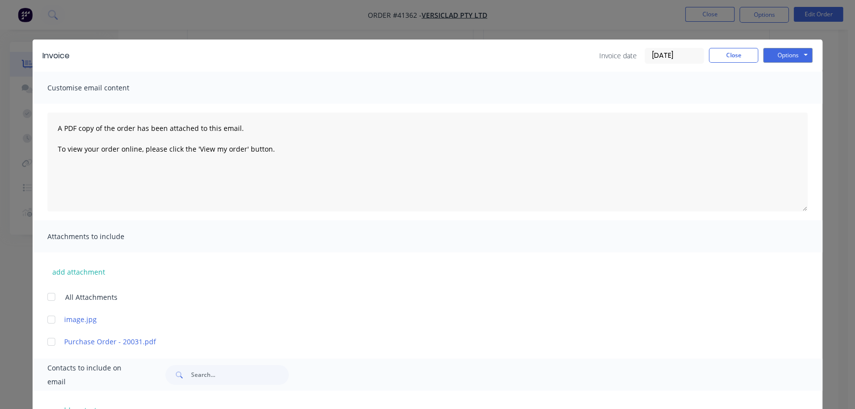
scroll to position [633, 0]
click at [778, 50] on button "Options" at bounding box center [787, 55] width 49 height 15
click at [781, 105] on button "Email" at bounding box center [794, 105] width 63 height 16
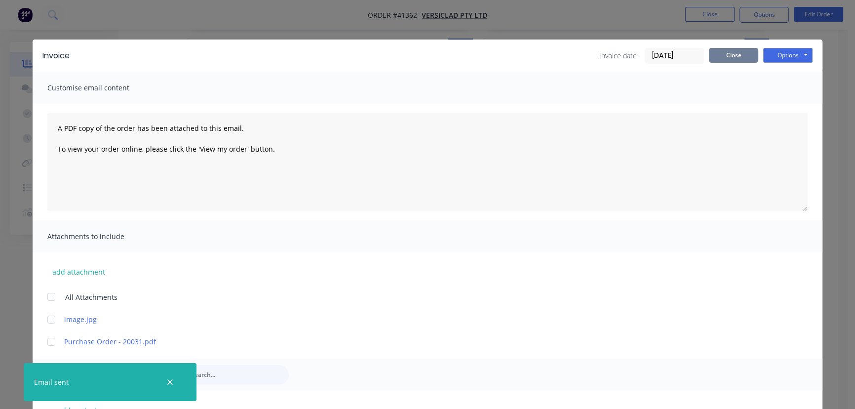
click at [728, 57] on button "Close" at bounding box center [733, 55] width 49 height 15
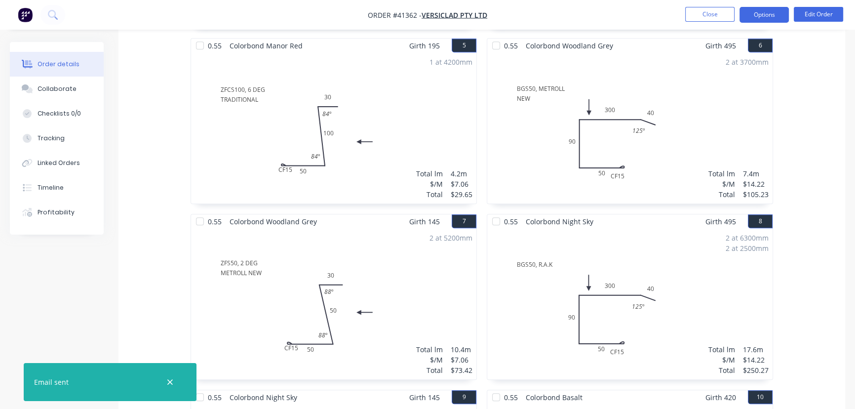
click at [756, 15] on button "Options" at bounding box center [764, 15] width 49 height 16
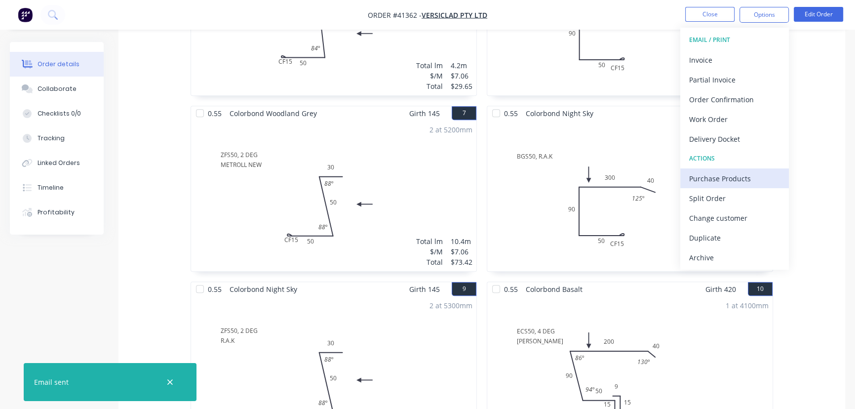
scroll to position [1127, 0]
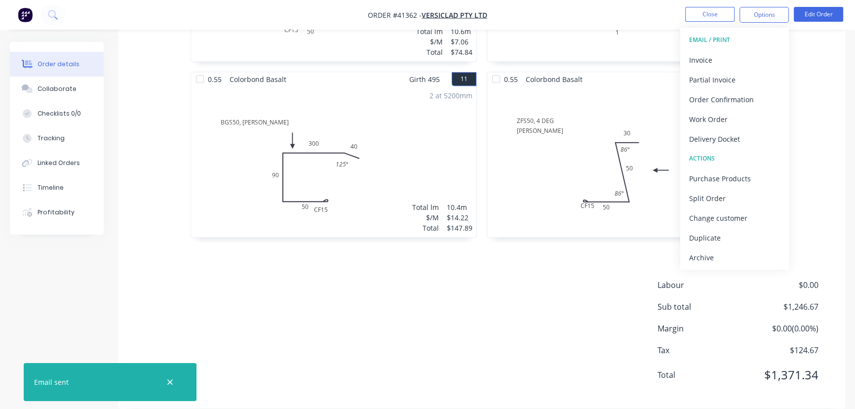
click at [701, 255] on div "Archive" at bounding box center [734, 257] width 91 height 14
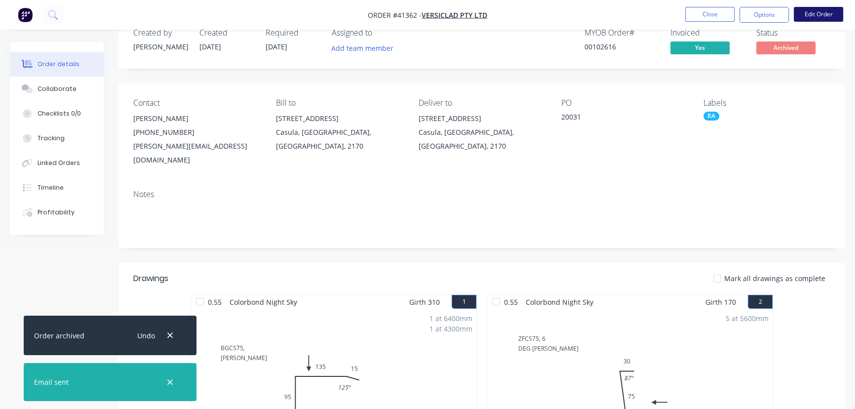
scroll to position [0, 0]
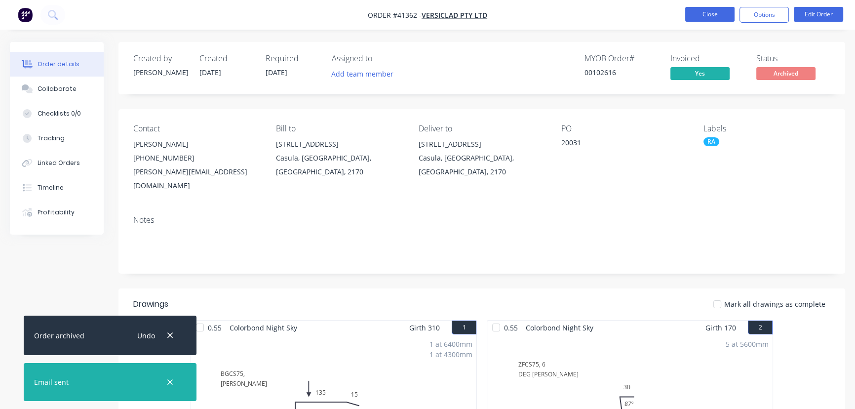
click at [719, 12] on button "Close" at bounding box center [709, 14] width 49 height 15
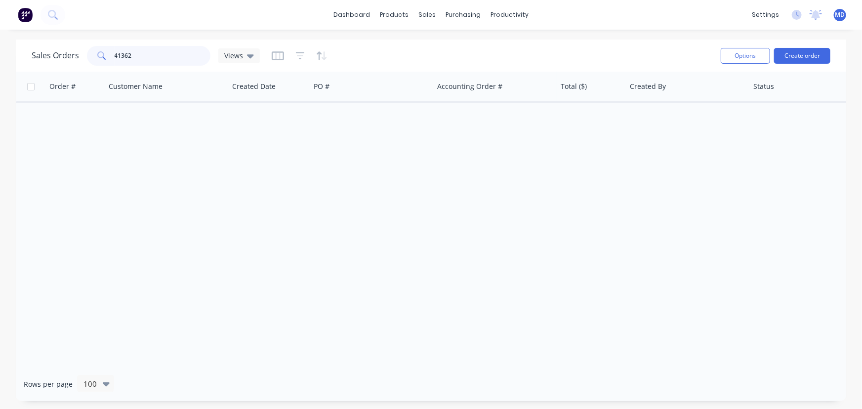
drag, startPoint x: 119, startPoint y: 62, endPoint x: 101, endPoint y: 65, distance: 18.0
click at [108, 63] on div "41362" at bounding box center [148, 56] width 123 height 20
type input "41368"
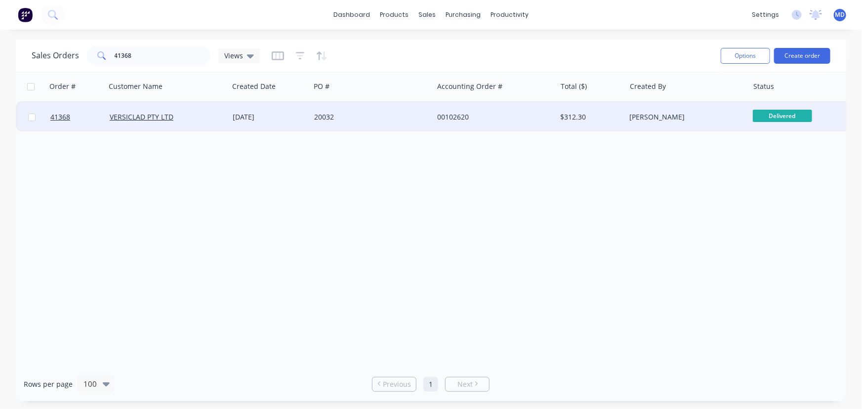
click at [408, 113] on div "20032" at bounding box center [369, 117] width 110 height 10
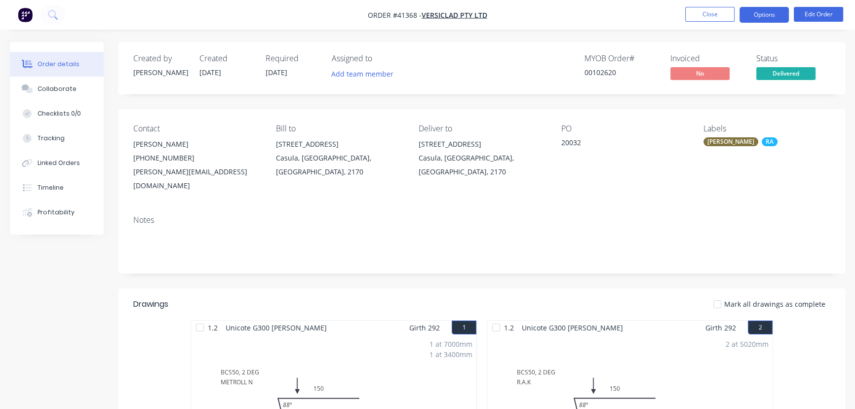
click at [762, 15] on button "Options" at bounding box center [764, 15] width 49 height 16
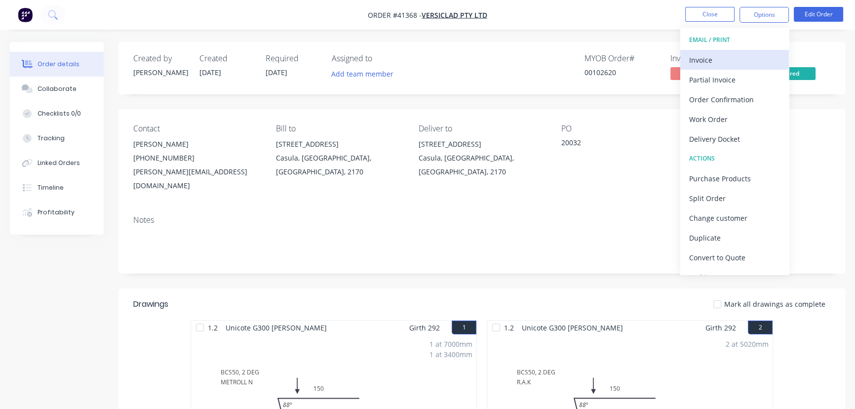
click at [710, 60] on div "Invoice" at bounding box center [734, 60] width 91 height 14
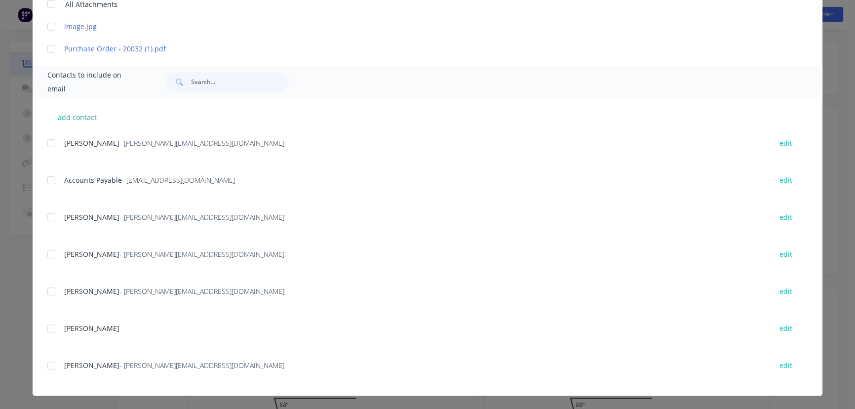
scroll to position [425, 0]
click at [47, 181] on div at bounding box center [51, 180] width 20 height 20
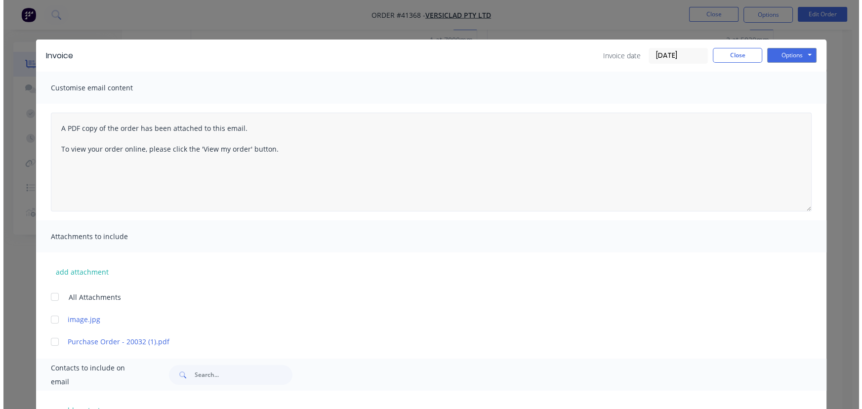
scroll to position [0, 0]
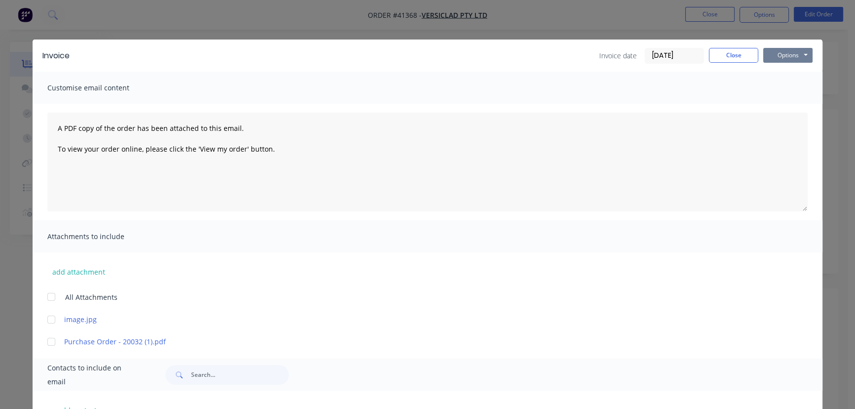
click at [774, 54] on button "Options" at bounding box center [787, 55] width 49 height 15
click at [781, 107] on button "Email" at bounding box center [794, 105] width 63 height 16
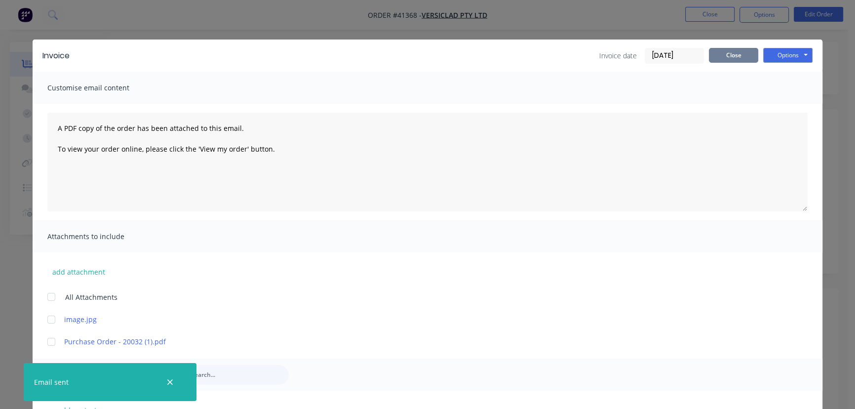
click at [733, 56] on button "Close" at bounding box center [733, 55] width 49 height 15
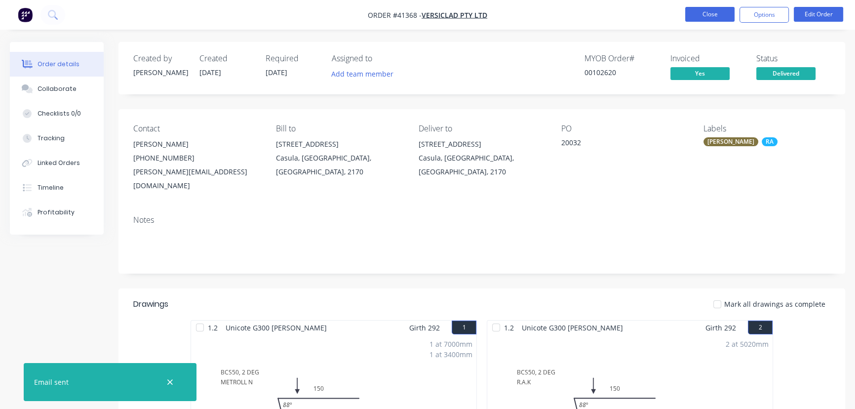
click at [702, 14] on button "Close" at bounding box center [709, 14] width 49 height 15
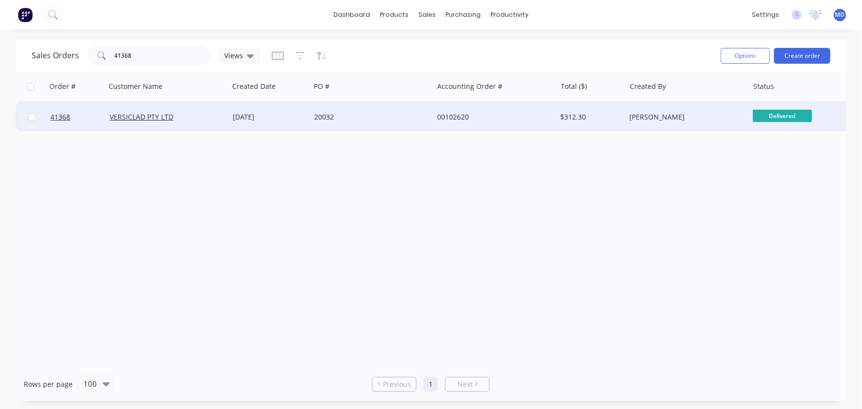
click at [509, 110] on div "00102620" at bounding box center [494, 117] width 123 height 30
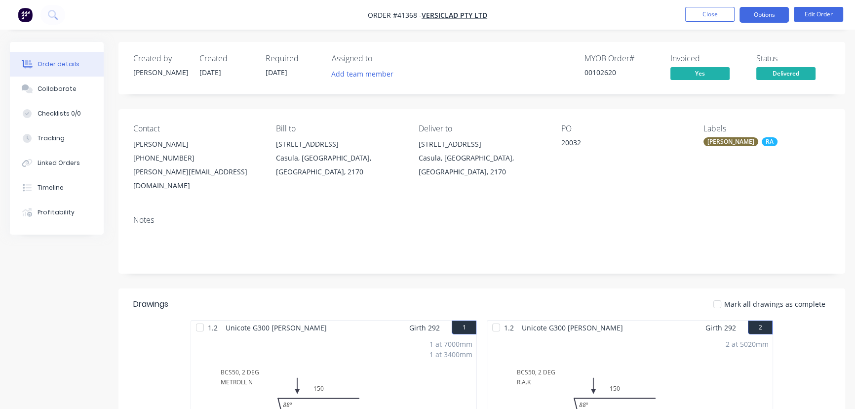
click at [762, 16] on button "Options" at bounding box center [764, 15] width 49 height 16
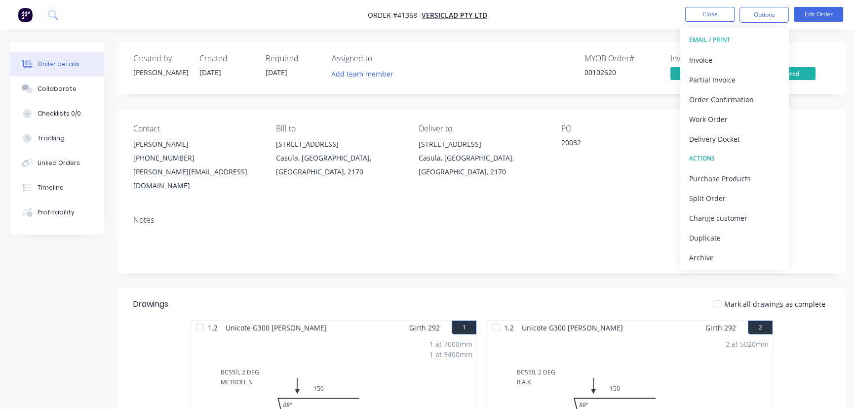
click at [702, 257] on div "Archive" at bounding box center [734, 257] width 91 height 14
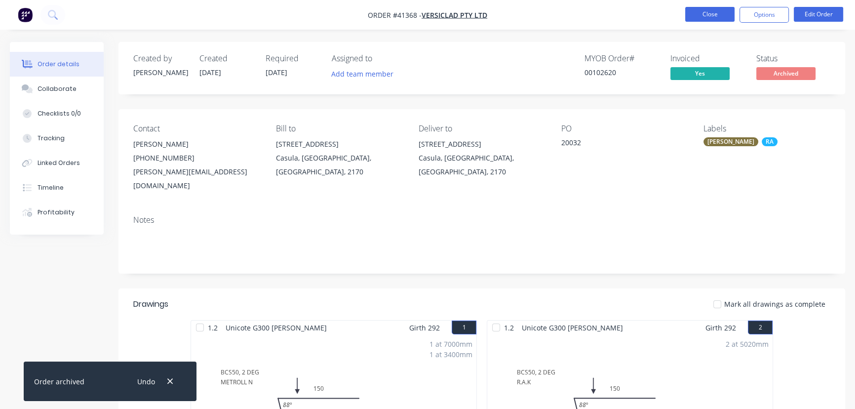
click at [710, 15] on button "Close" at bounding box center [709, 14] width 49 height 15
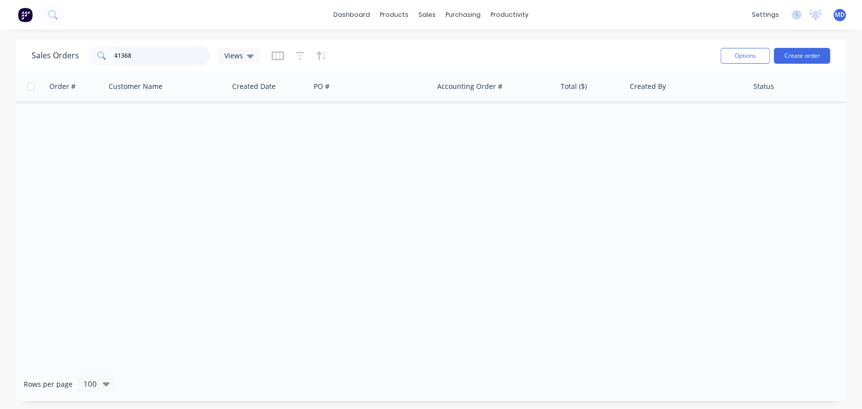
drag, startPoint x: 130, startPoint y: 52, endPoint x: -4, endPoint y: 51, distance: 134.8
click at [0, 51] on html "dashboard products sales purchasing productivity dashboard products Product Cat…" at bounding box center [431, 204] width 862 height 409
